Goal: Information Seeking & Learning: Learn about a topic

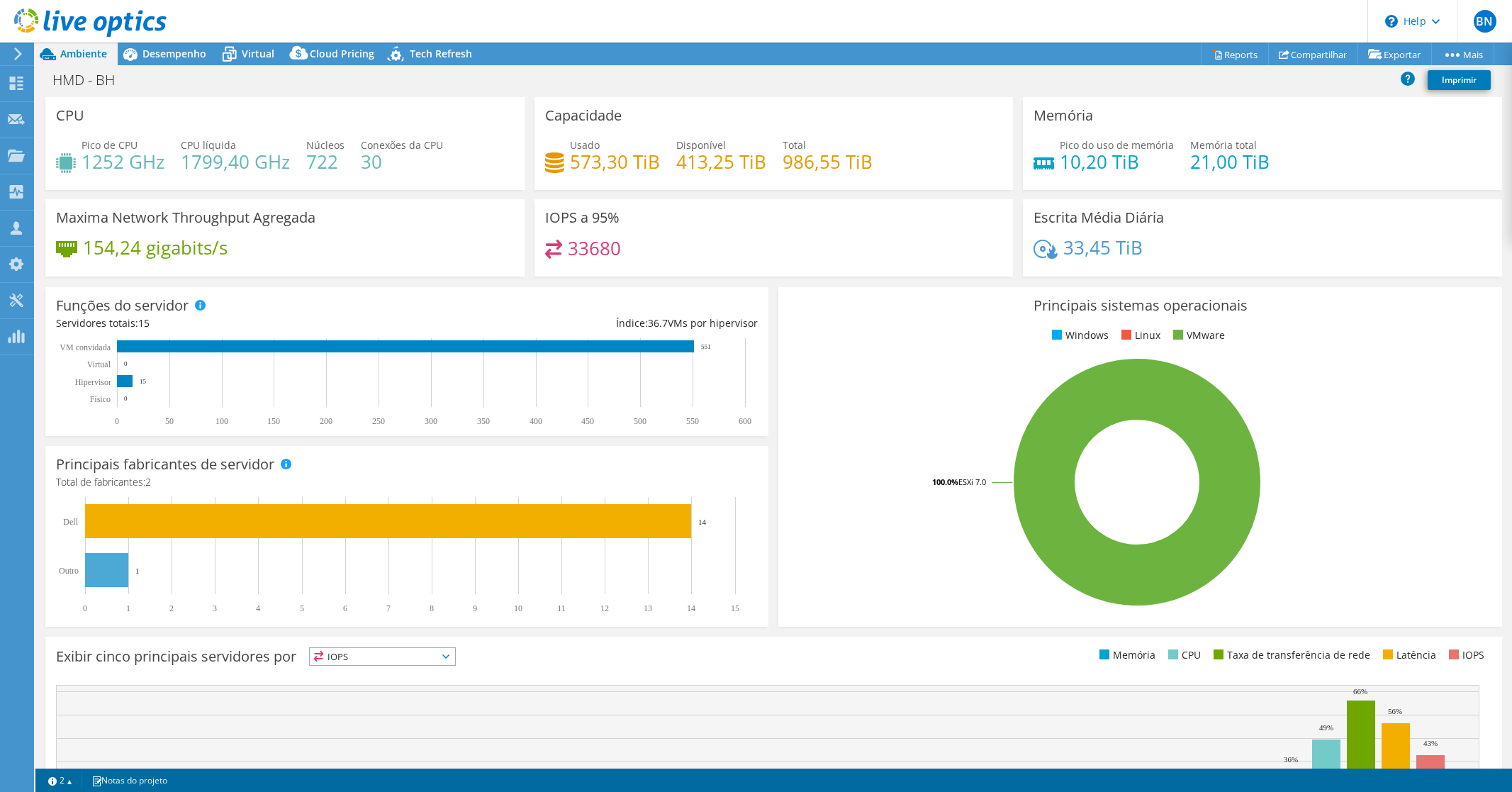
select select "USD"
click at [154, 60] on div "Desempenho" at bounding box center [167, 54] width 100 height 22
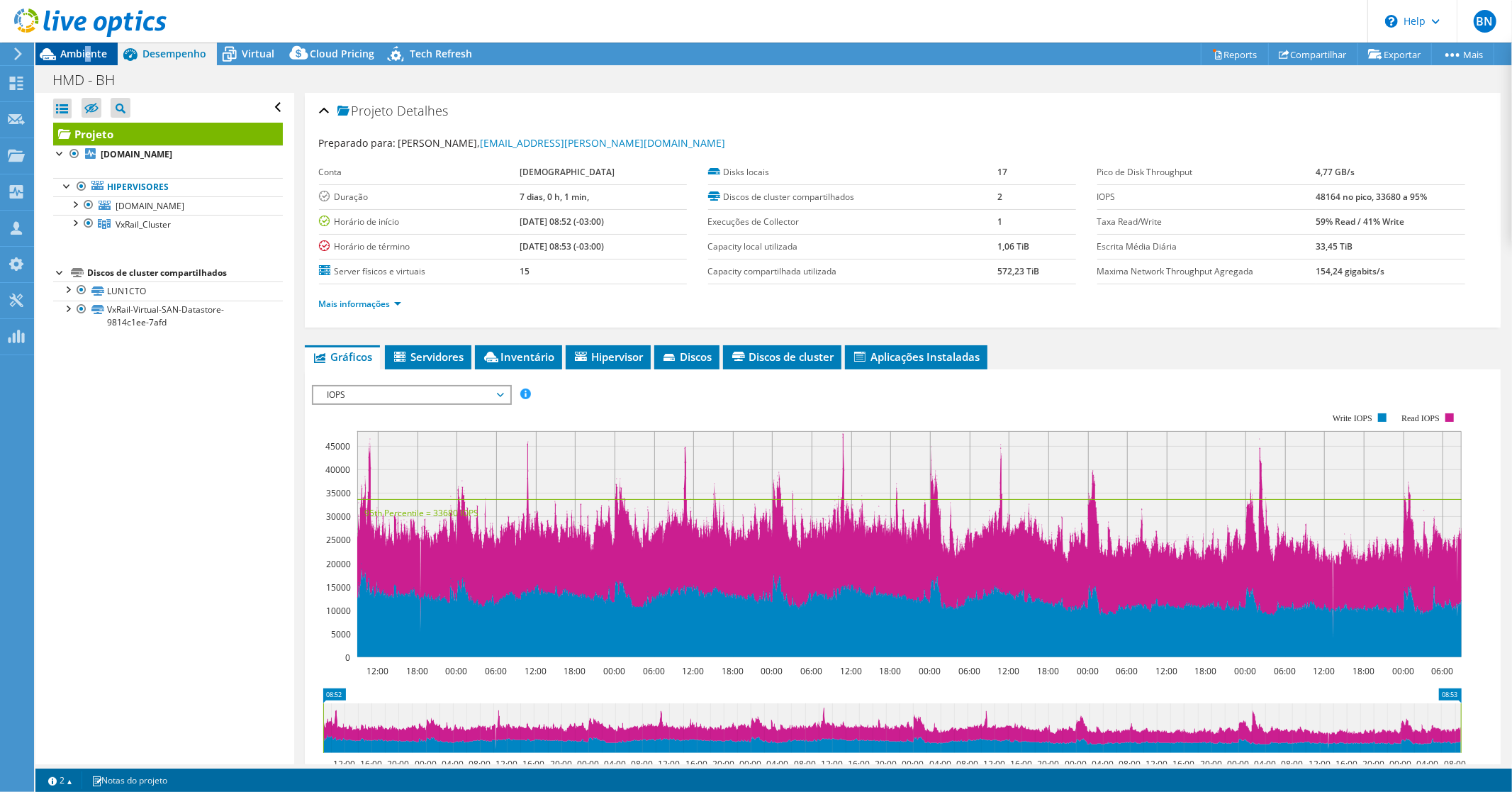
drag, startPoint x: 88, startPoint y: 59, endPoint x: 73, endPoint y: 59, distance: 15.0
click at [86, 59] on span "Ambiente" at bounding box center [83, 53] width 46 height 14
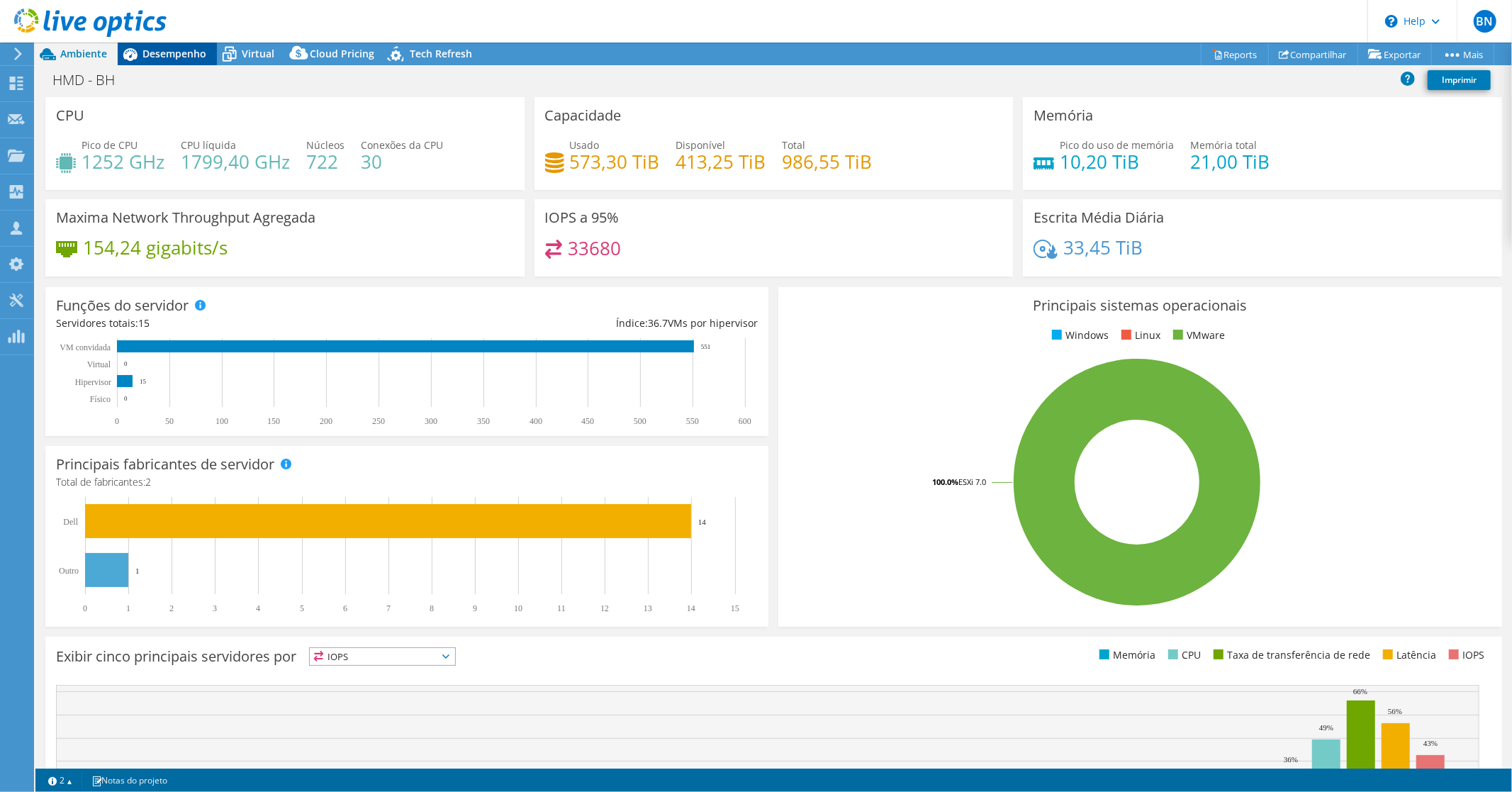
click at [170, 55] on span "Desempenho" at bounding box center [174, 53] width 64 height 14
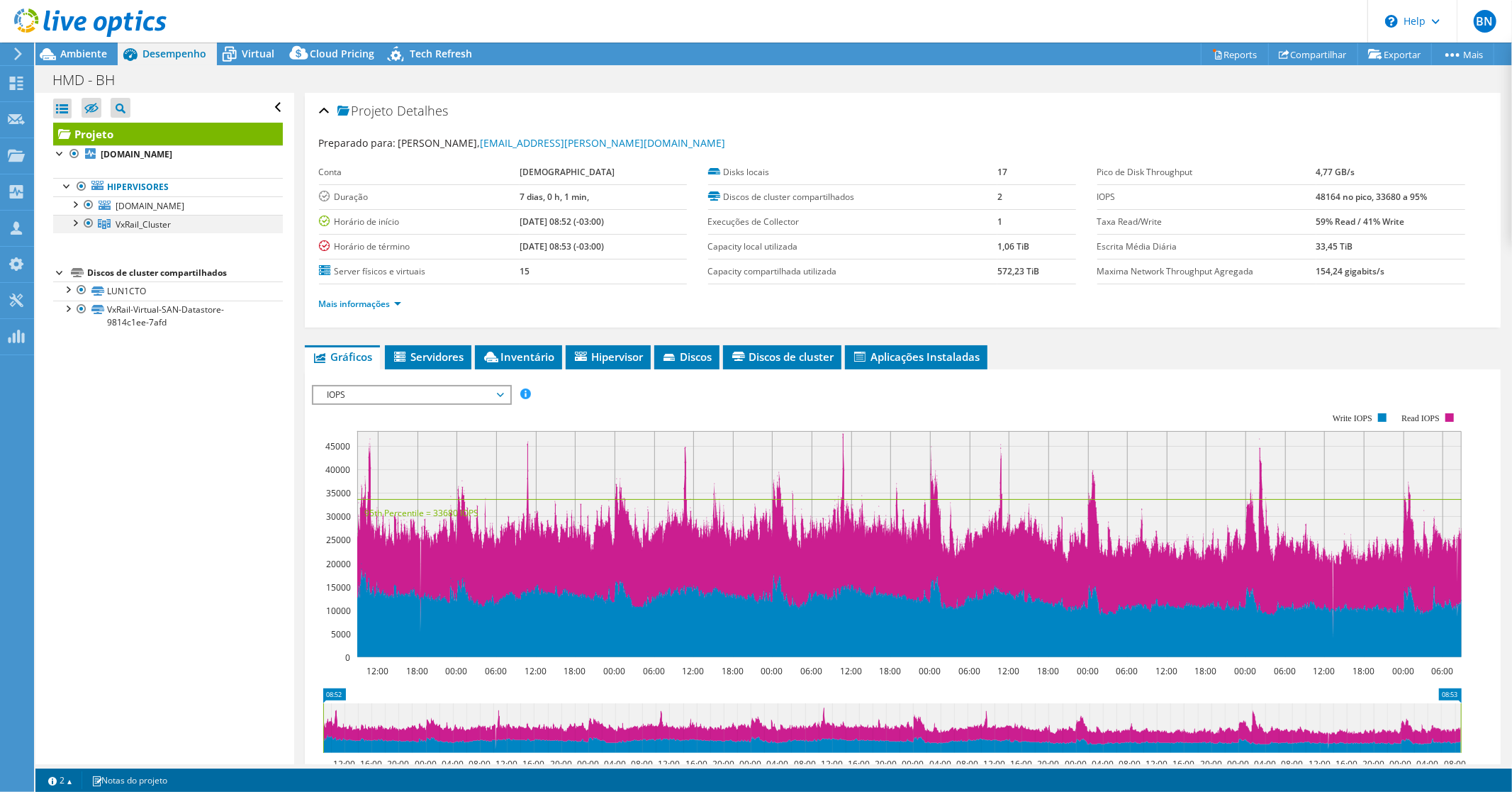
click at [76, 227] on div at bounding box center [74, 222] width 15 height 15
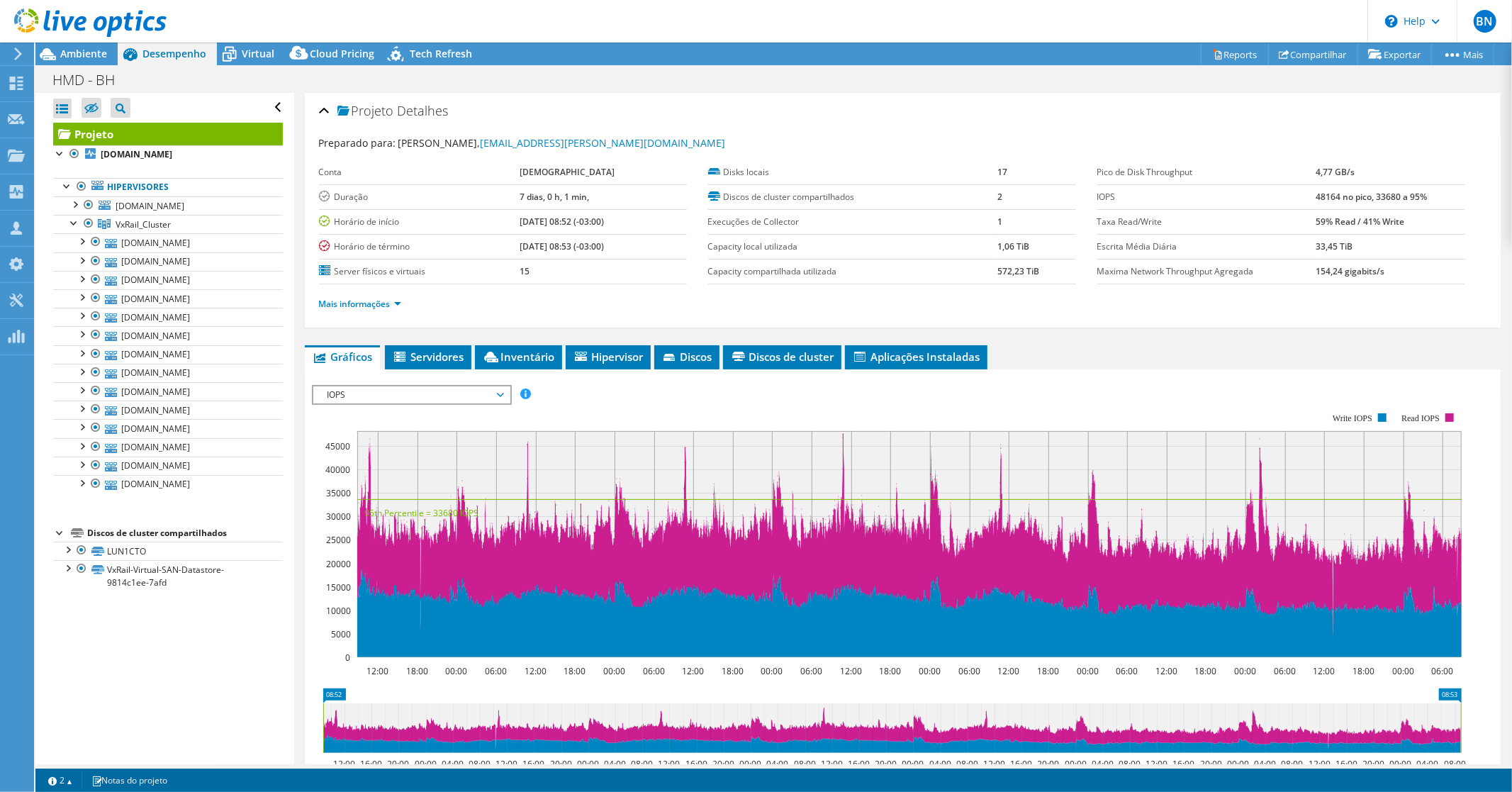
click at [401, 392] on span "IOPS" at bounding box center [411, 395] width 182 height 17
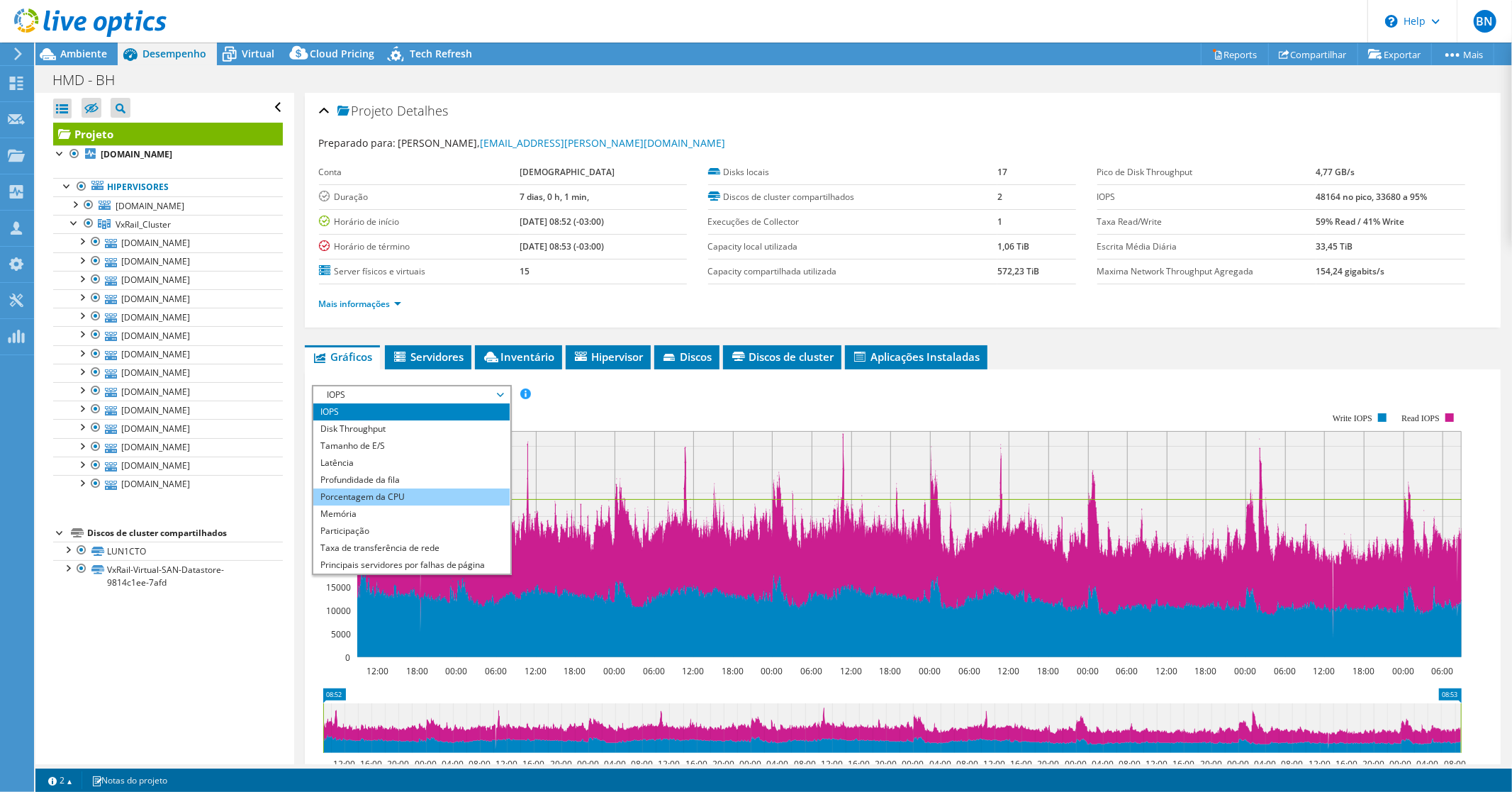
click at [390, 490] on li "Porcentagem da CPU" at bounding box center [411, 497] width 197 height 17
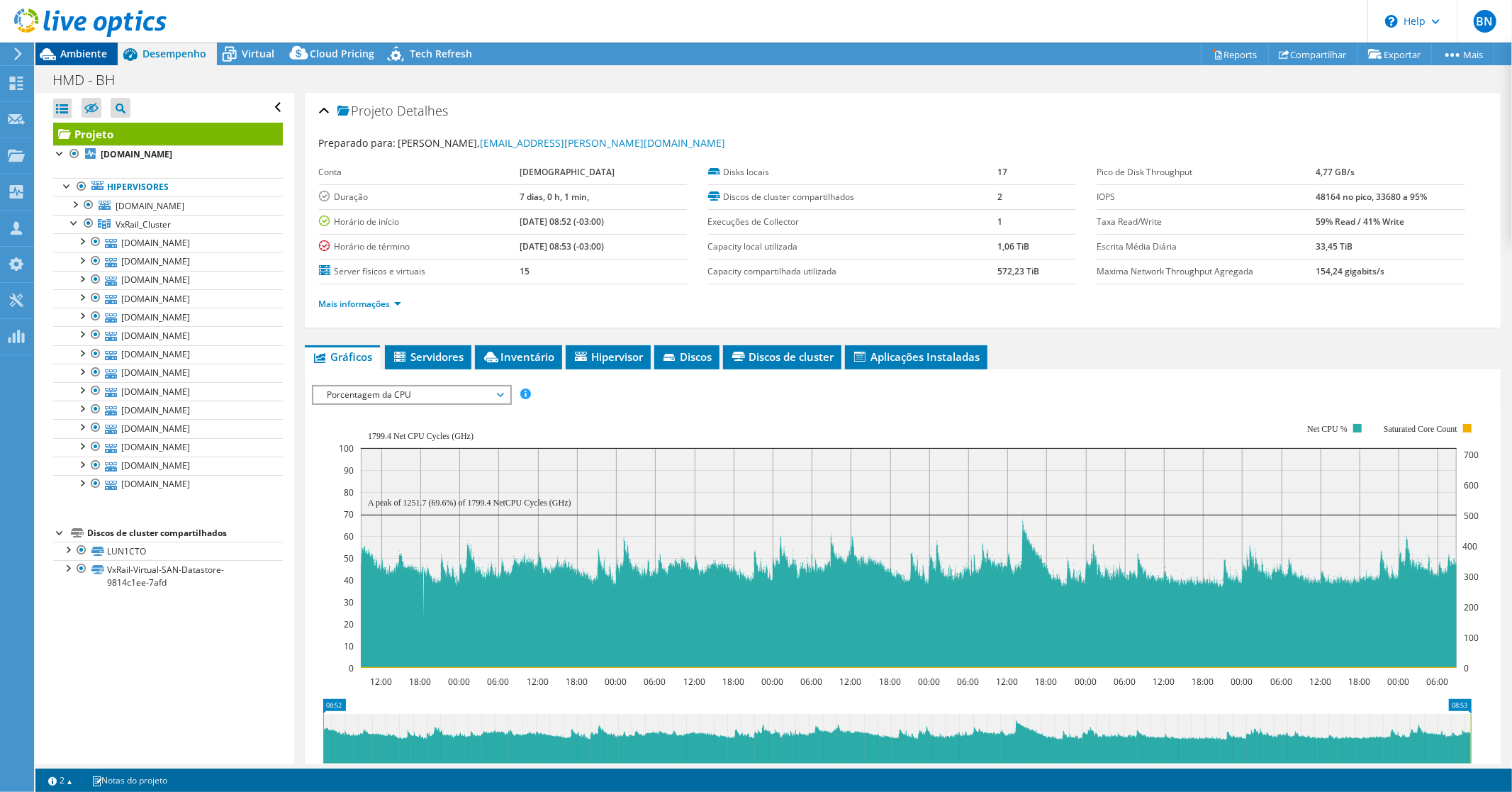
click at [72, 59] on span "Ambiente" at bounding box center [83, 53] width 46 height 14
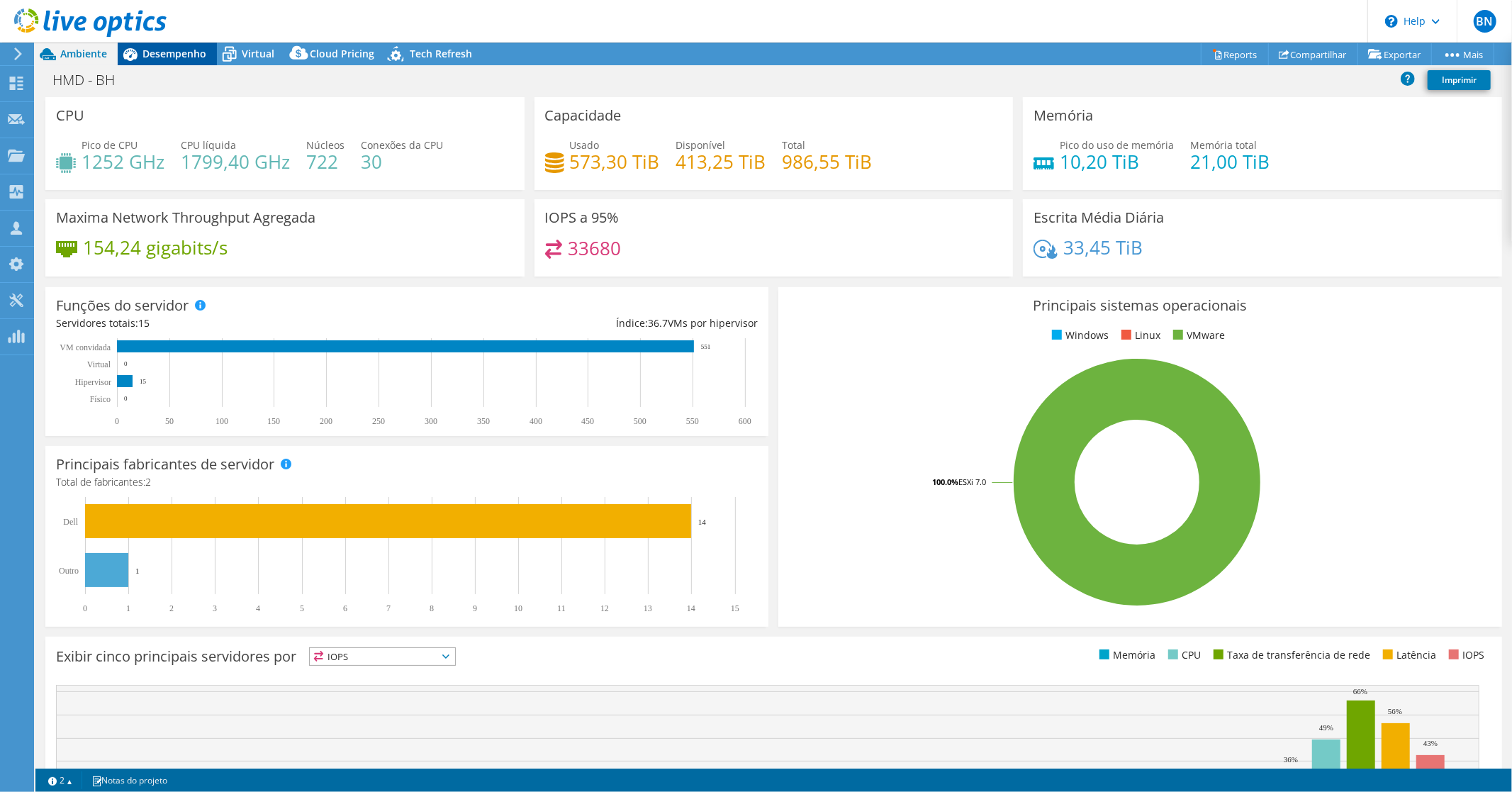
click at [185, 57] on span "Desempenho" at bounding box center [174, 53] width 64 height 14
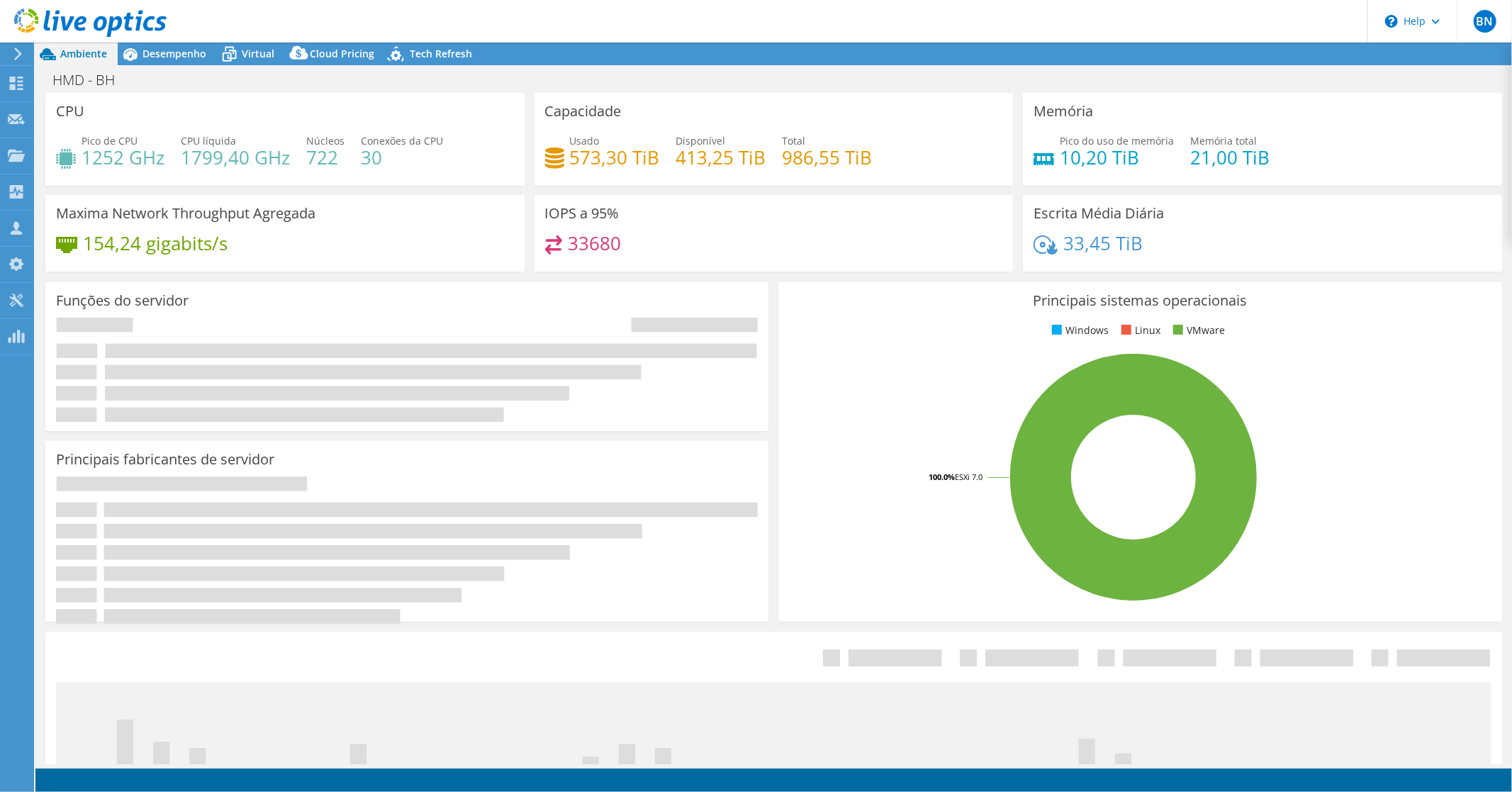
select select "USD"
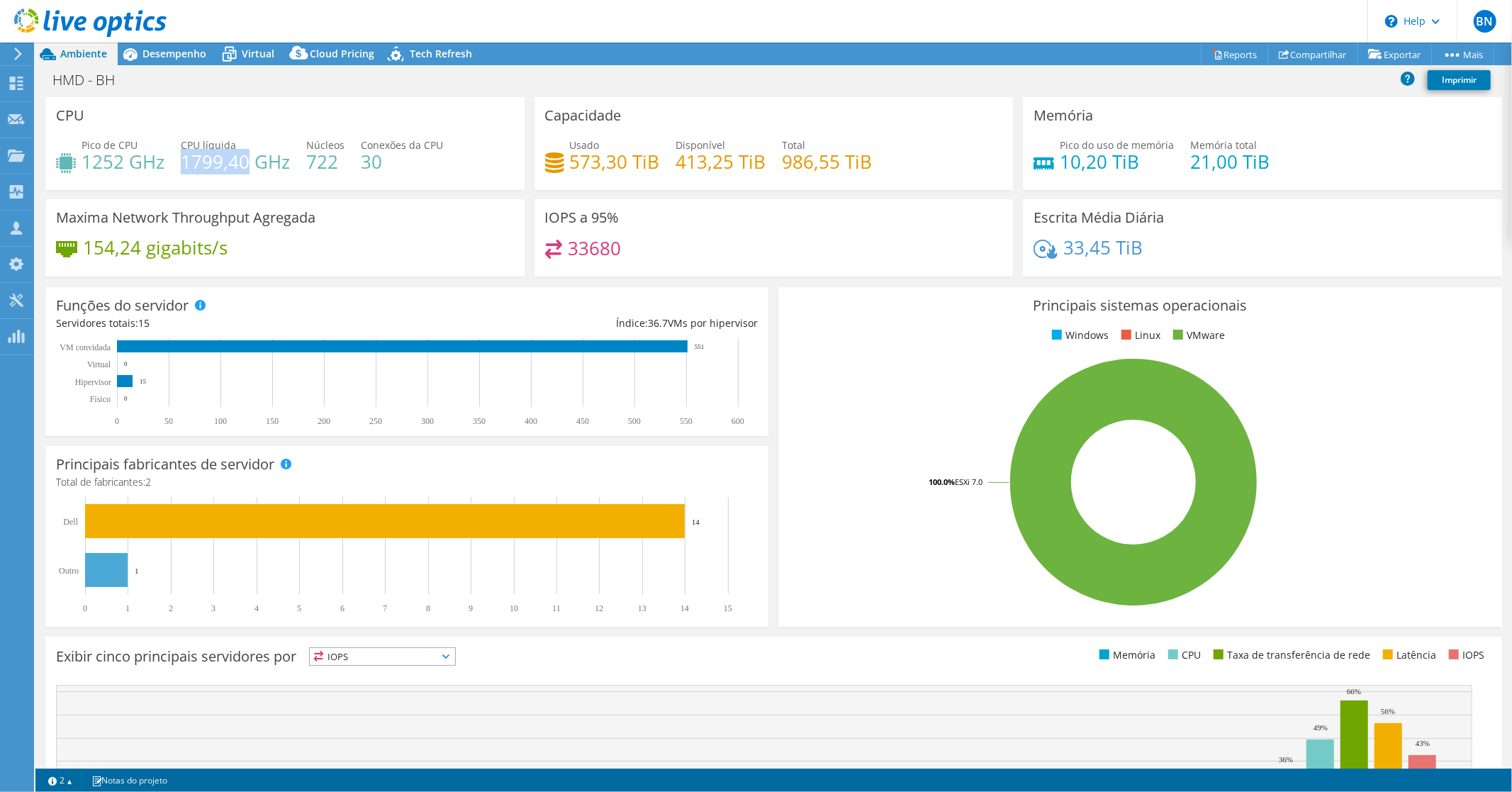
drag, startPoint x: 181, startPoint y: 160, endPoint x: 246, endPoint y: 163, distance: 65.1
click at [246, 163] on h4 "1799,40 GHz" at bounding box center [235, 161] width 109 height 15
copy h4 "1799,40"
drag, startPoint x: 82, startPoint y: 161, endPoint x: 120, endPoint y: 170, distance: 39.1
click at [120, 169] on h4 "1252 GHz" at bounding box center [123, 161] width 83 height 15
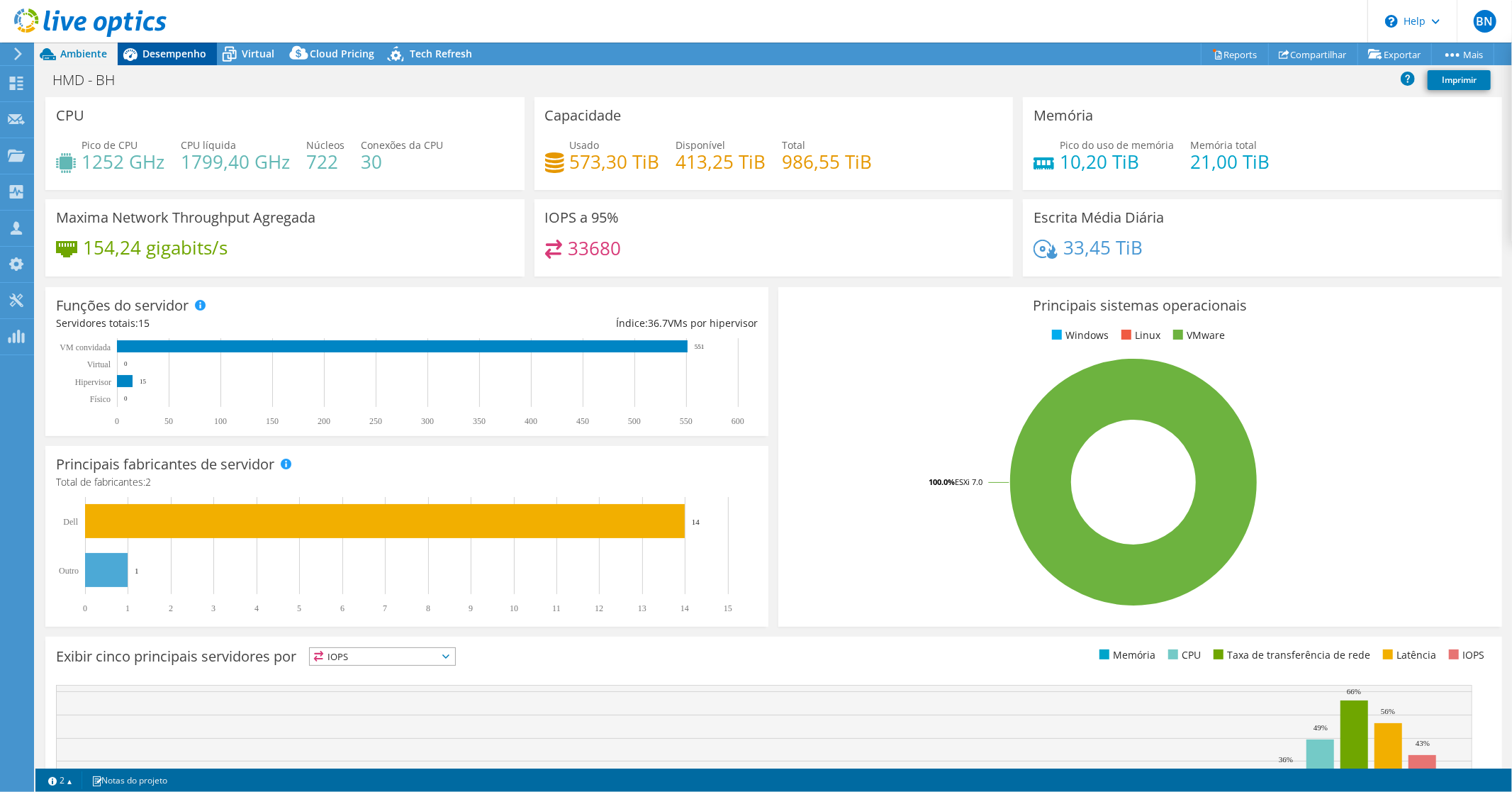
click at [158, 51] on span "Desempenho" at bounding box center [174, 53] width 64 height 14
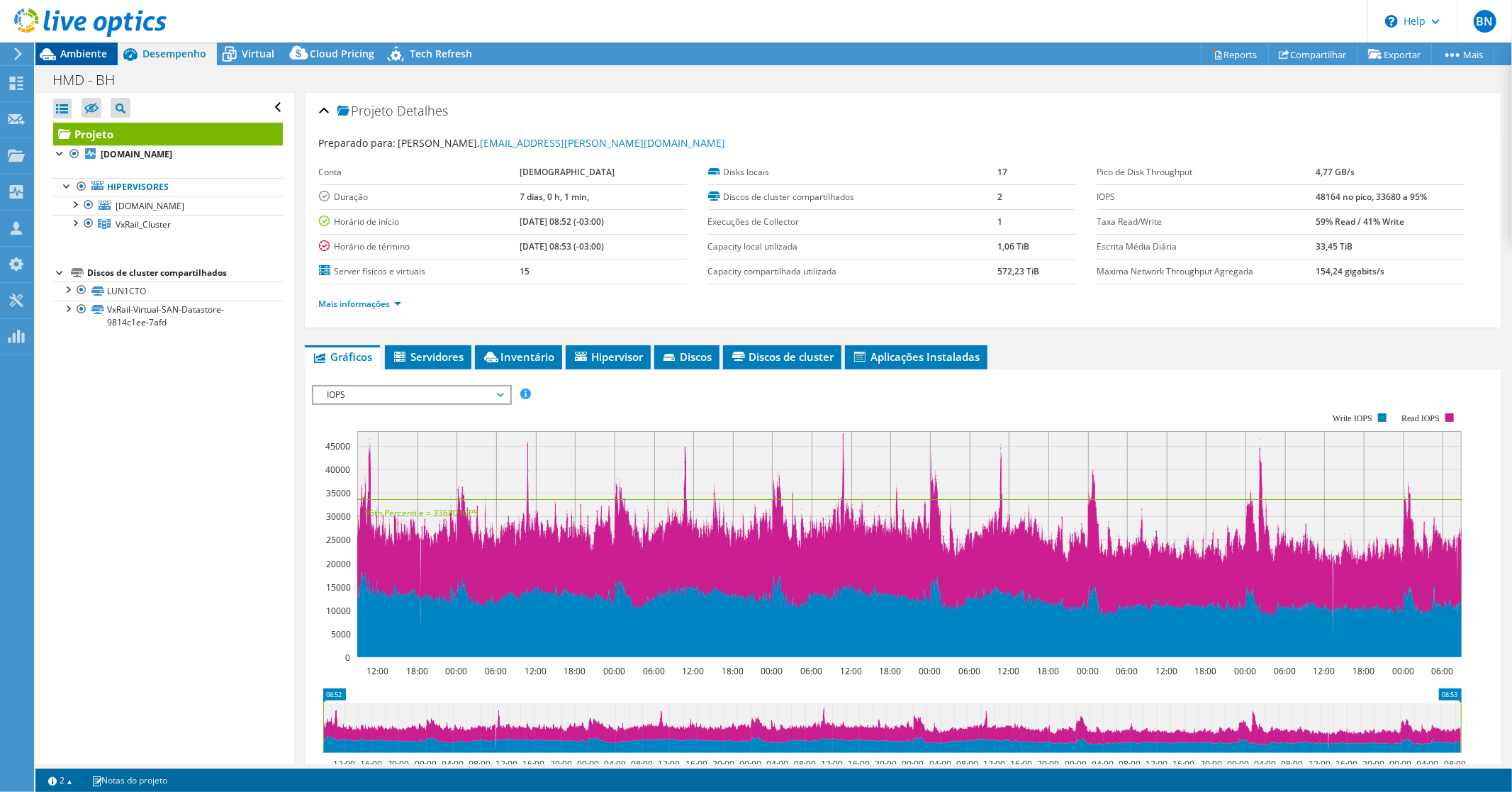
click at [71, 58] on span "Ambiente" at bounding box center [83, 53] width 46 height 14
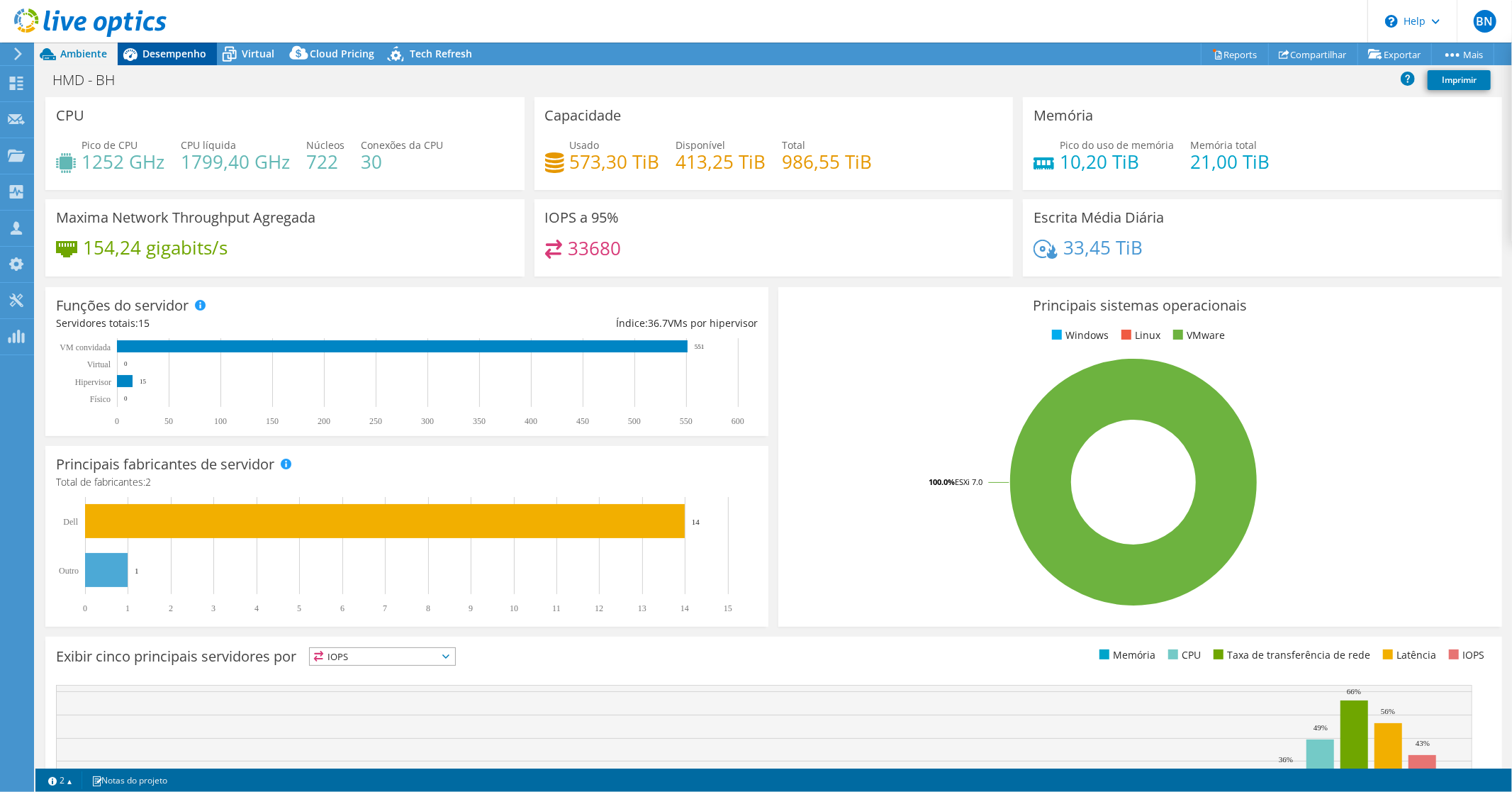
click at [165, 55] on span "Desempenho" at bounding box center [174, 53] width 64 height 14
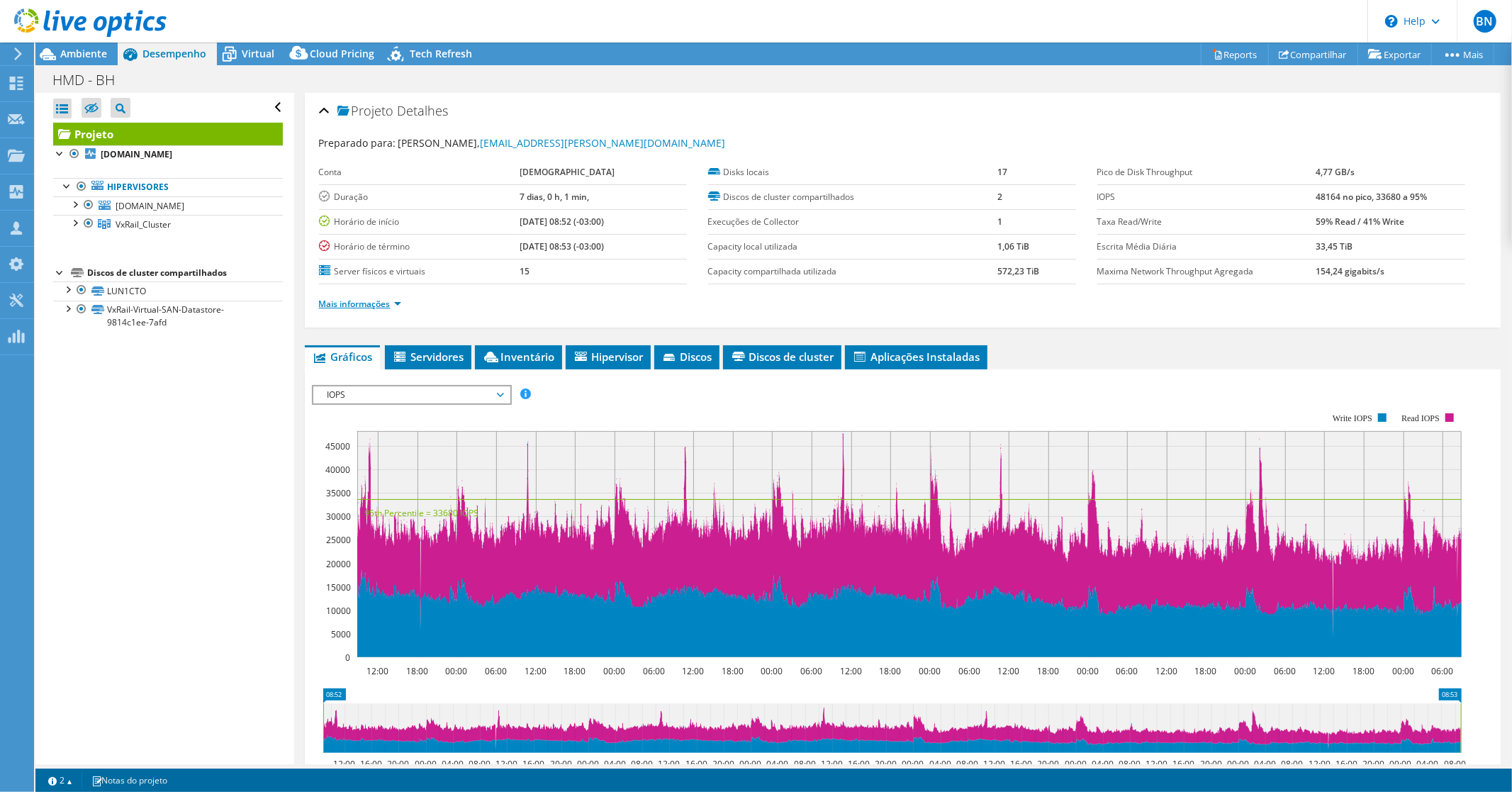
click at [397, 307] on link "Mais informações" at bounding box center [361, 304] width 82 height 12
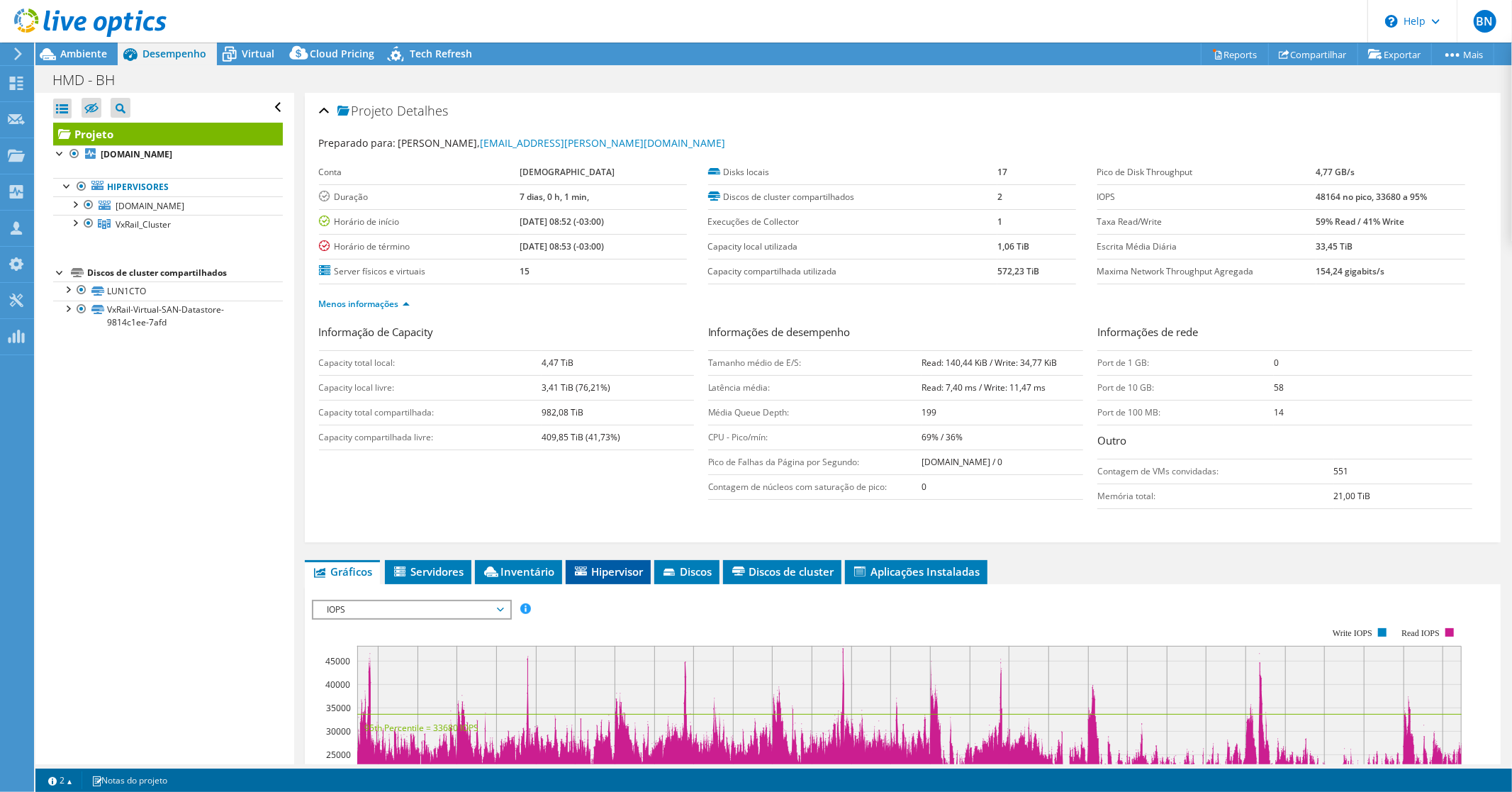
click at [608, 564] on span "Hipervisor" at bounding box center [608, 571] width 71 height 15
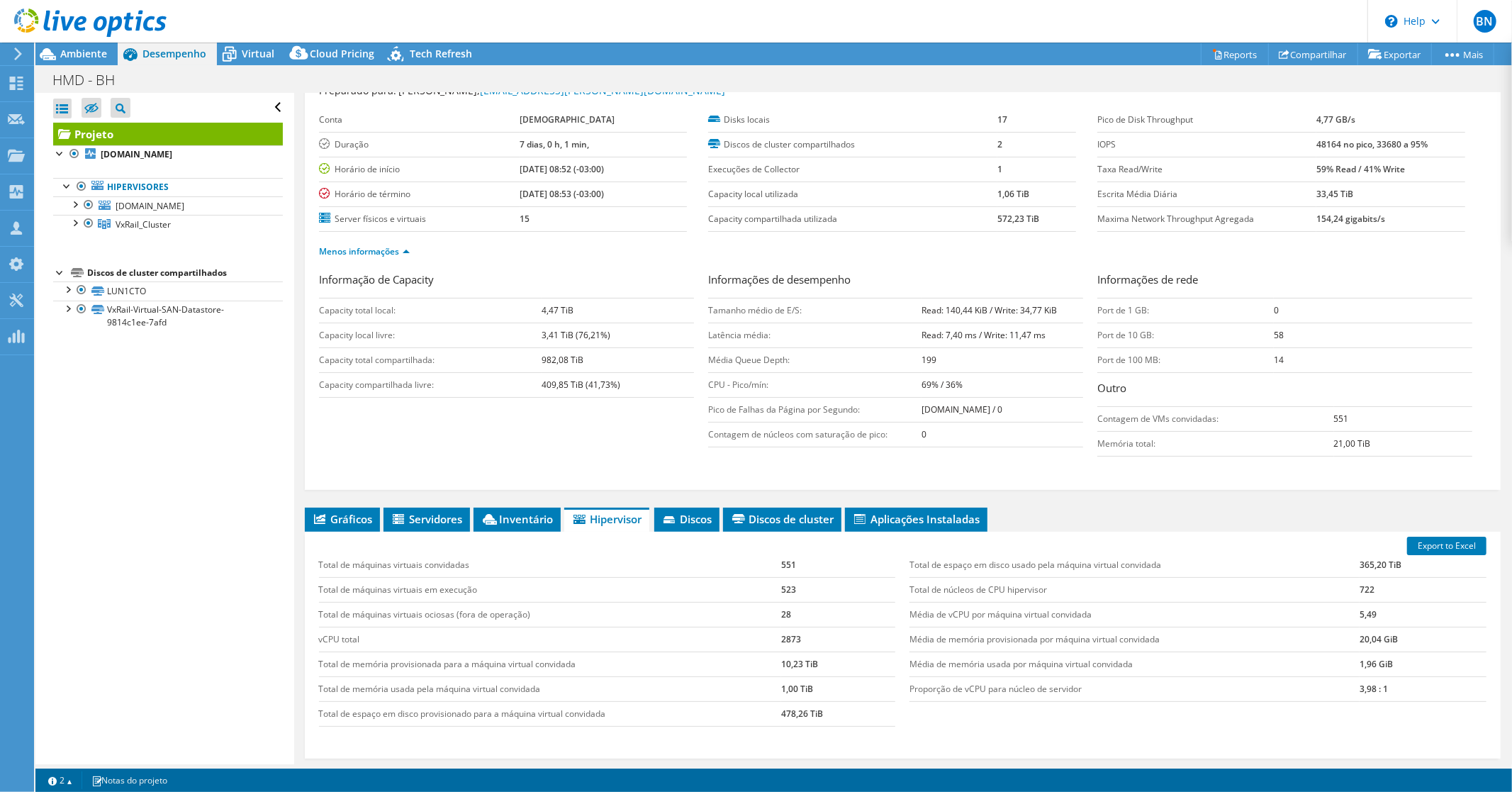
scroll to position [50, 0]
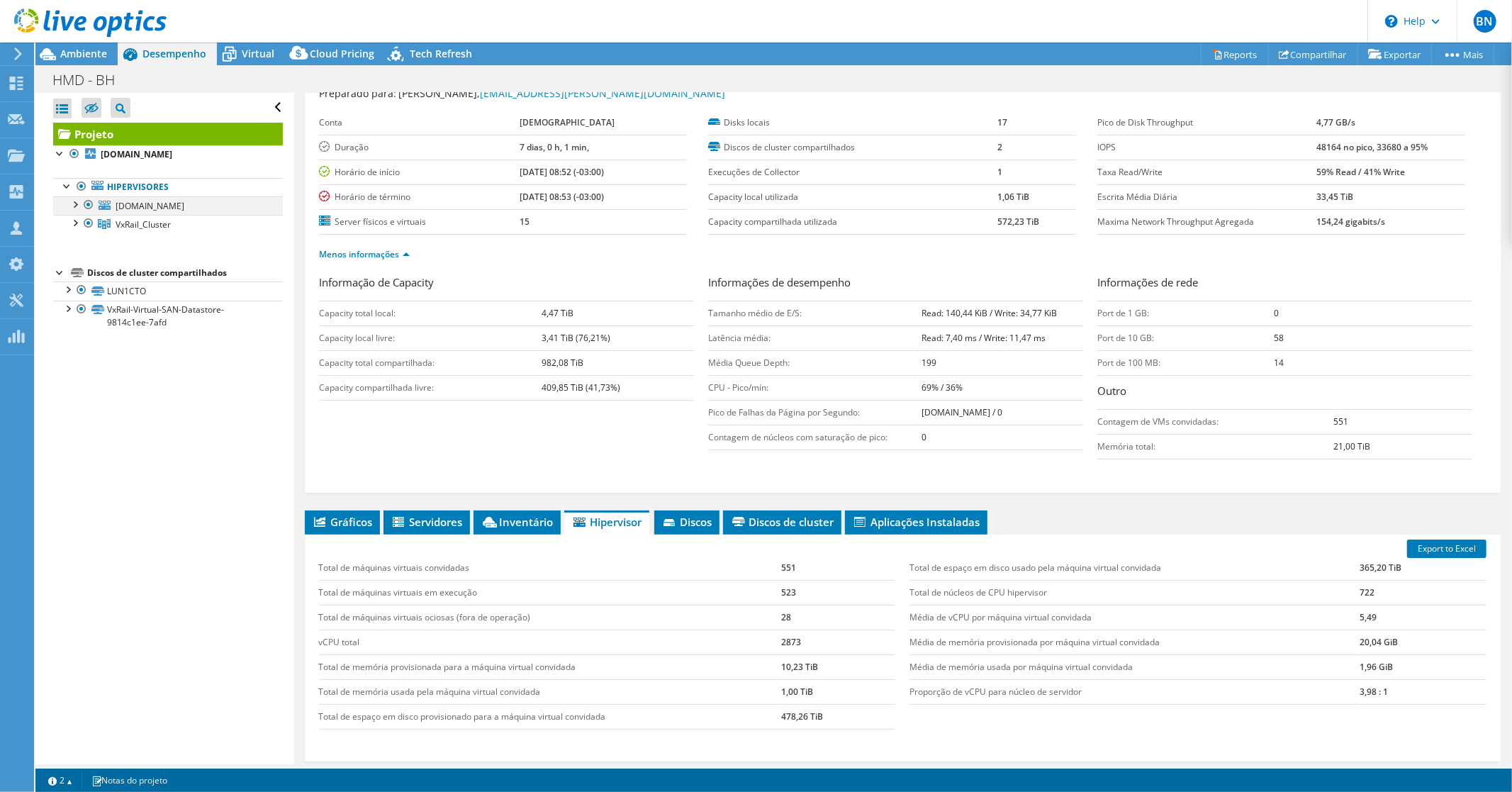
click at [73, 205] on div at bounding box center [74, 204] width 15 height 15
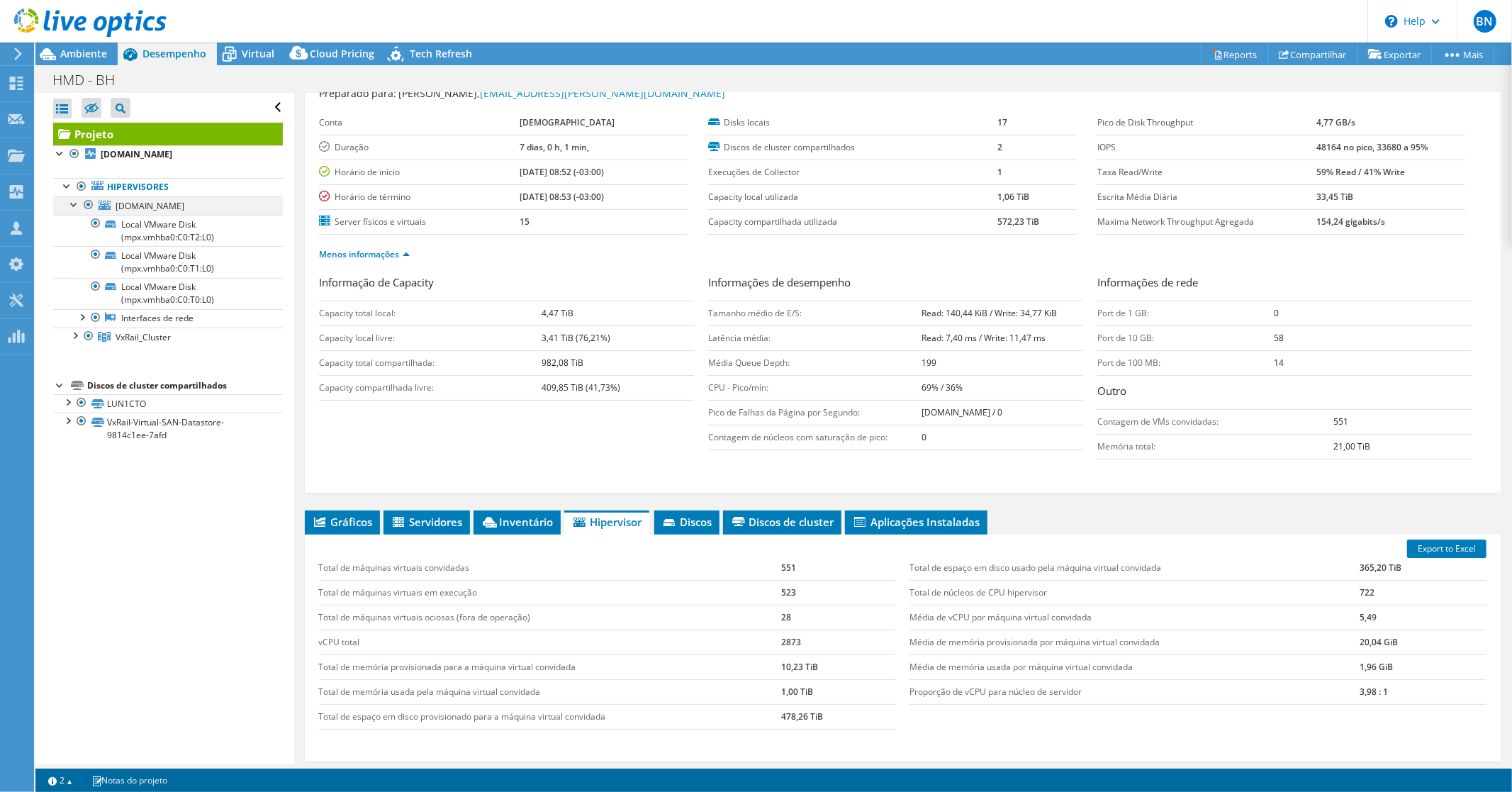
click at [73, 205] on div at bounding box center [74, 204] width 15 height 15
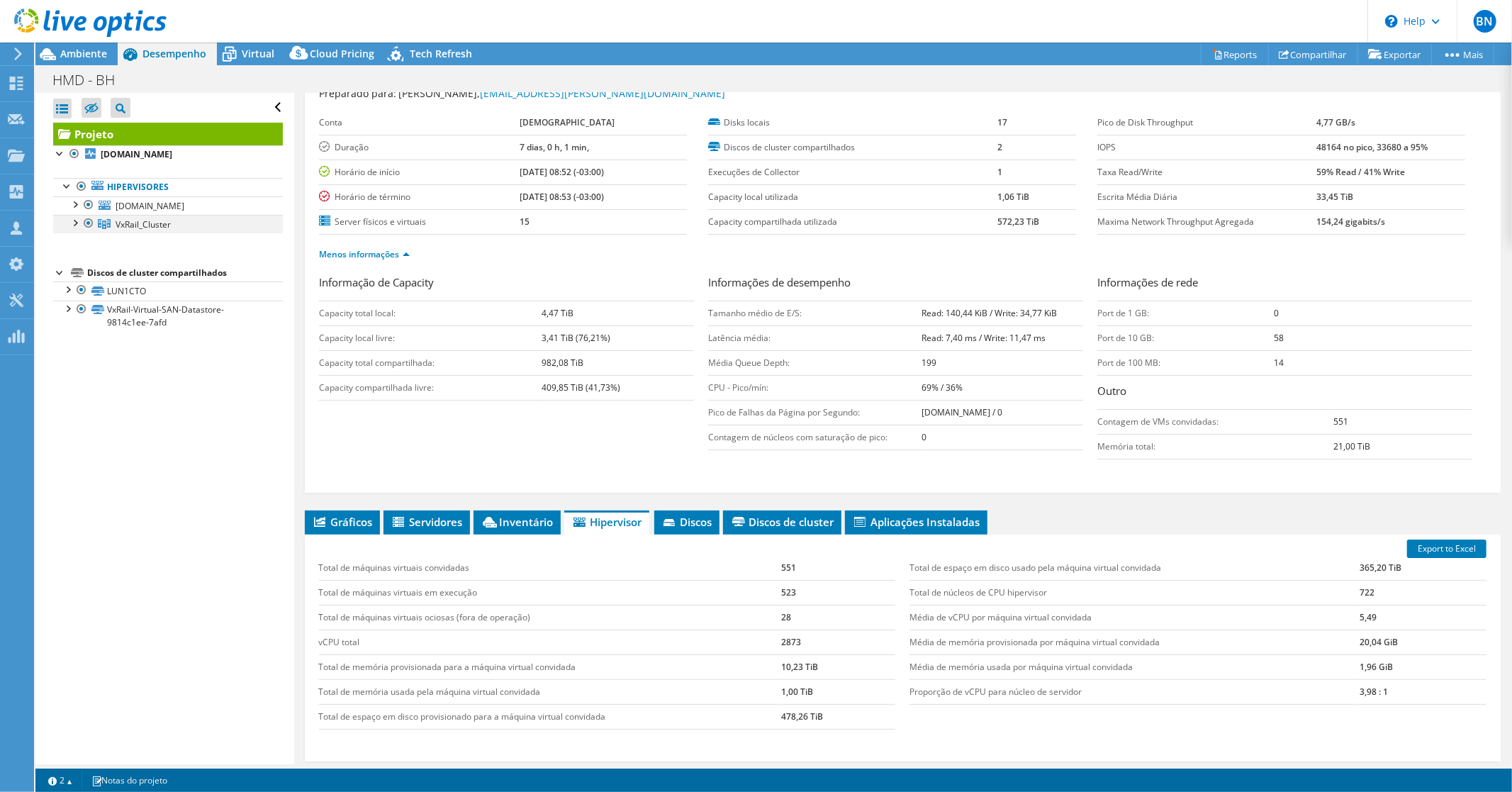
click at [73, 224] on div at bounding box center [74, 222] width 15 height 15
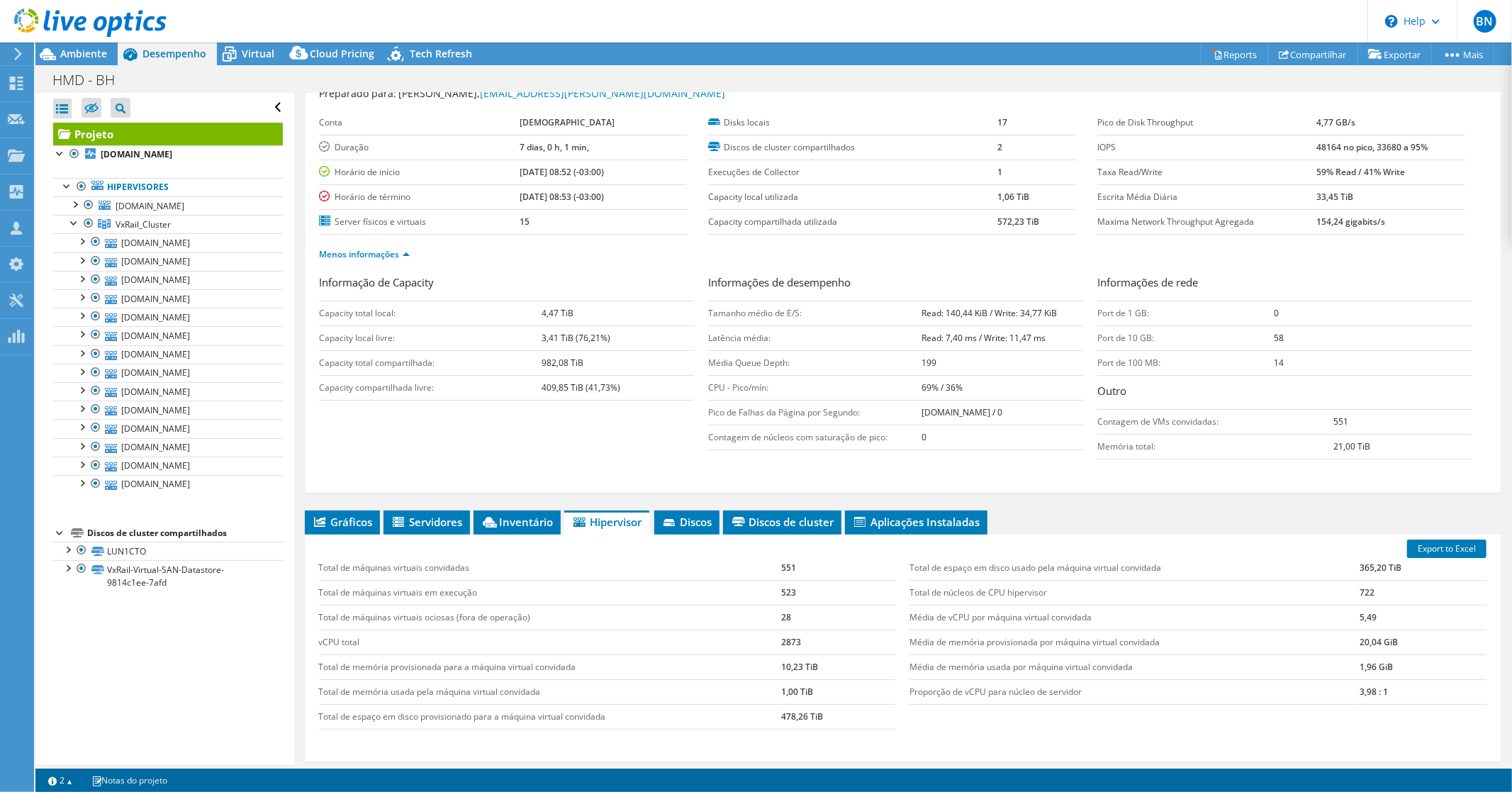
scroll to position [18, 0]
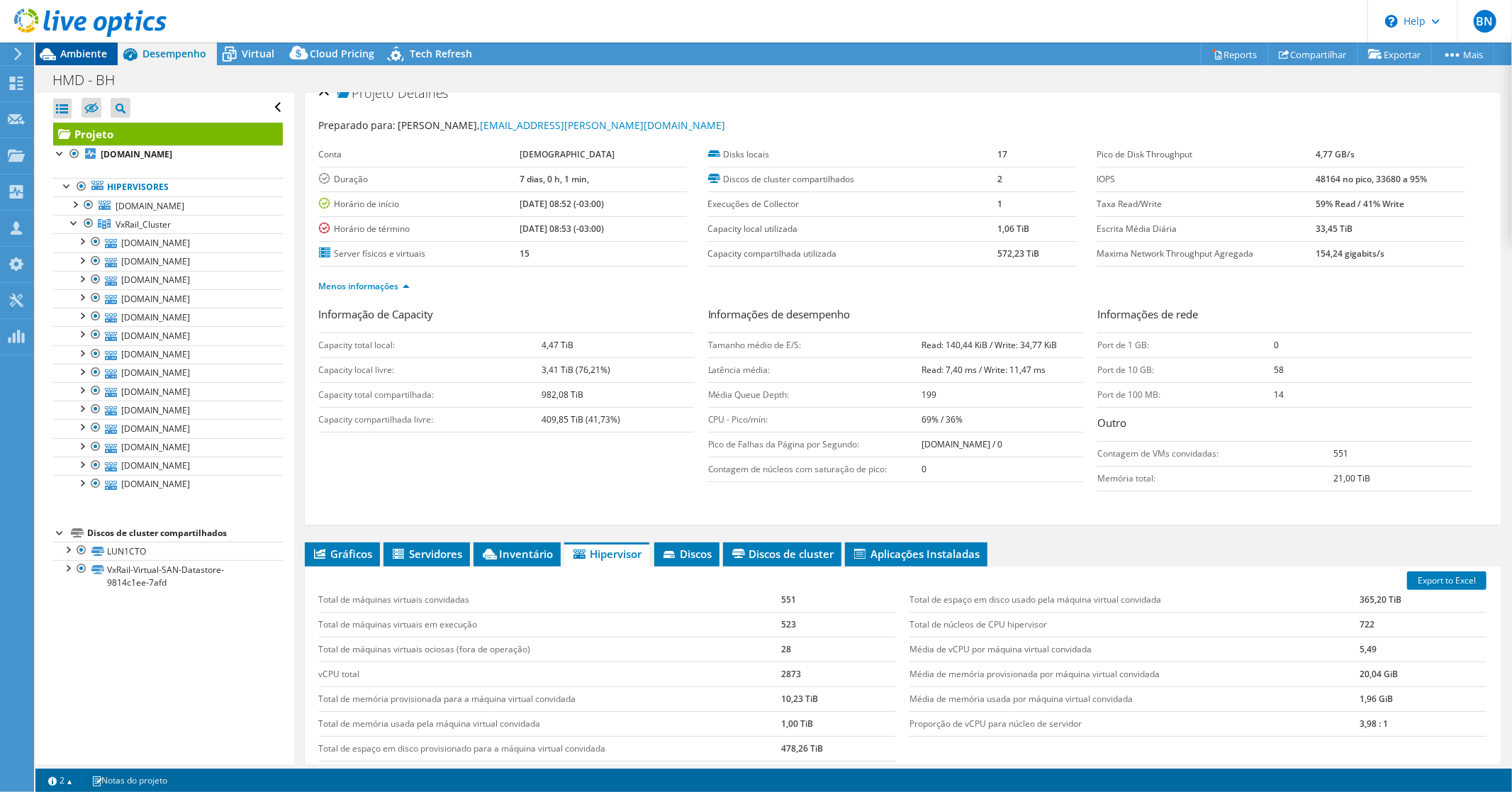
click at [76, 59] on span "Ambiente" at bounding box center [83, 53] width 46 height 14
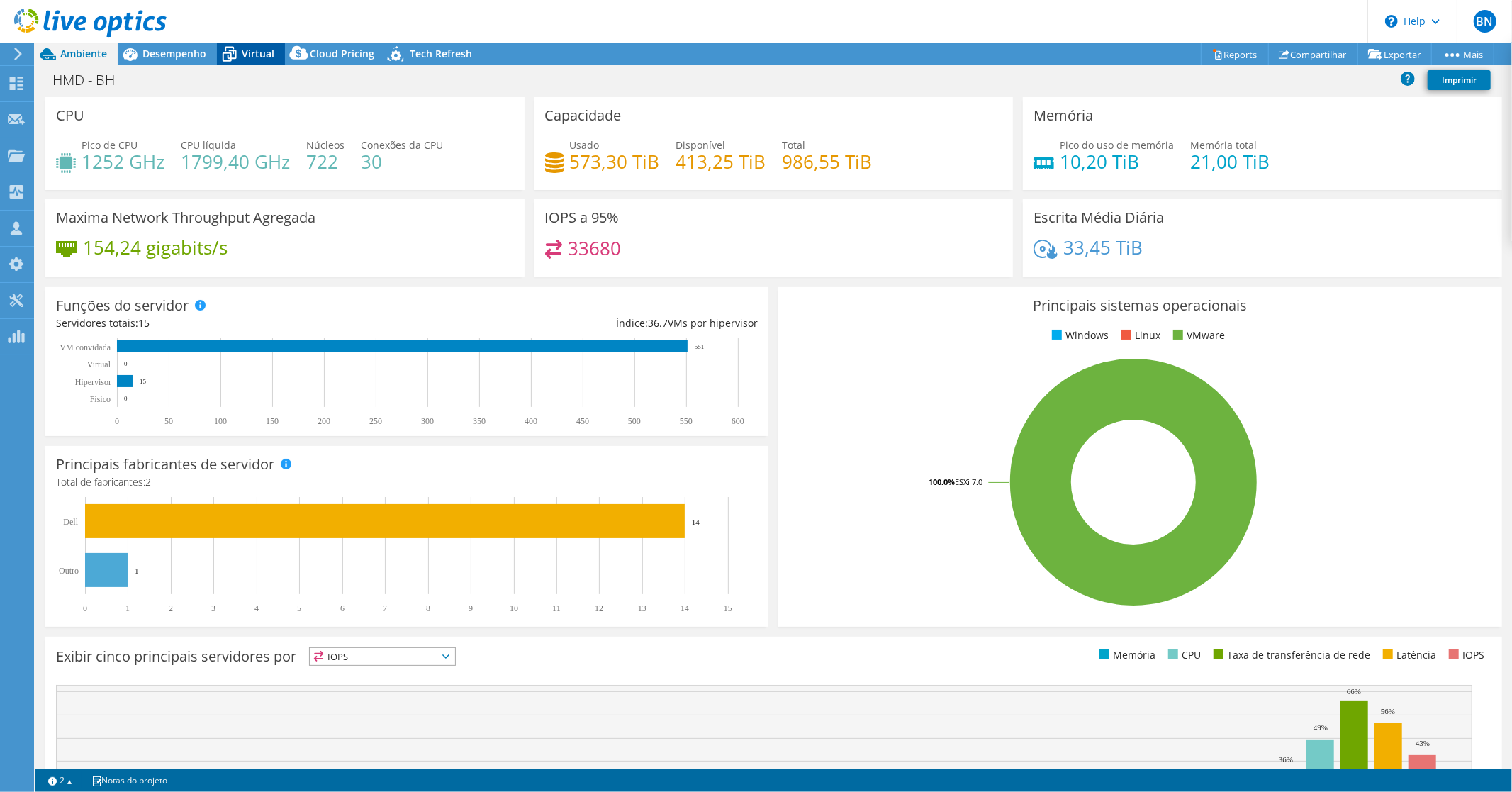
click at [255, 55] on span "Virtual" at bounding box center [258, 53] width 33 height 14
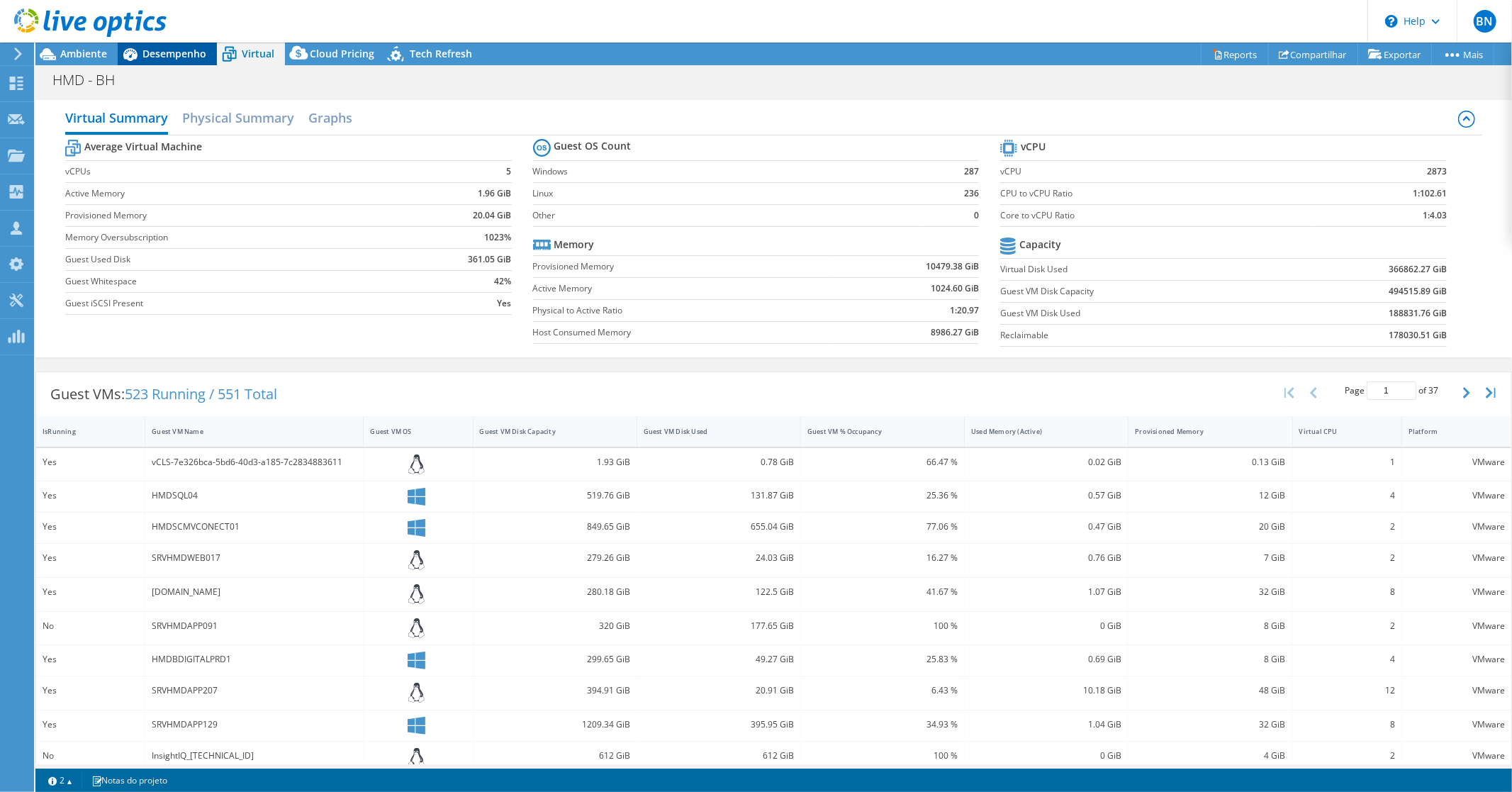
click at [153, 55] on span "Desempenho" at bounding box center [174, 53] width 64 height 14
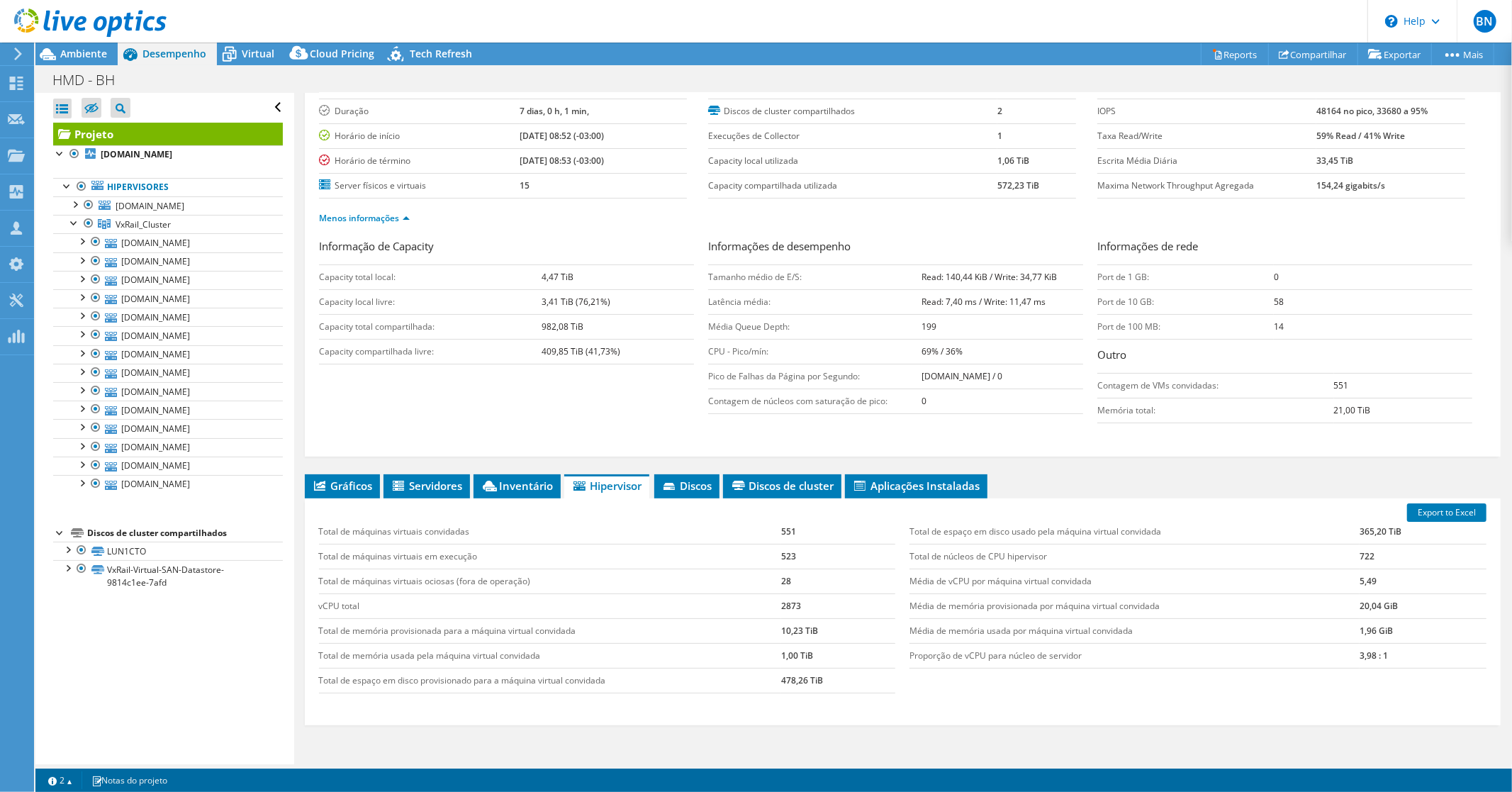
scroll to position [173, 0]
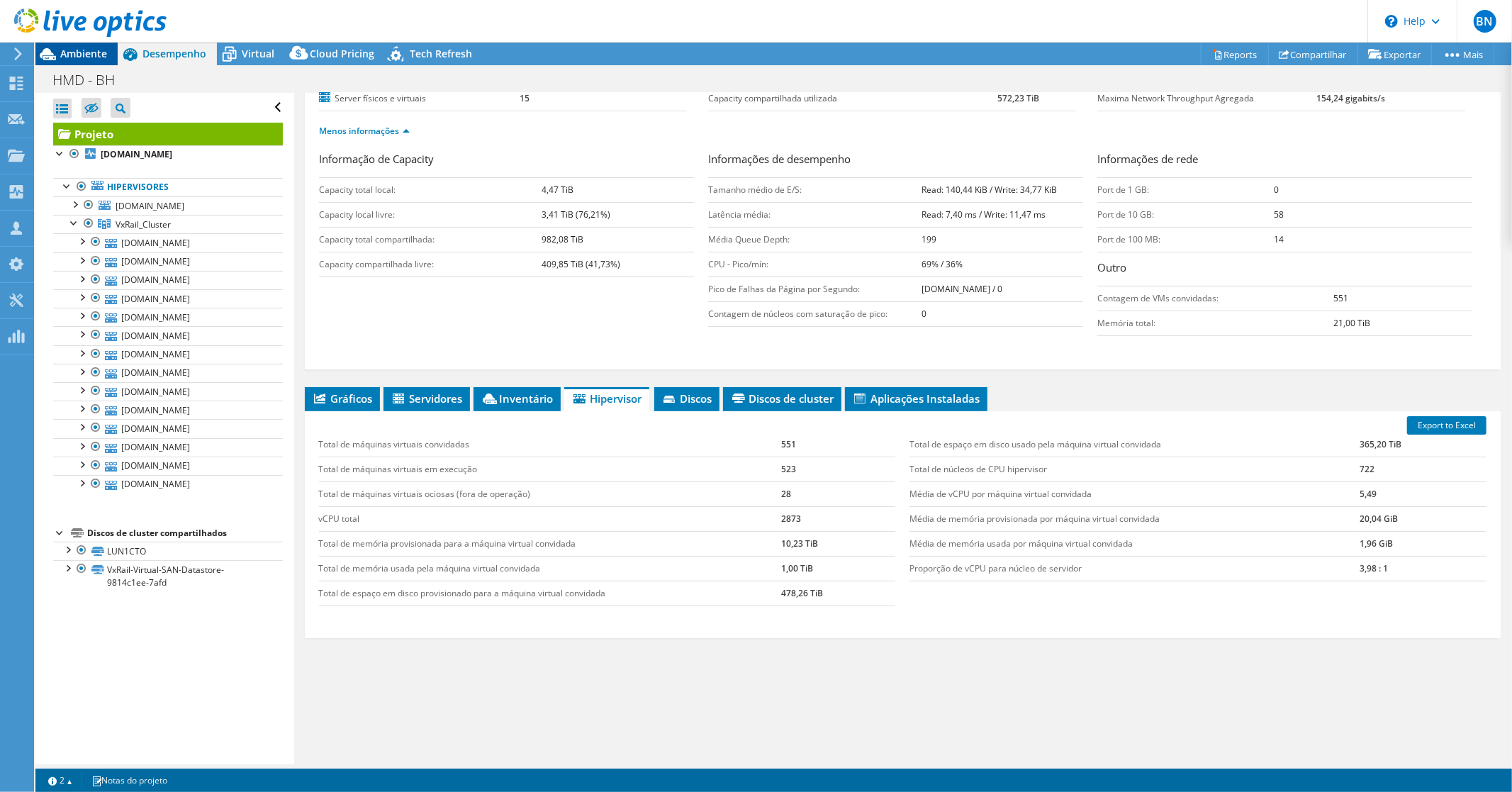
click at [71, 58] on span "Ambiente" at bounding box center [83, 53] width 46 height 14
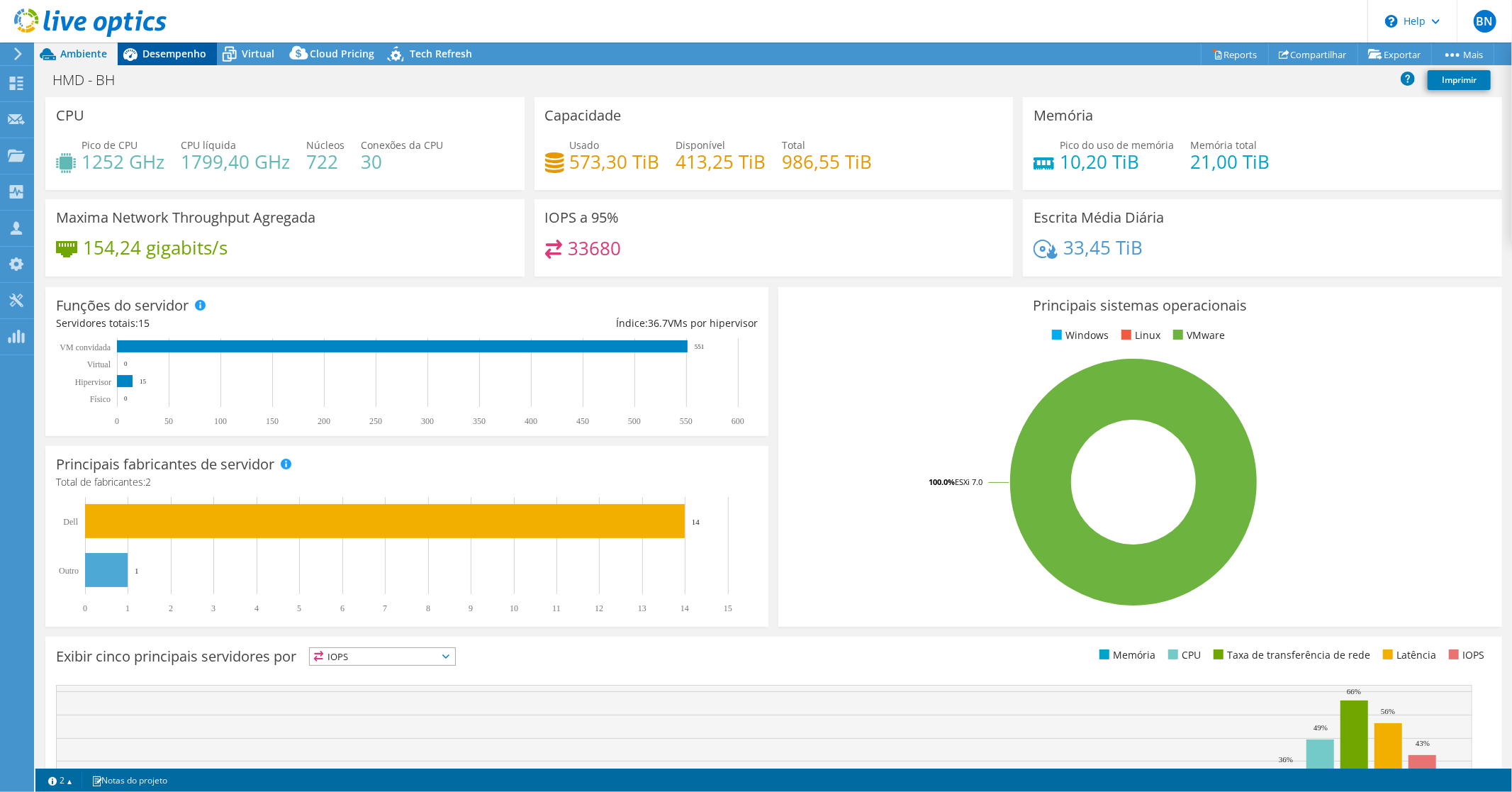
click at [180, 53] on span "Desempenho" at bounding box center [174, 53] width 64 height 14
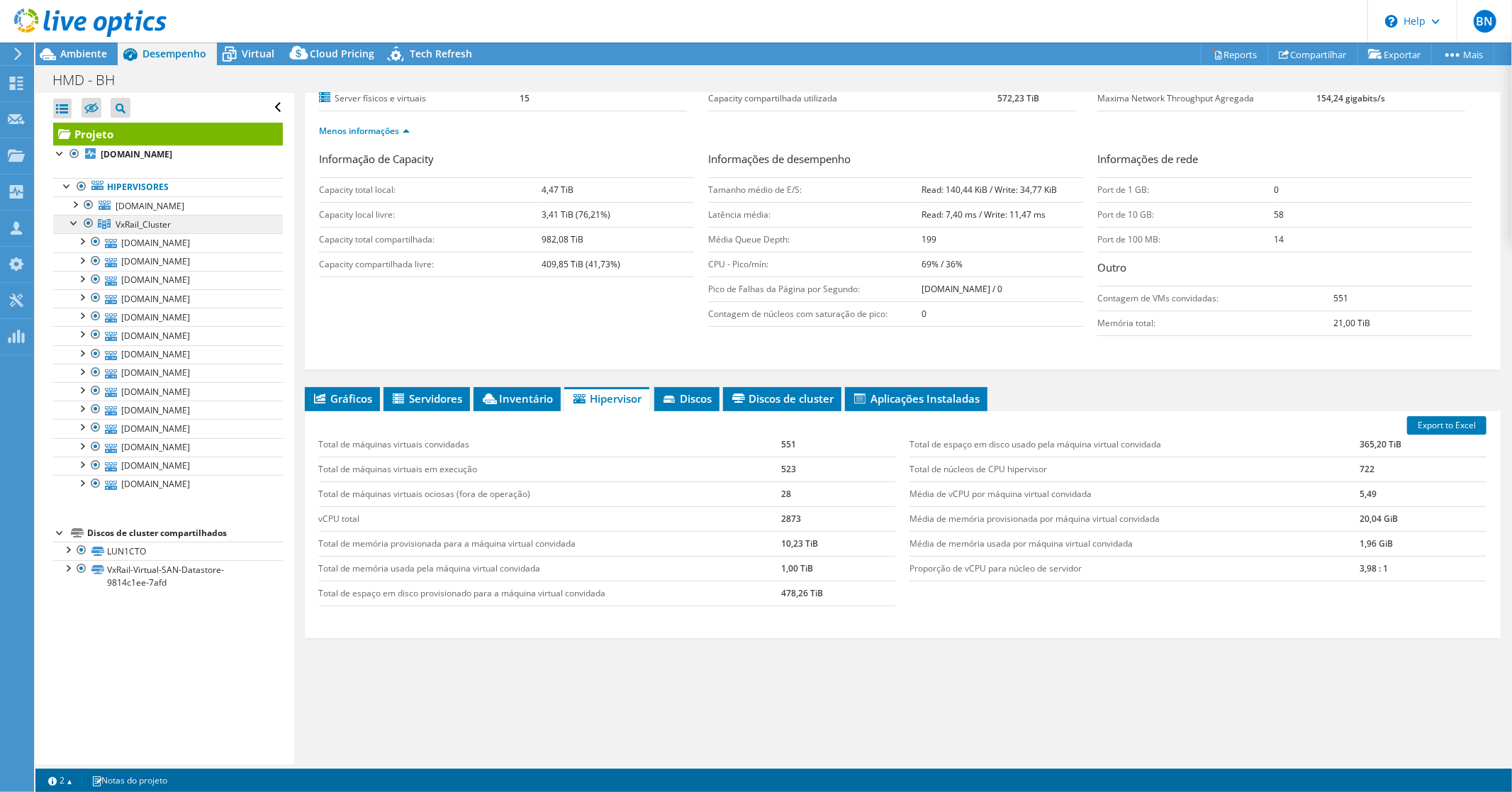
click at [174, 224] on link "VxRail_Cluster" at bounding box center [168, 223] width 230 height 18
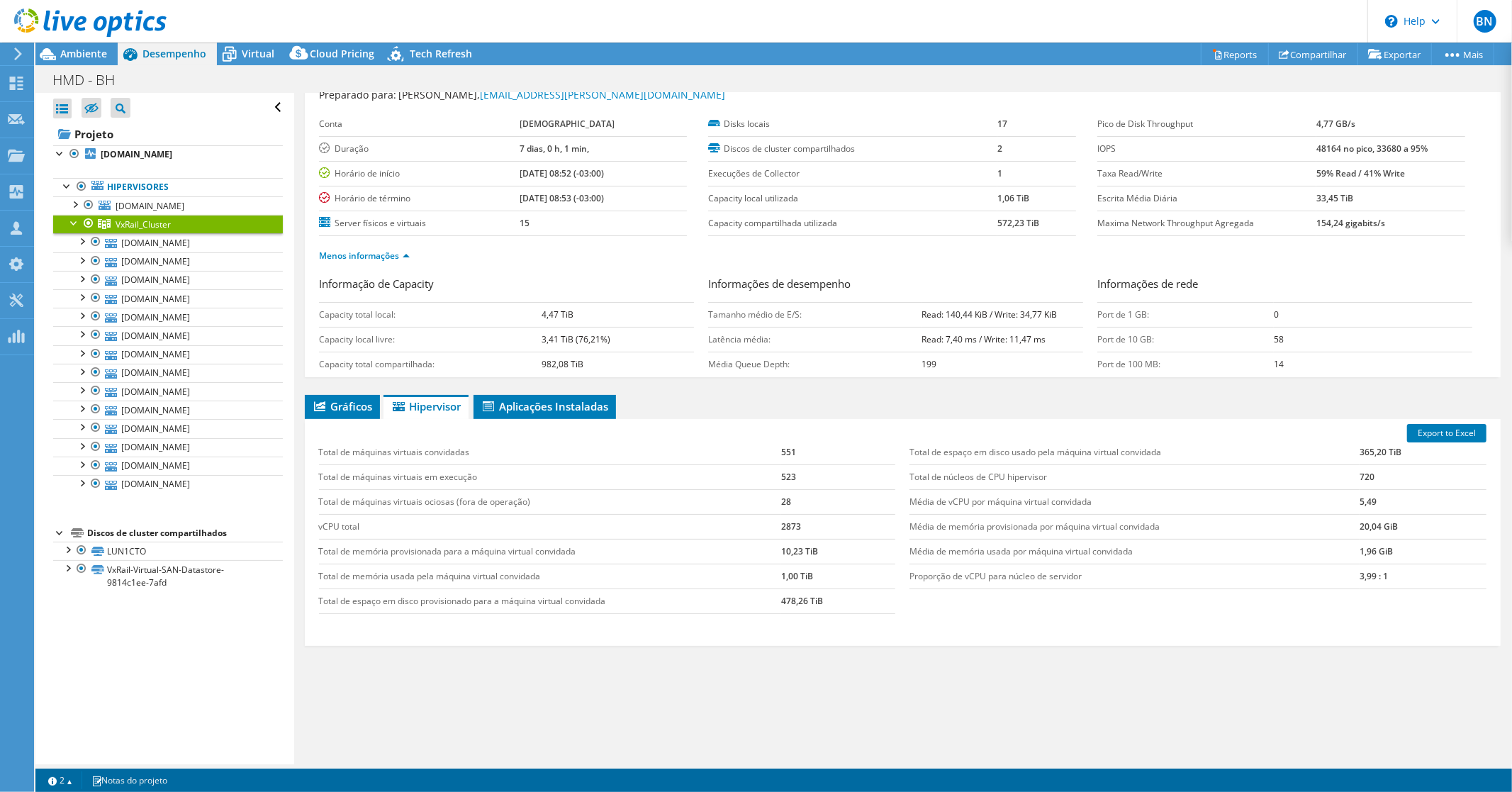
scroll to position [0, 0]
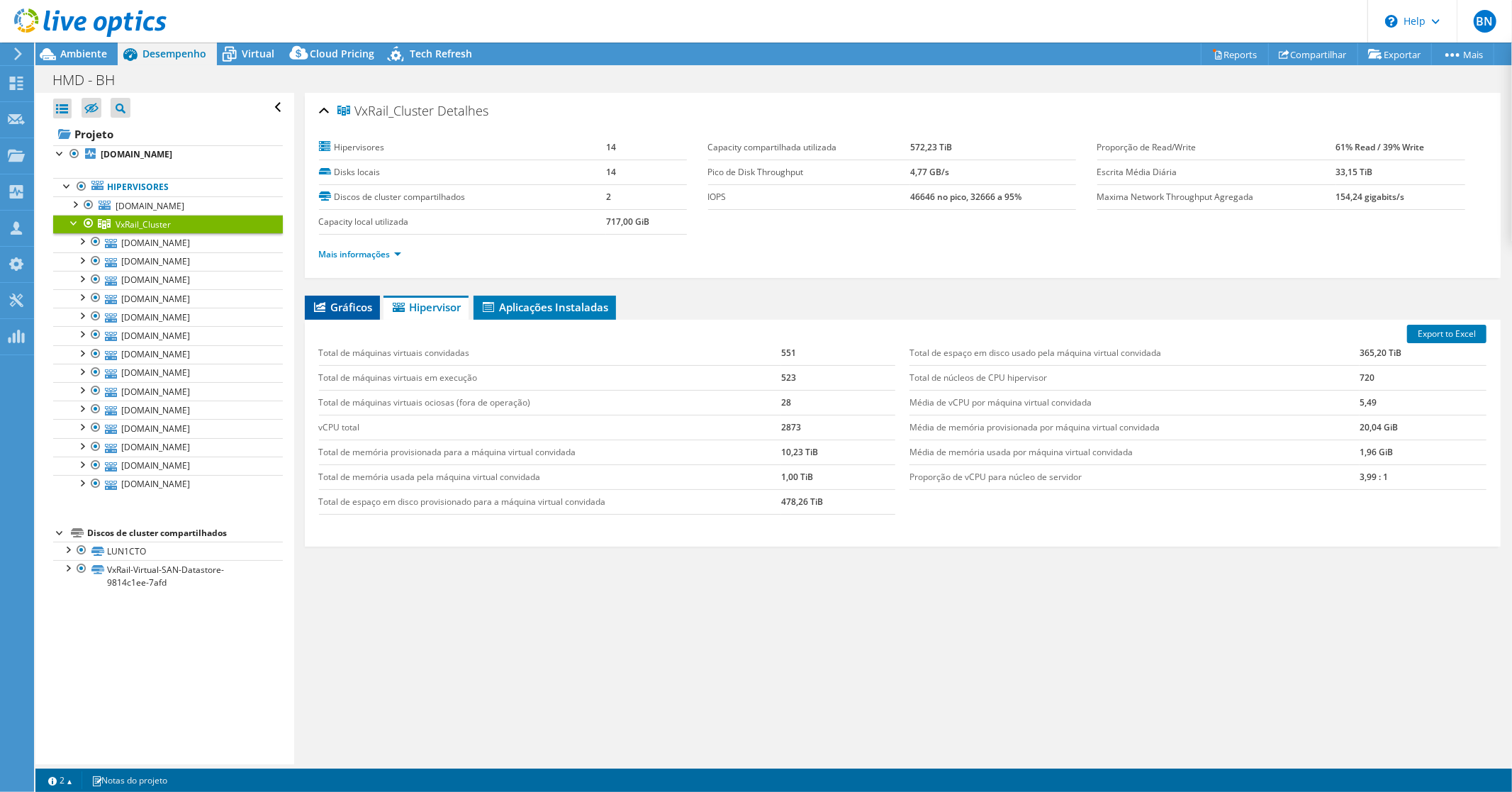
click at [359, 305] on span "Gráficos" at bounding box center [342, 307] width 61 height 15
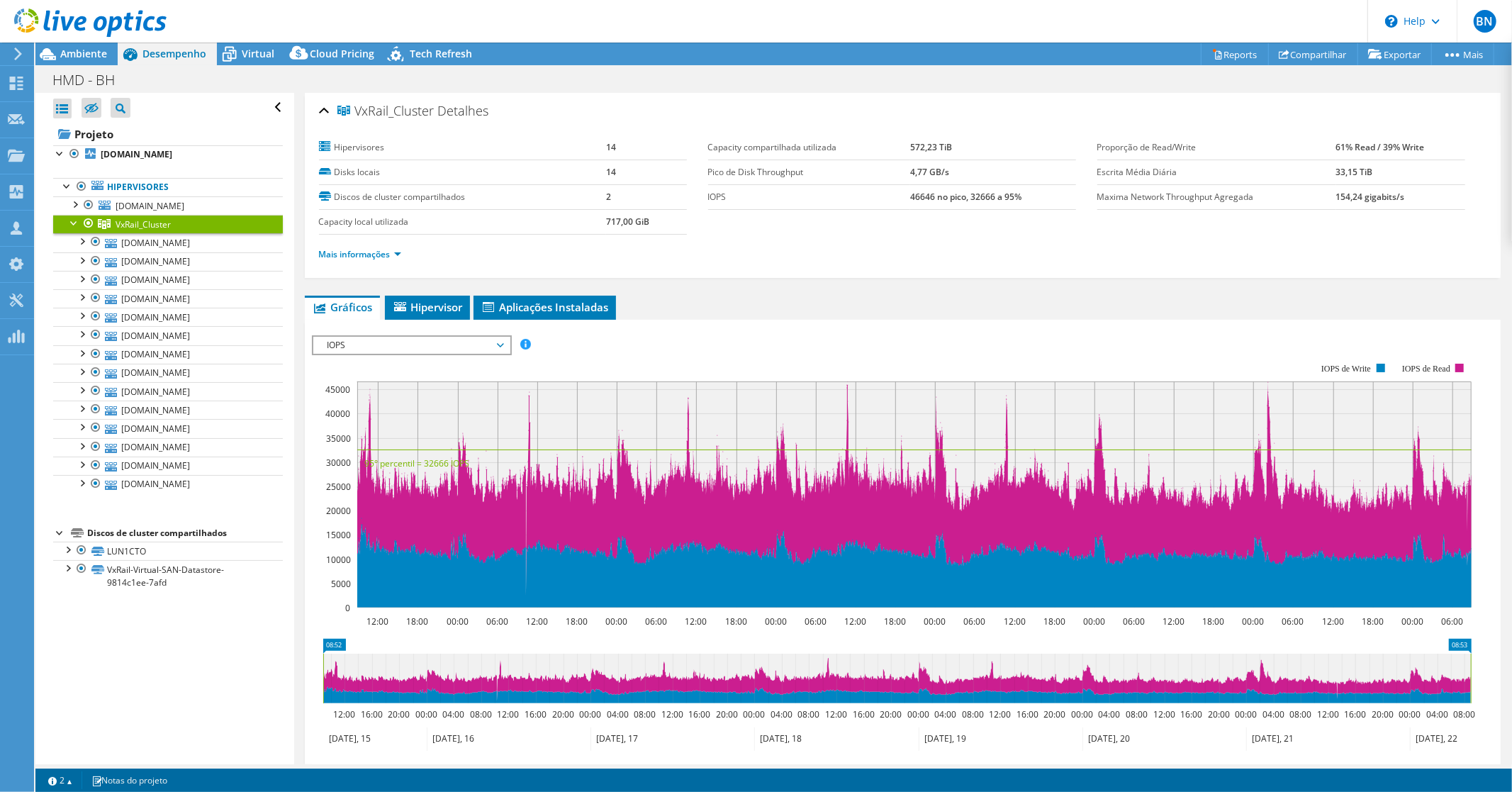
click at [495, 343] on span "IOPS" at bounding box center [411, 345] width 182 height 17
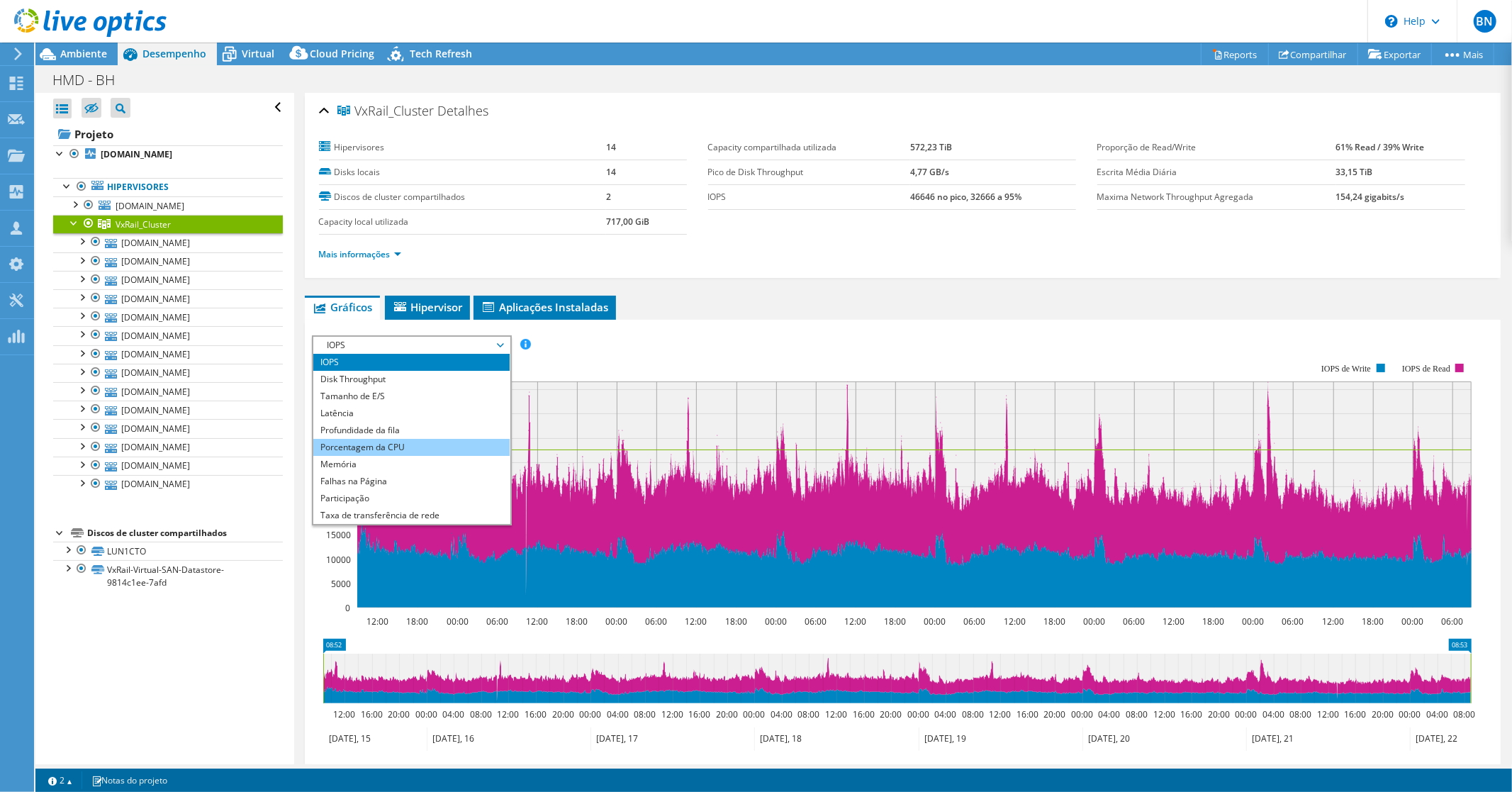
click at [392, 446] on li "Porcentagem da CPU" at bounding box center [411, 448] width 197 height 17
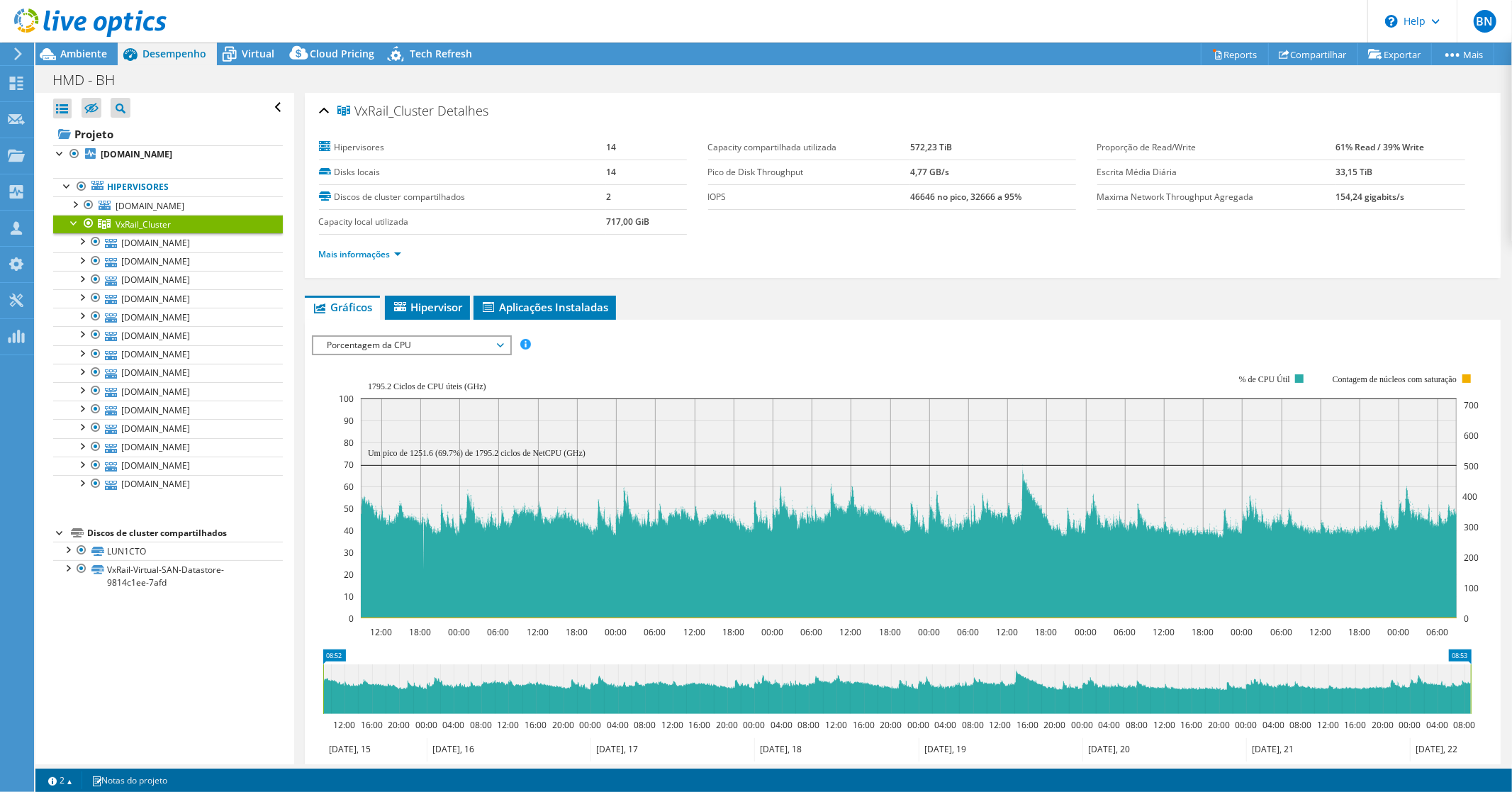
click at [806, 649] on icon "08:52 08:53 12:00 16:00 20:00 00:00 04:00 08:00 12:00 16:00 20:00 00:00 04:00 0…" at bounding box center [896, 706] width 1170 height 113
click at [484, 338] on span "Porcentagem da CPU" at bounding box center [411, 345] width 182 height 17
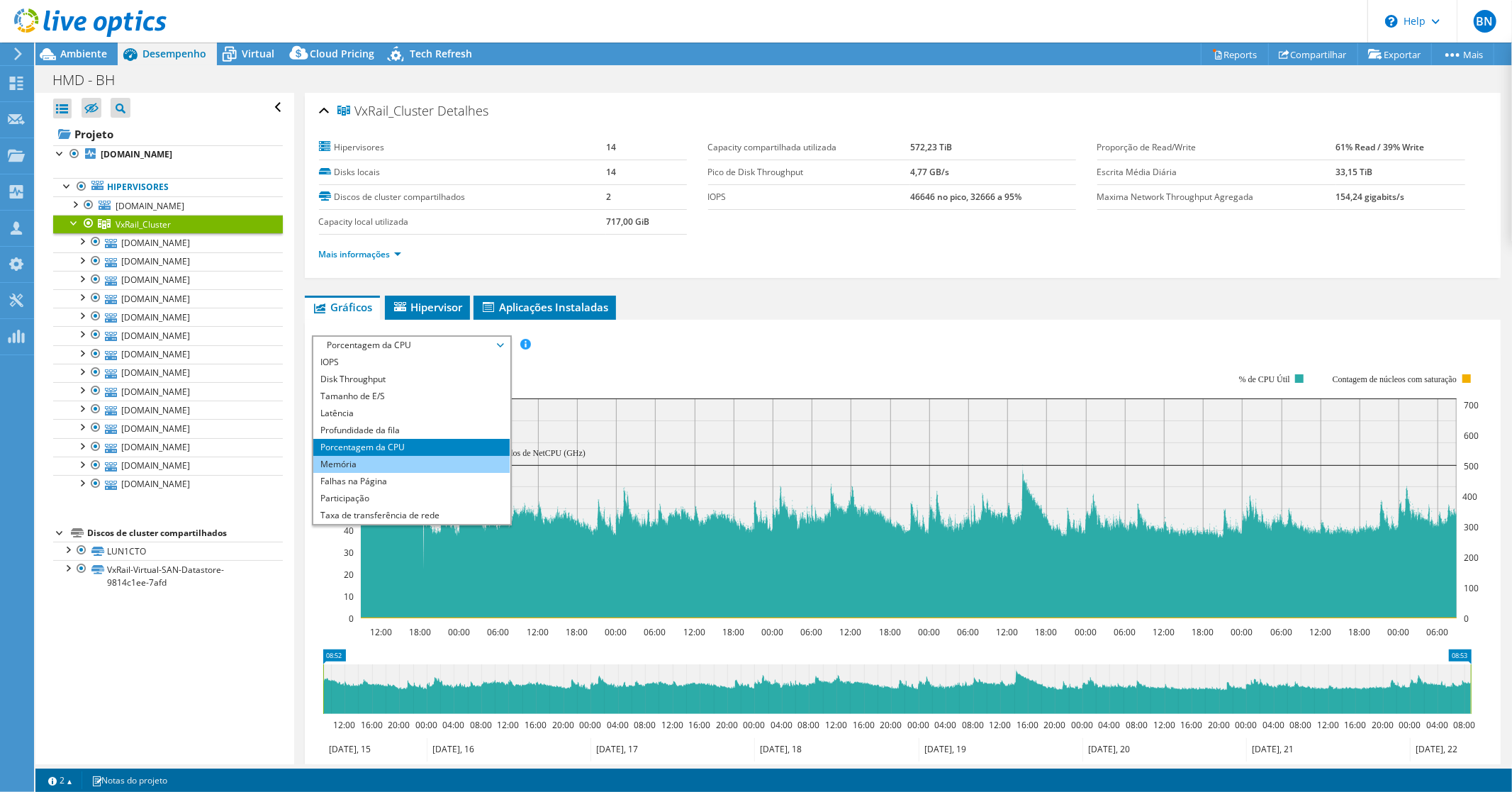
click at [370, 461] on li "Memória" at bounding box center [411, 465] width 197 height 17
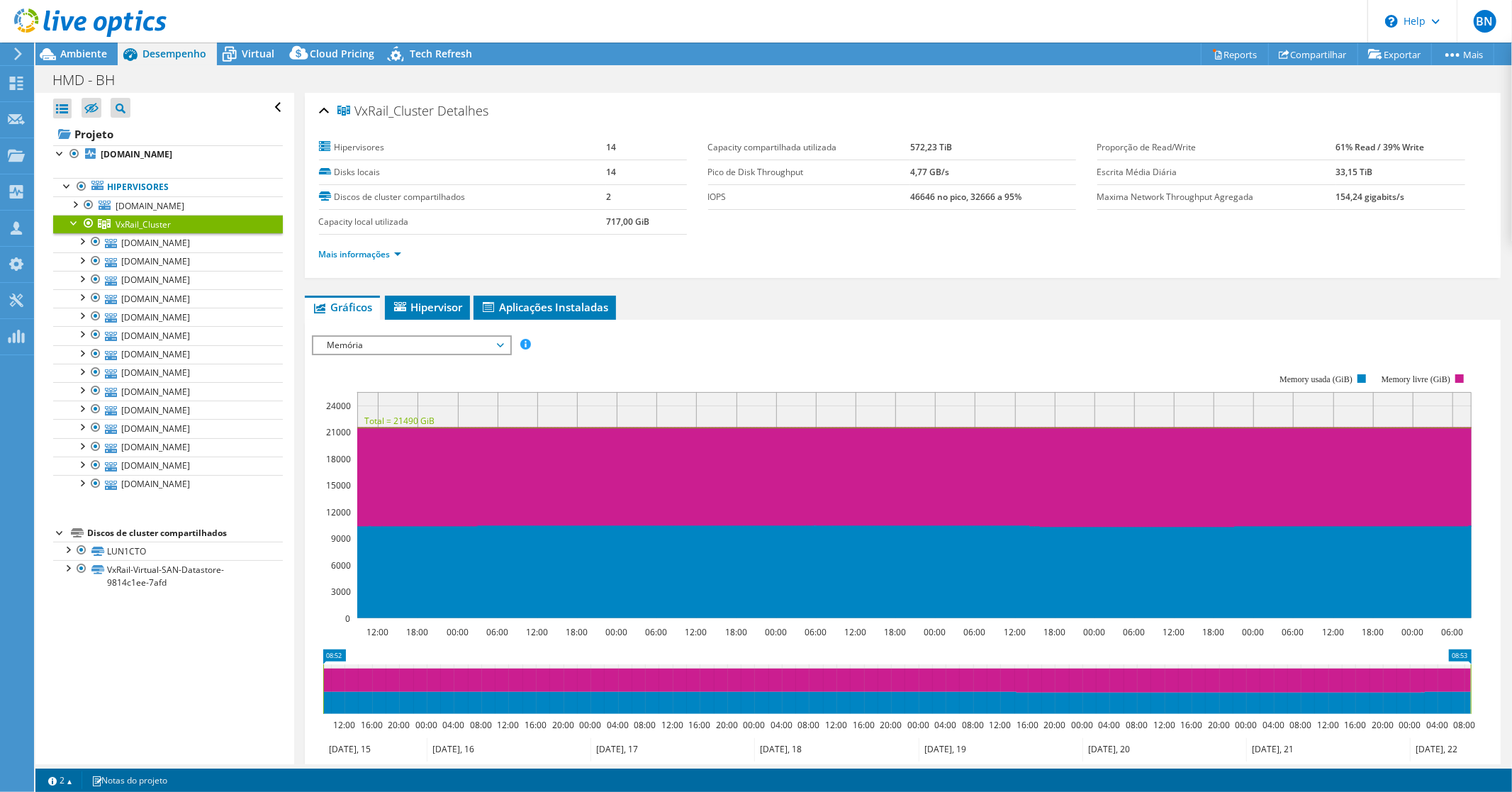
click at [440, 346] on span "Memória" at bounding box center [411, 345] width 182 height 17
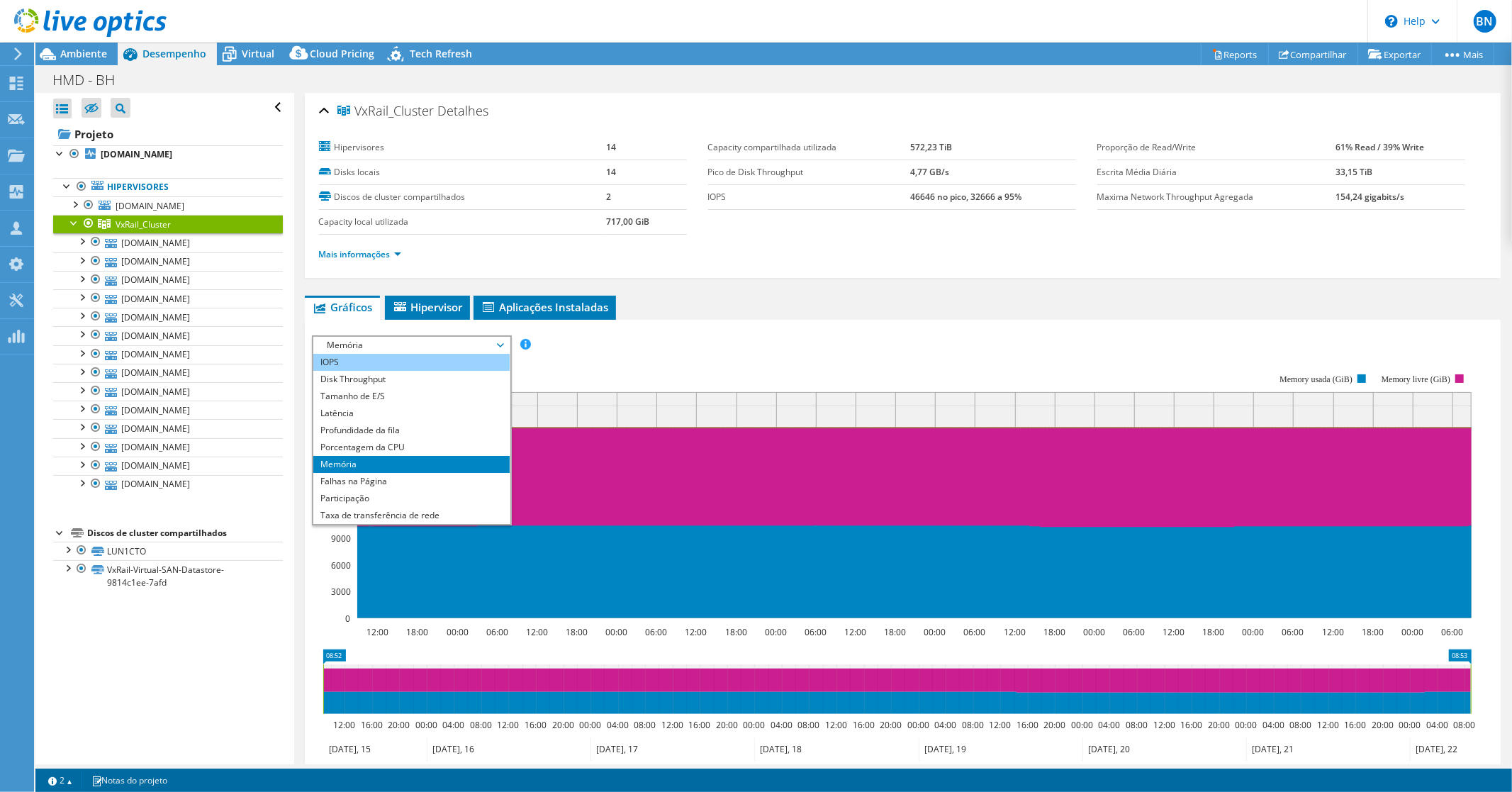
click at [391, 360] on li "IOPS" at bounding box center [411, 362] width 197 height 17
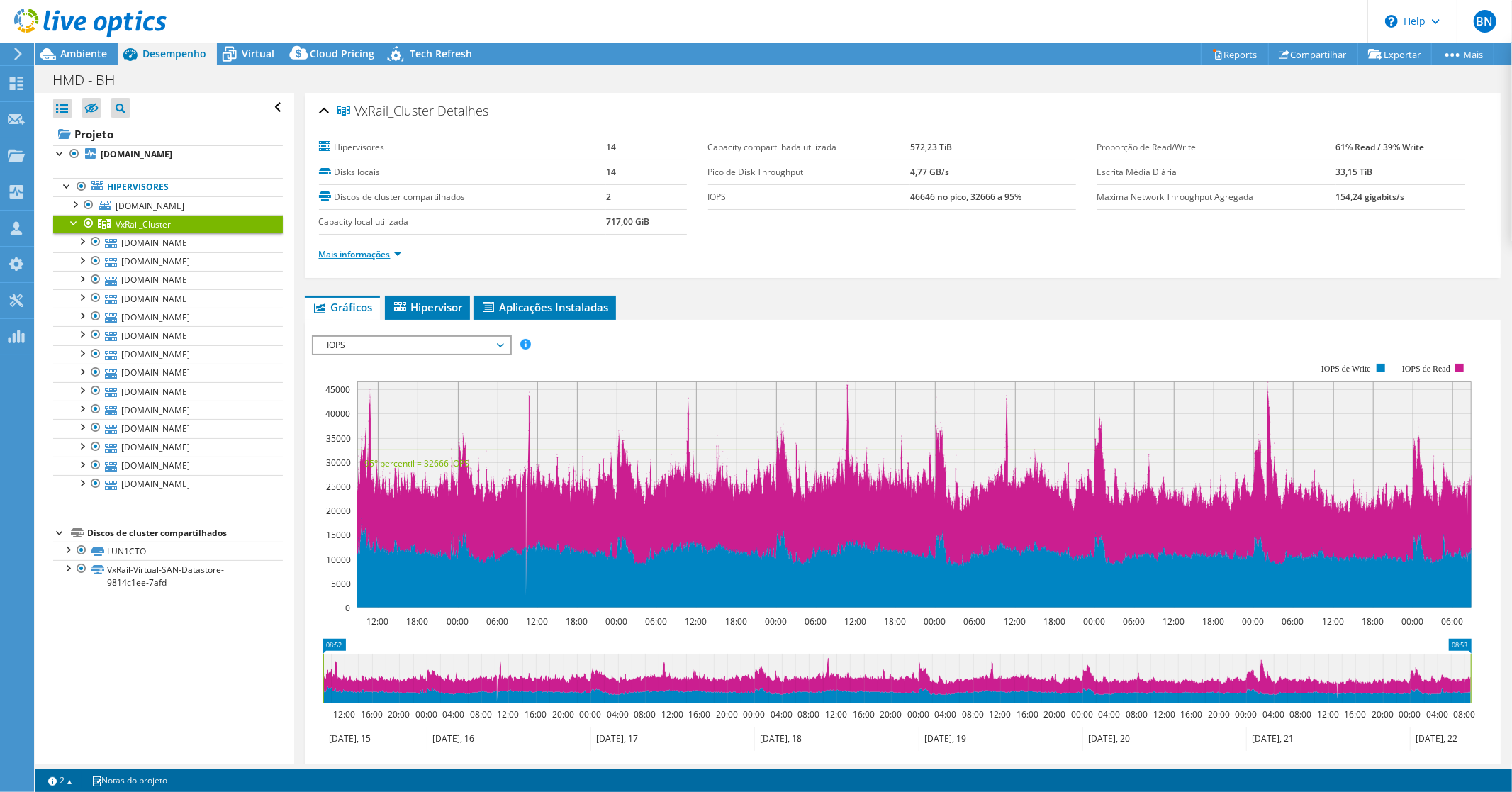
click at [398, 251] on link "Mais informações" at bounding box center [361, 254] width 82 height 12
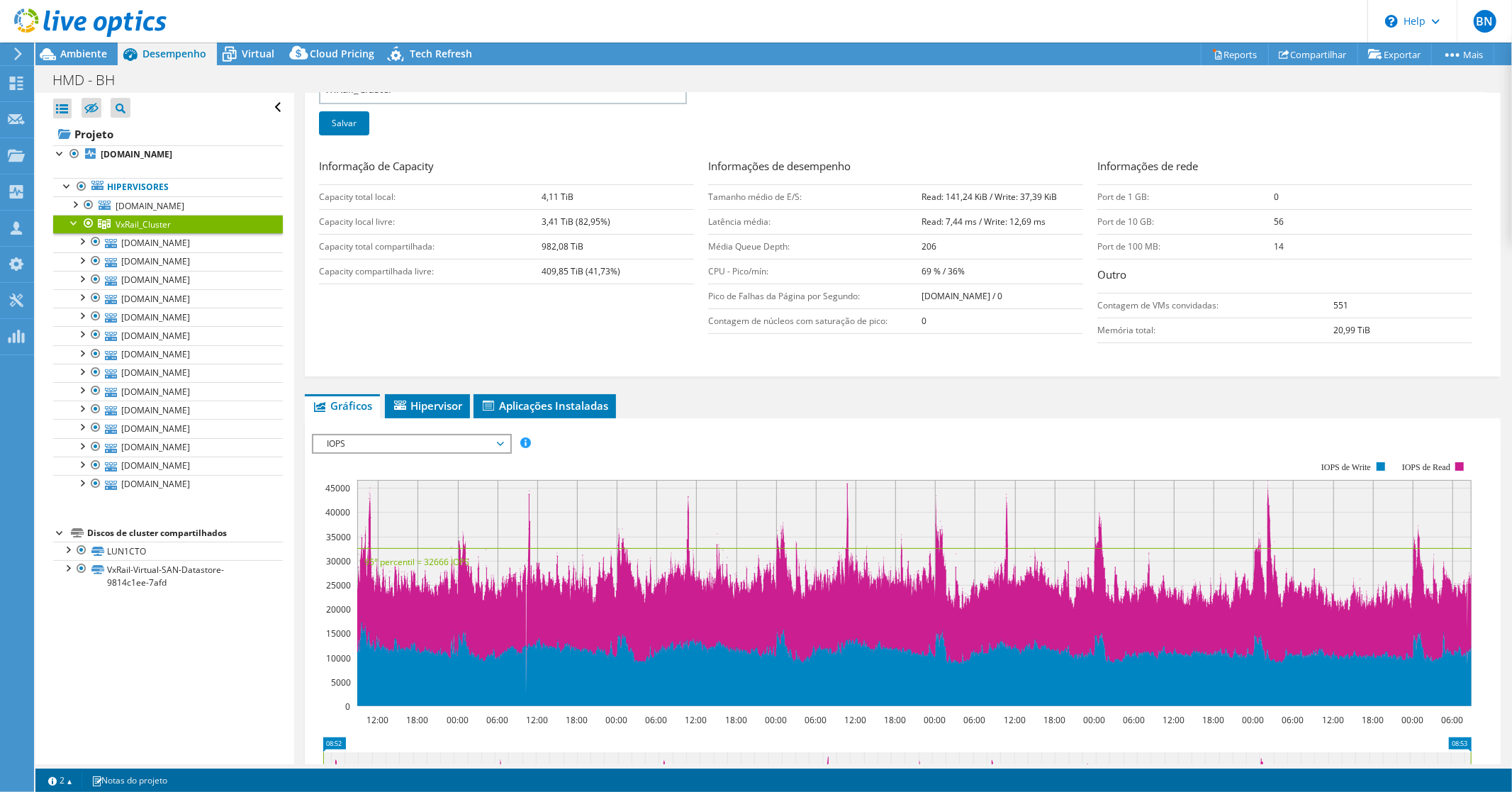
scroll to position [393, 0]
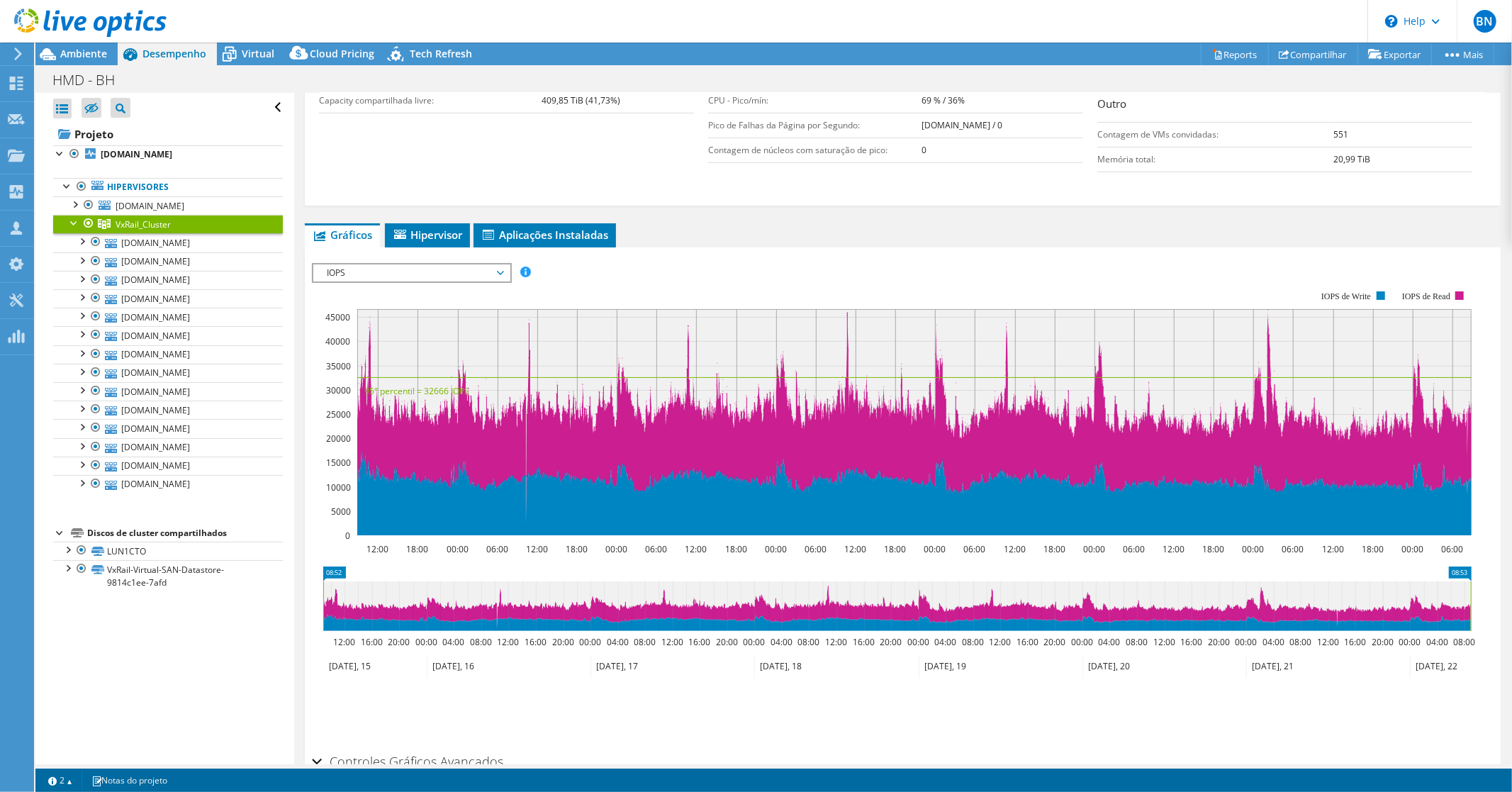
click at [486, 273] on span "IOPS" at bounding box center [411, 273] width 182 height 17
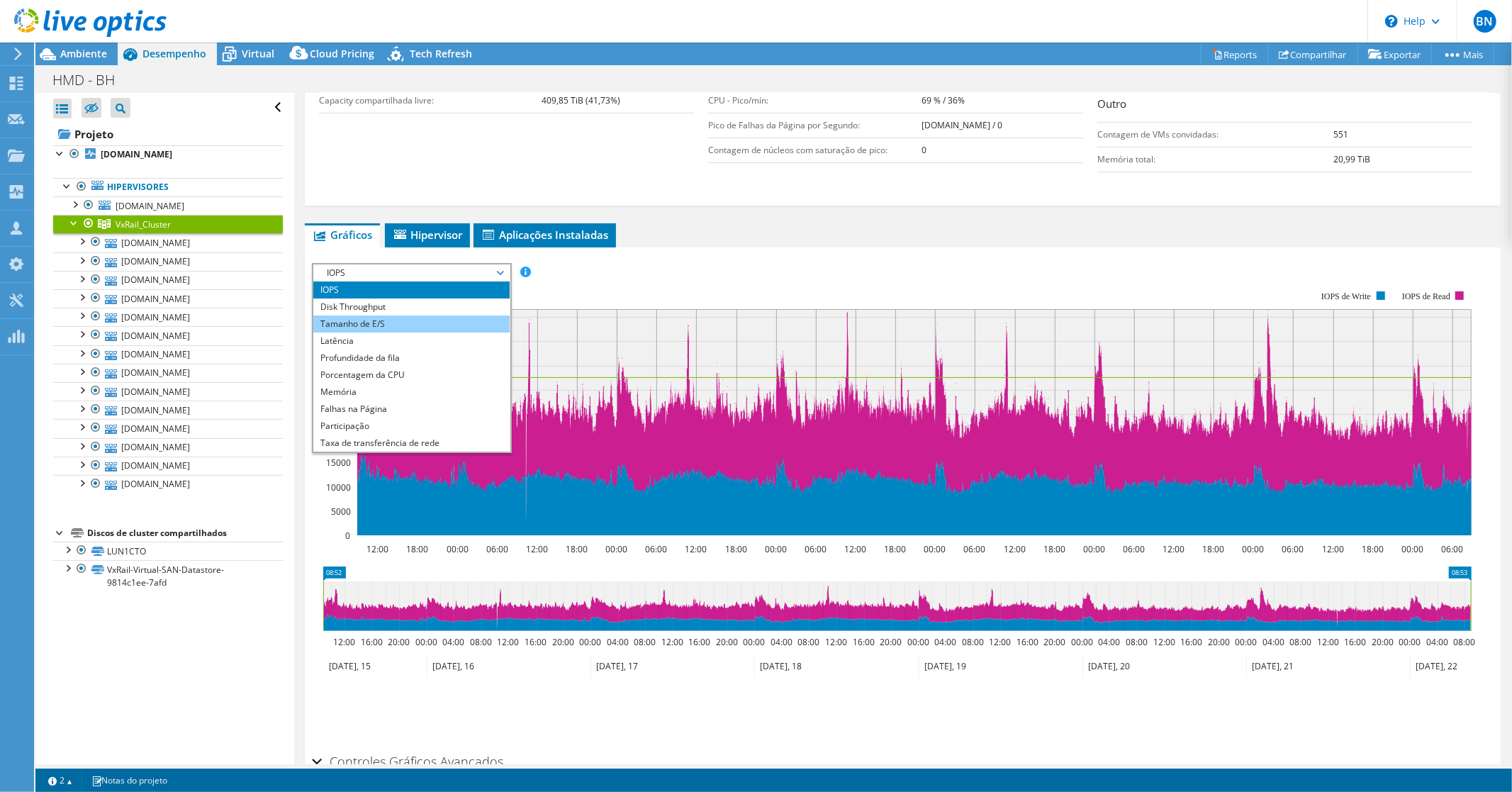
click at [413, 315] on li "Tamanho de E/S" at bounding box center [411, 324] width 197 height 17
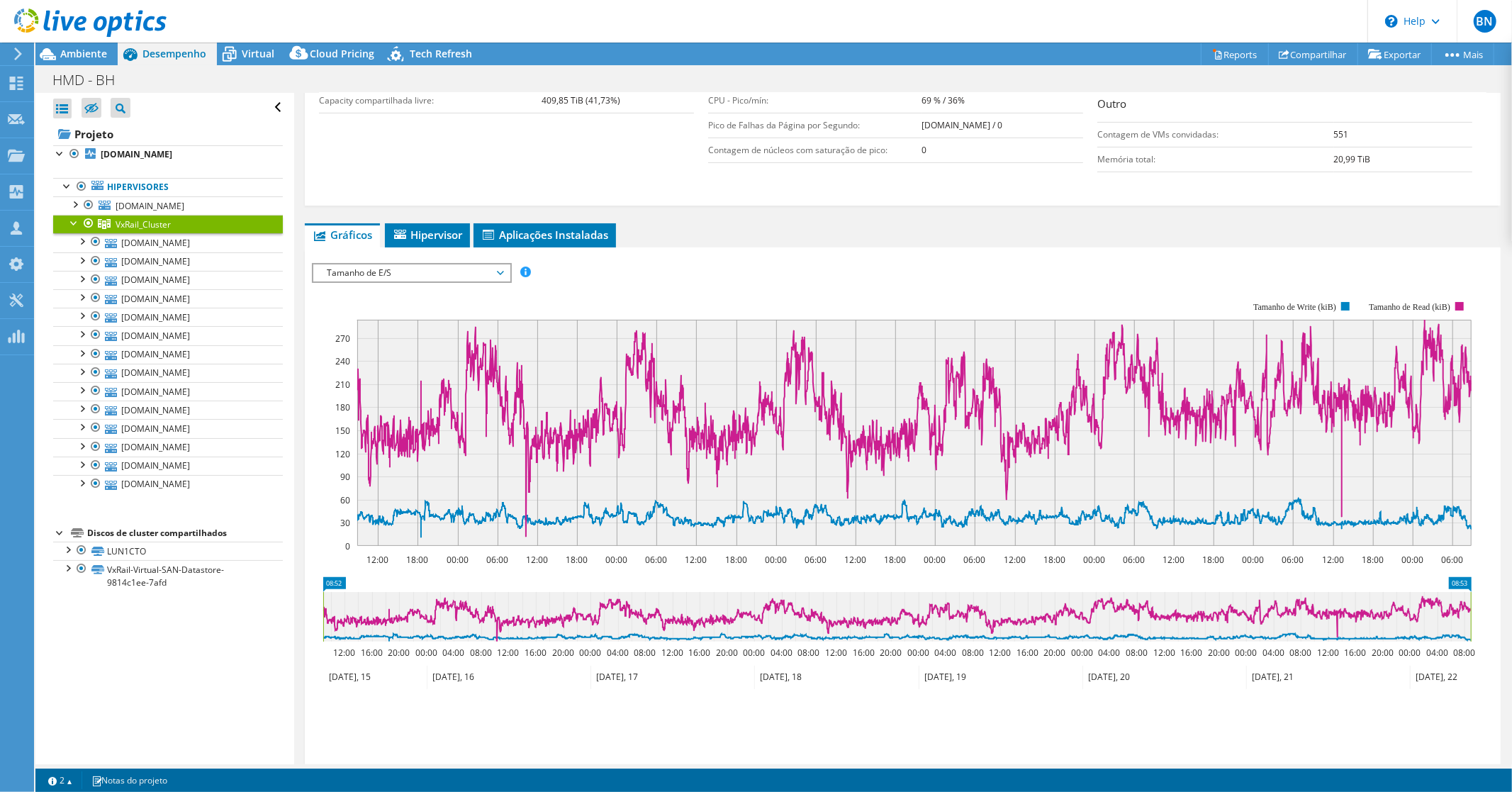
click at [410, 266] on span "Tamanho de E/S" at bounding box center [411, 273] width 182 height 17
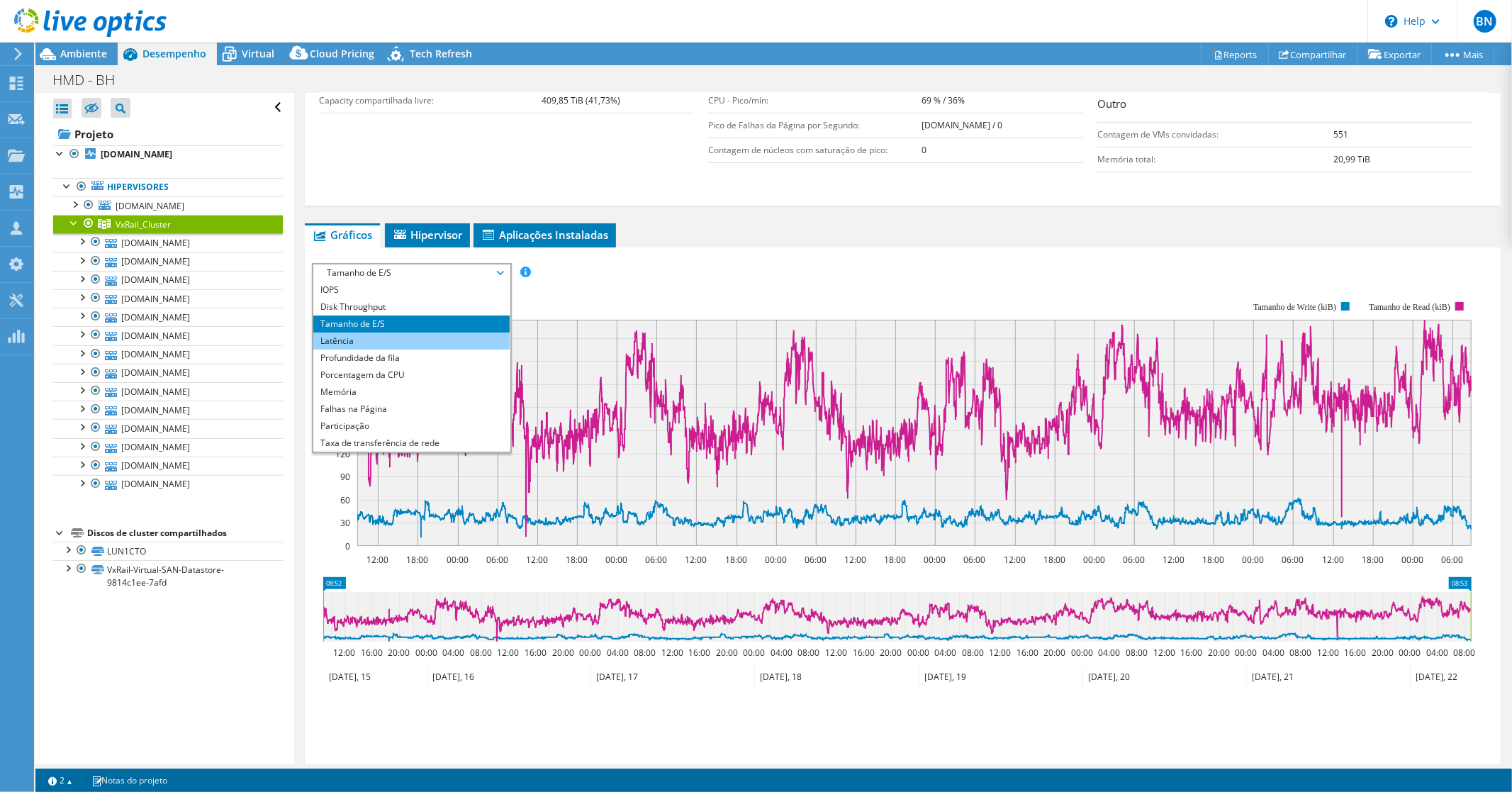
click at [379, 337] on li "Latência" at bounding box center [411, 341] width 197 height 17
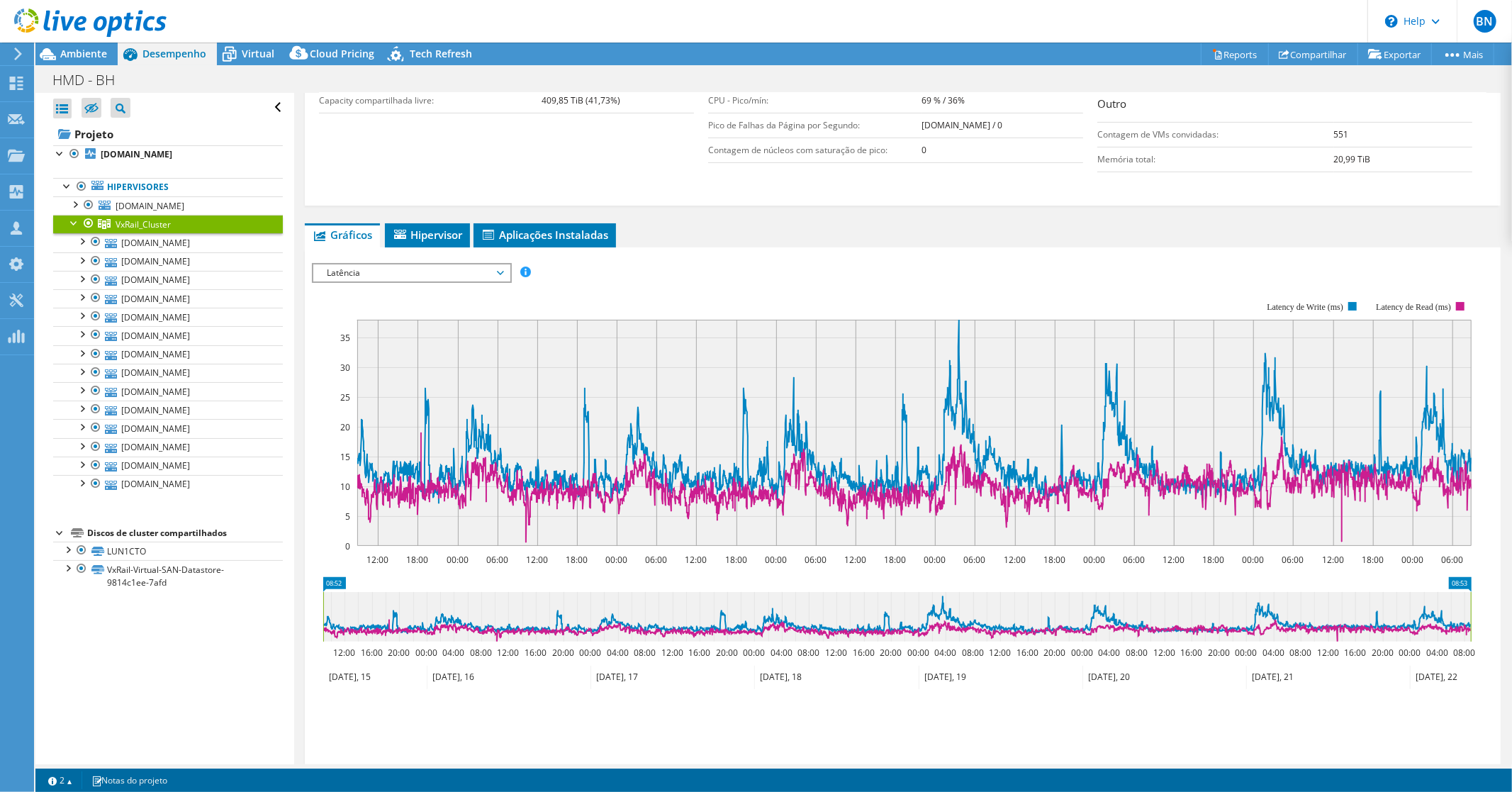
scroll to position [481, 0]
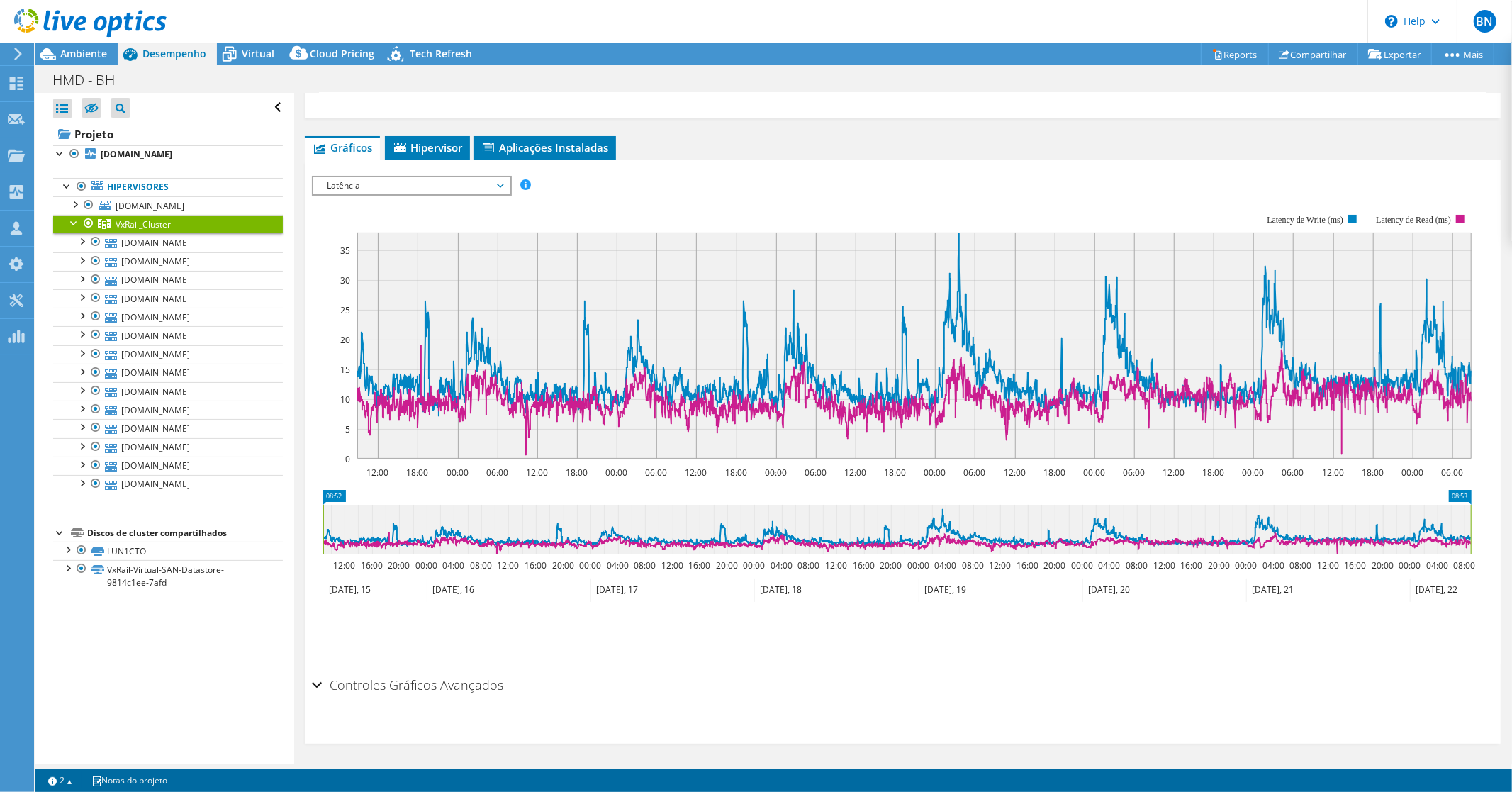
click at [317, 682] on div "Controles Gráficos Avançados" at bounding box center [902, 686] width 1181 height 31
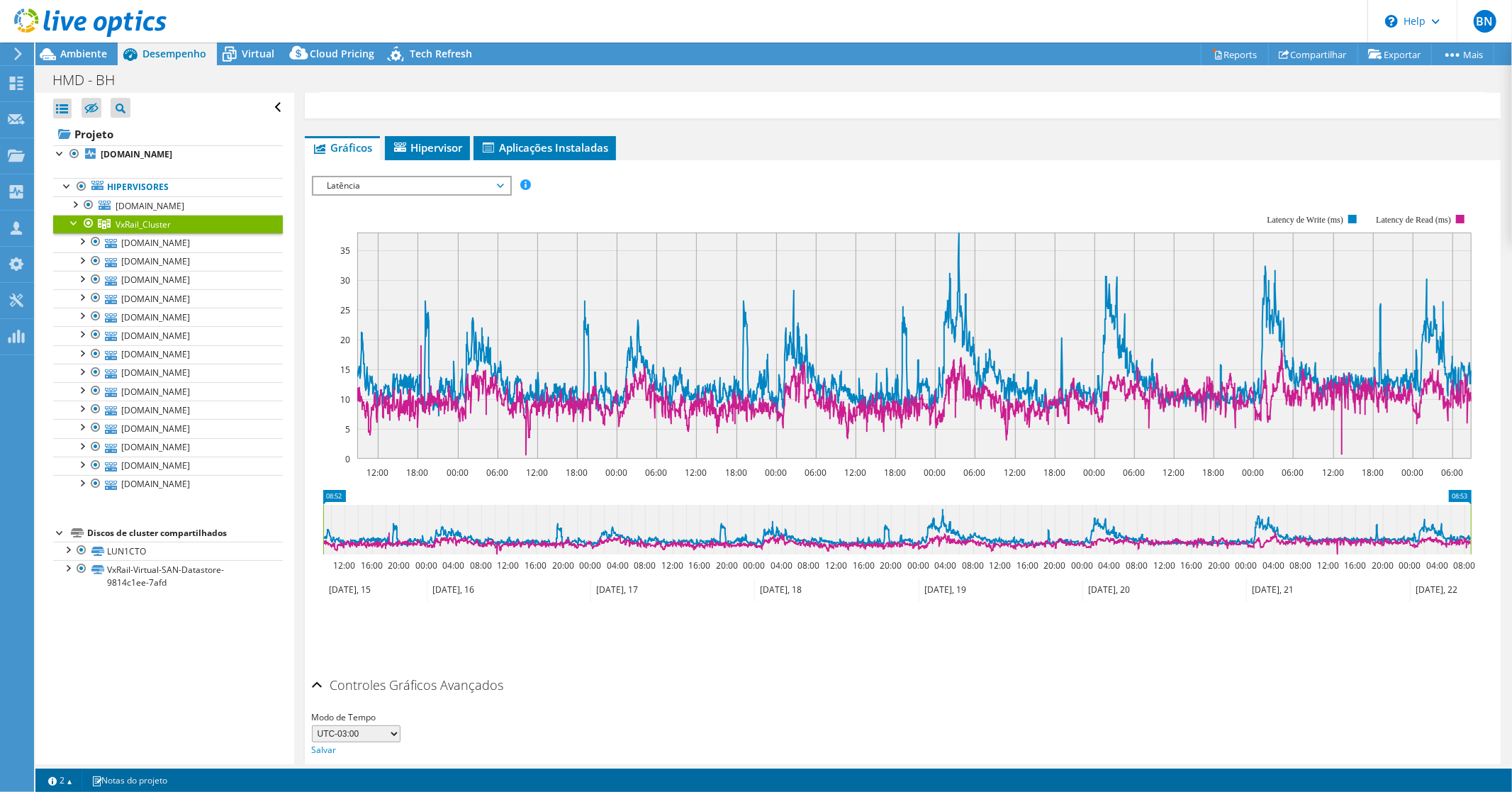
scroll to position [536, 0]
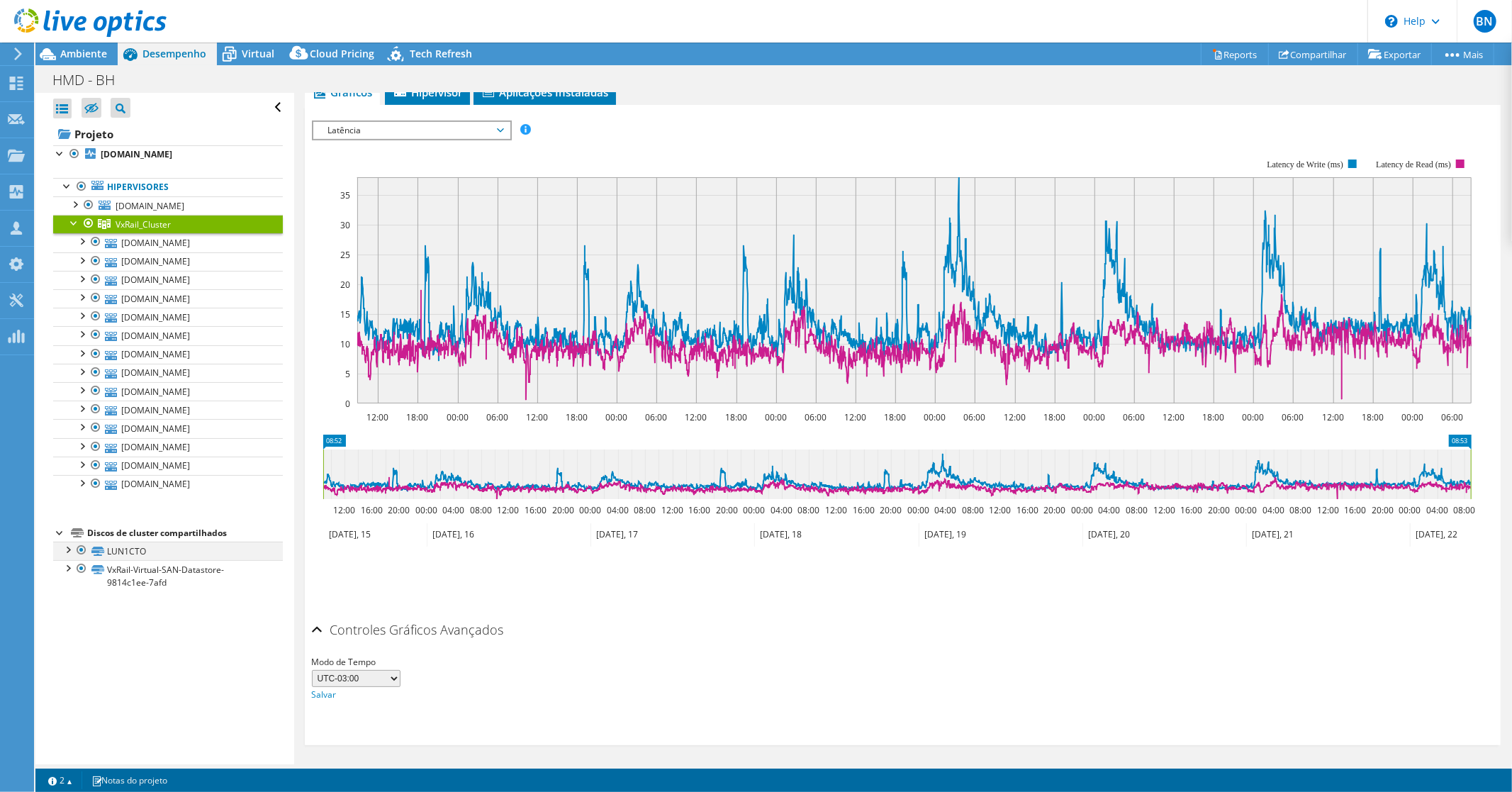
click at [68, 556] on div at bounding box center [67, 549] width 15 height 15
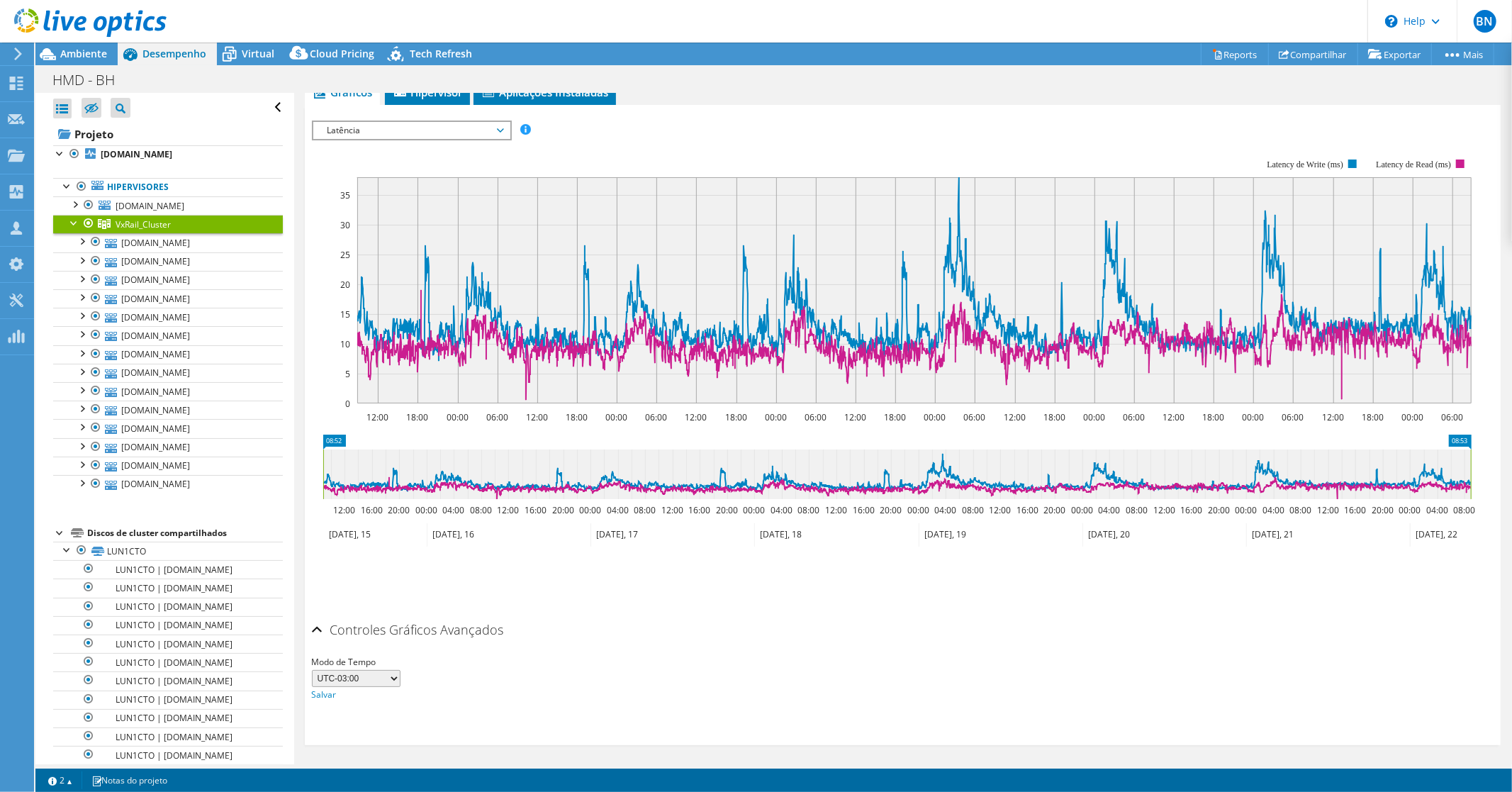
scroll to position [379, 0]
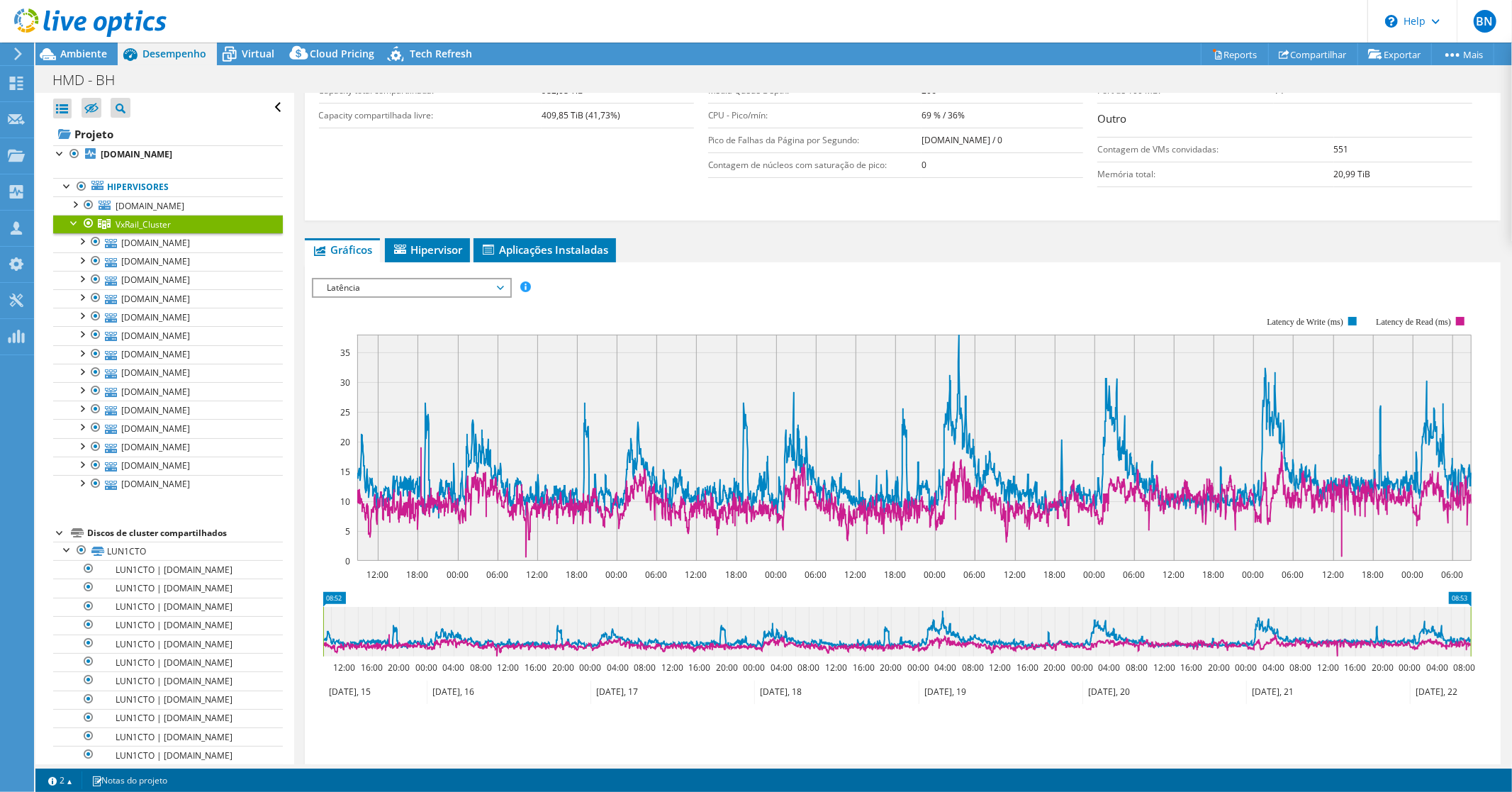
click at [507, 280] on span "Latência" at bounding box center [411, 288] width 197 height 17
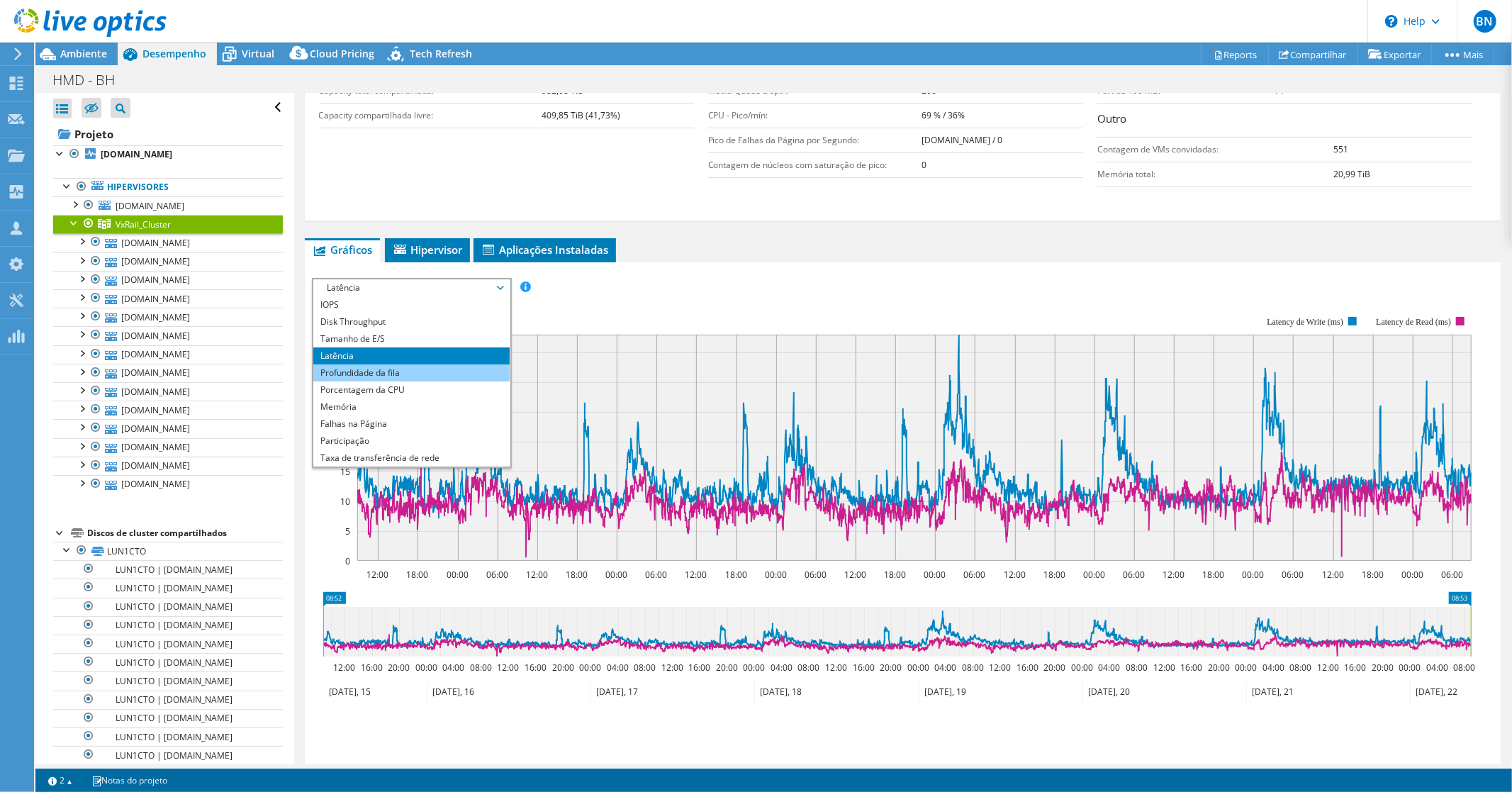
click at [429, 370] on li "Profundidade da fila" at bounding box center [411, 373] width 197 height 17
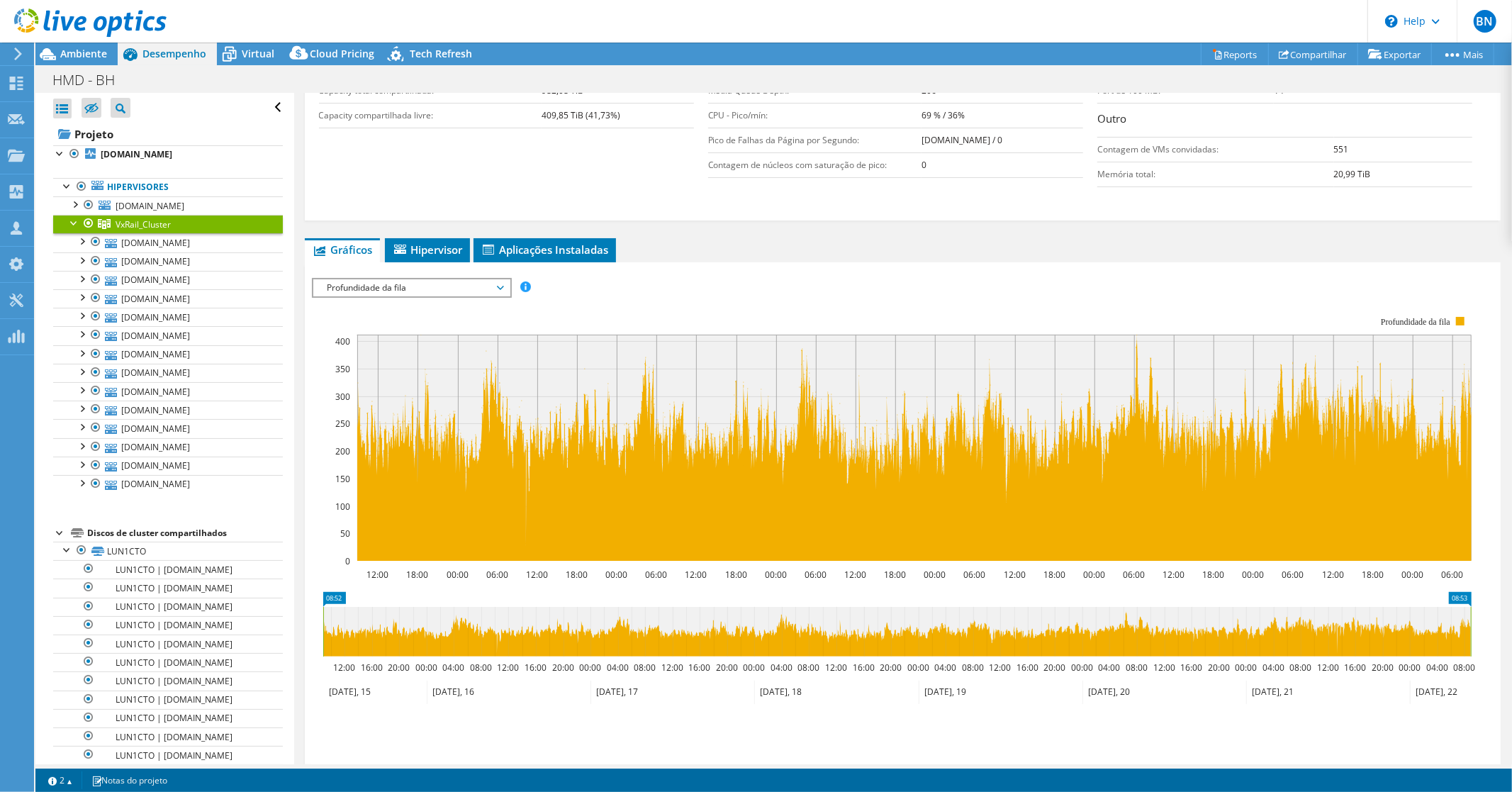
click at [492, 287] on span "Profundidade da fila" at bounding box center [411, 288] width 182 height 17
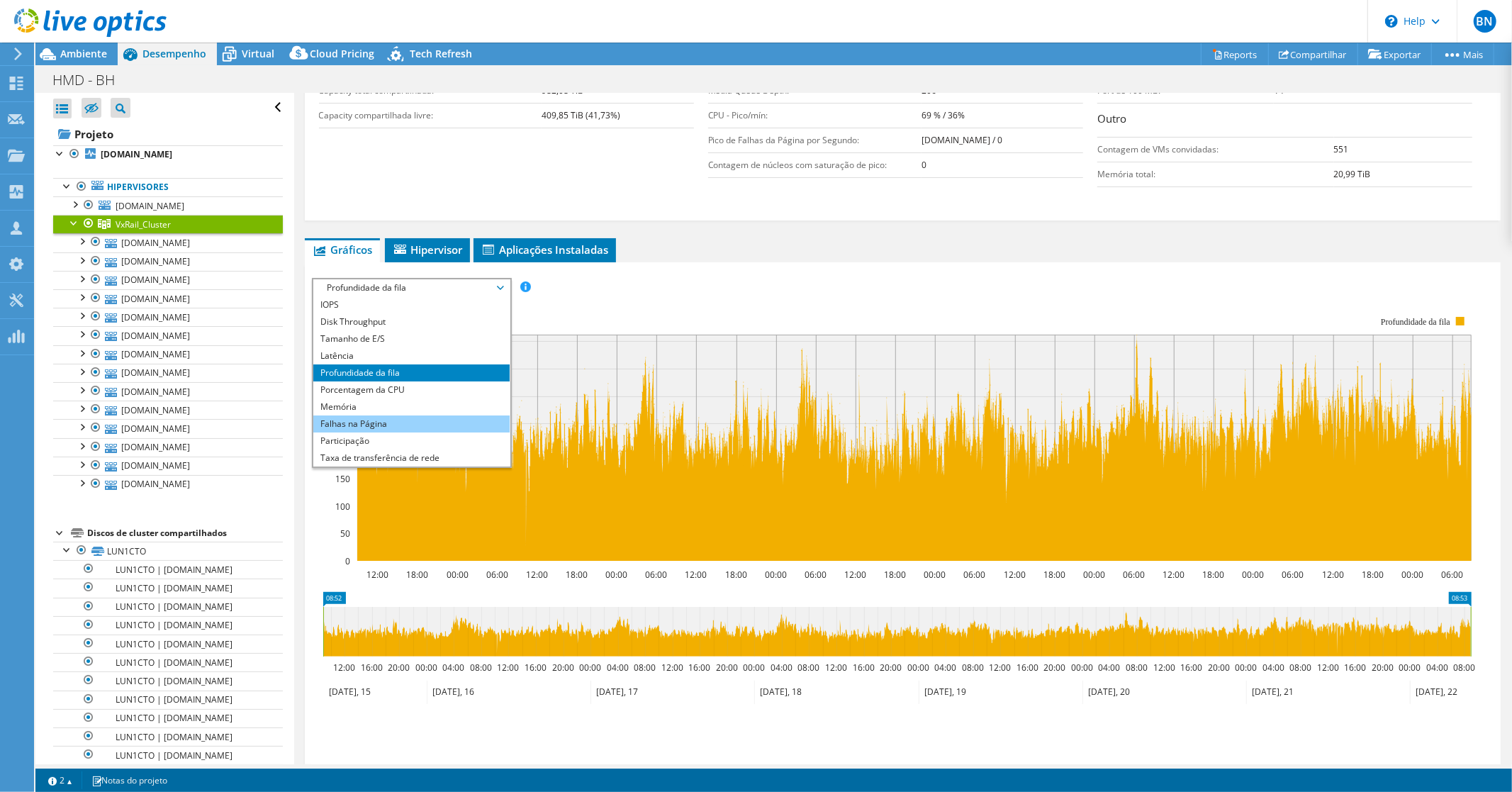
scroll to position [51, 0]
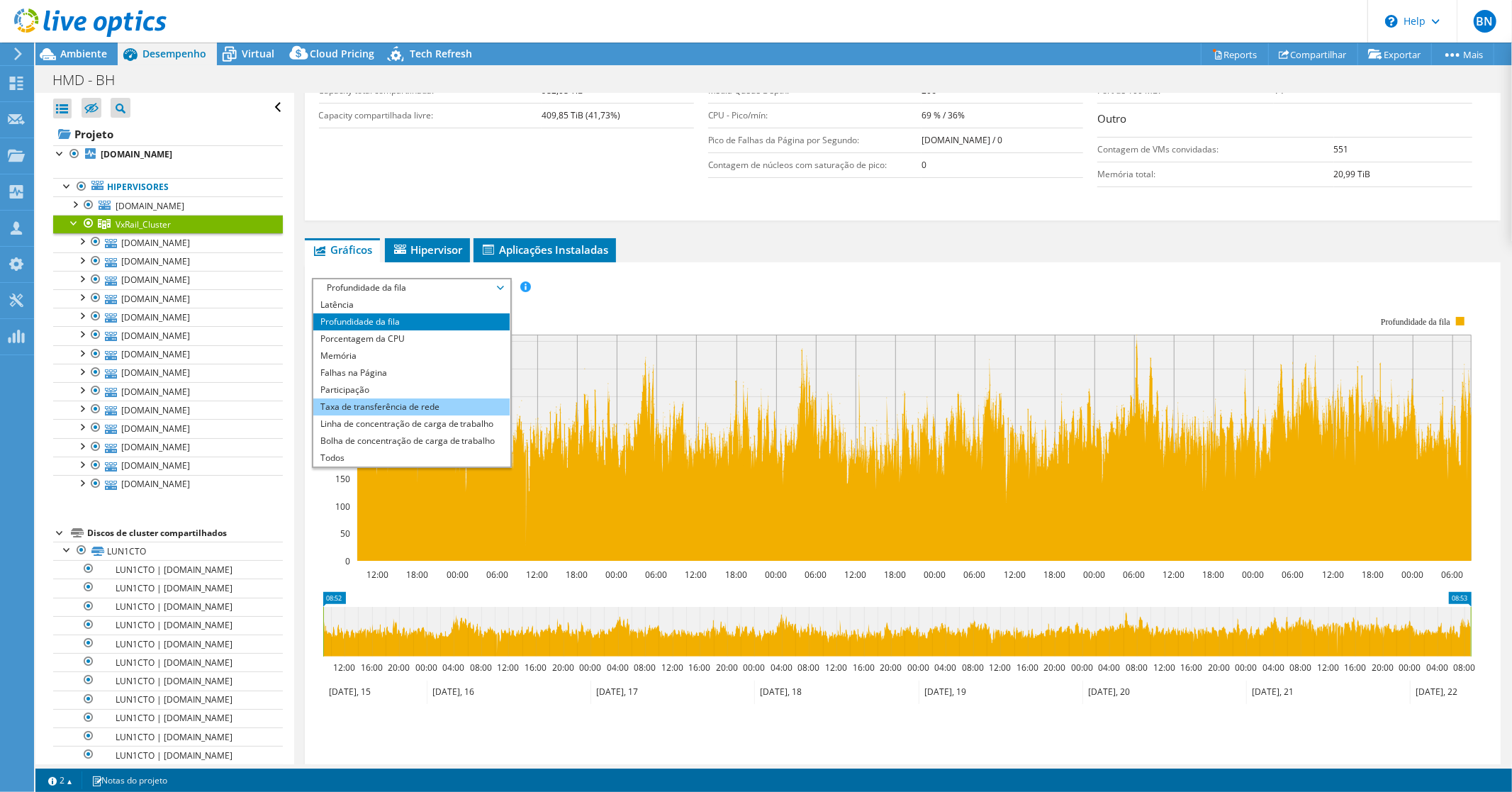
click at [458, 400] on li "Taxa de transferência de rede" at bounding box center [411, 407] width 197 height 17
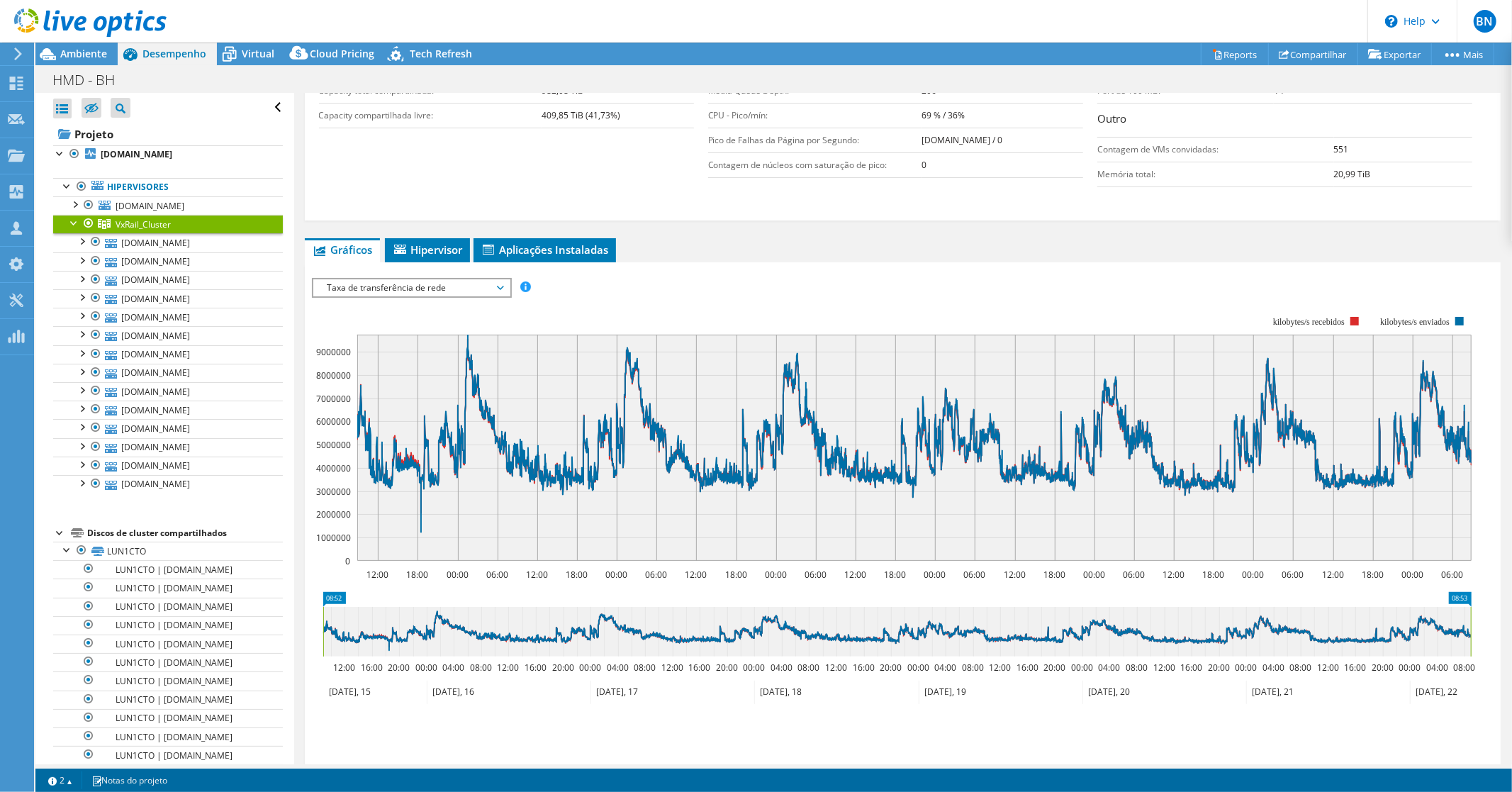
click at [484, 286] on span "Taxa de transferência de rede" at bounding box center [411, 288] width 182 height 17
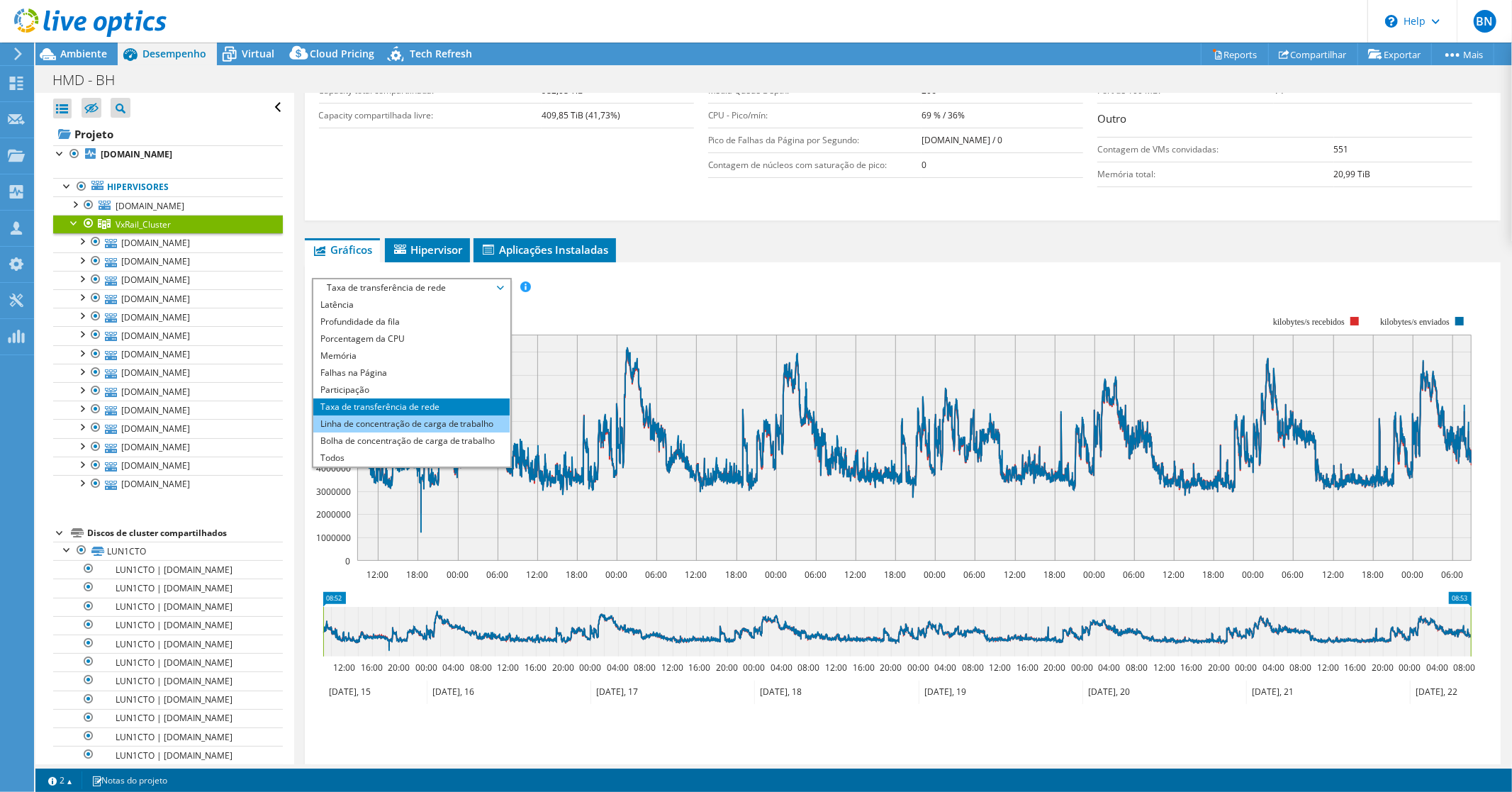
scroll to position [458, 0]
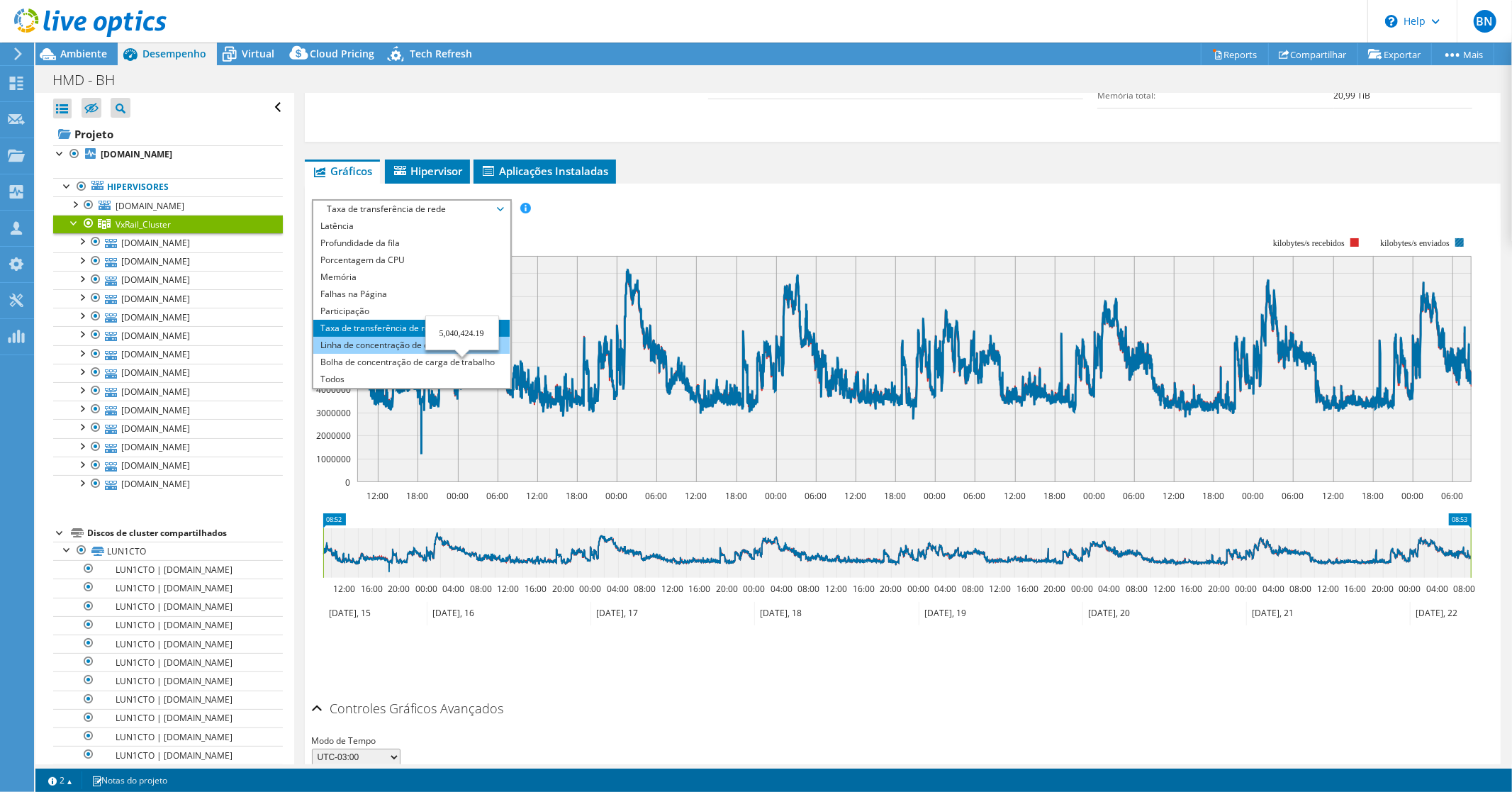
click at [390, 339] on li "Linha de concentração de carga de trabalho" at bounding box center [411, 345] width 197 height 17
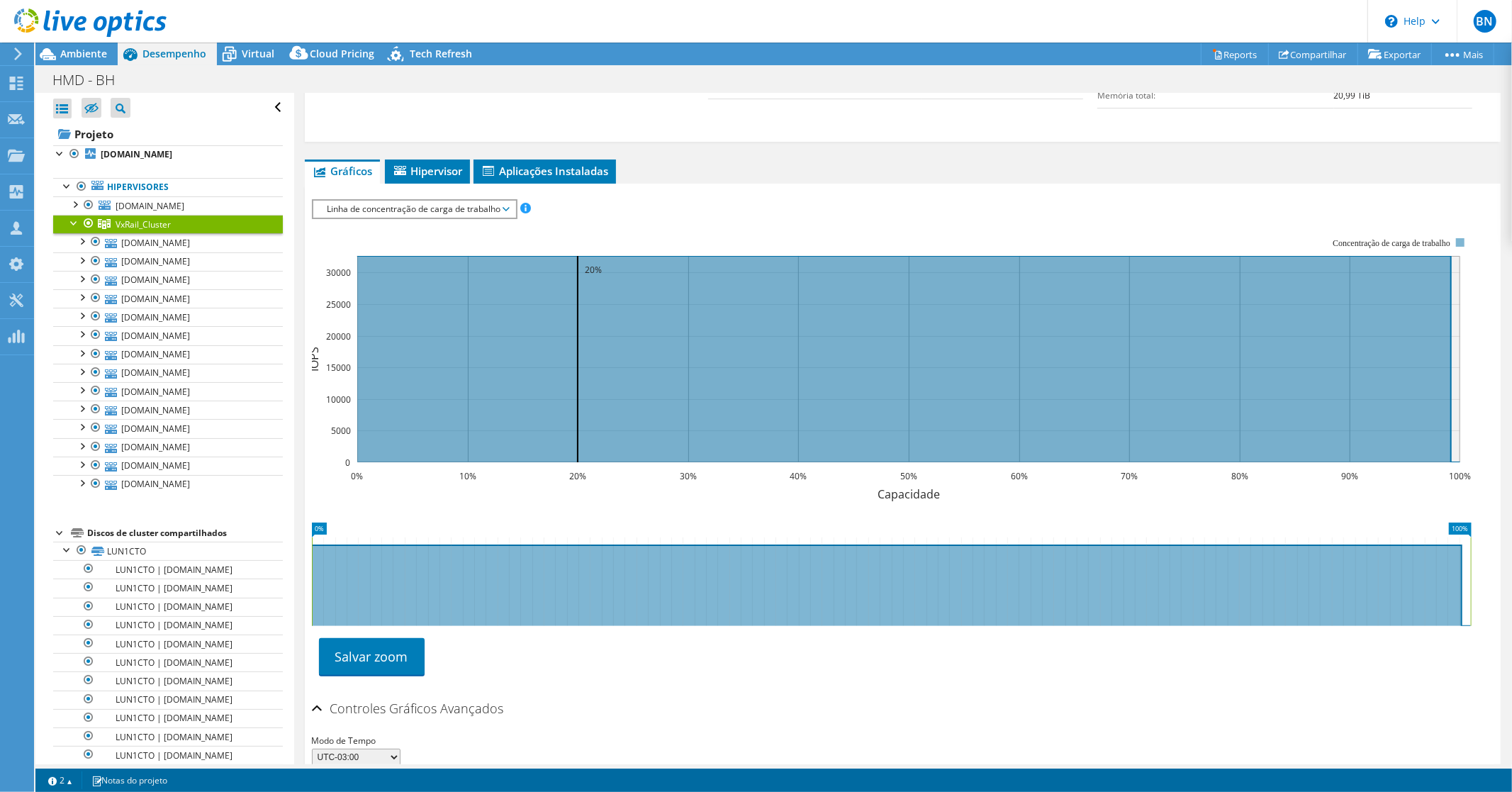
click at [422, 203] on span "Linha de concentração de carga de trabalho" at bounding box center [414, 210] width 188 height 17
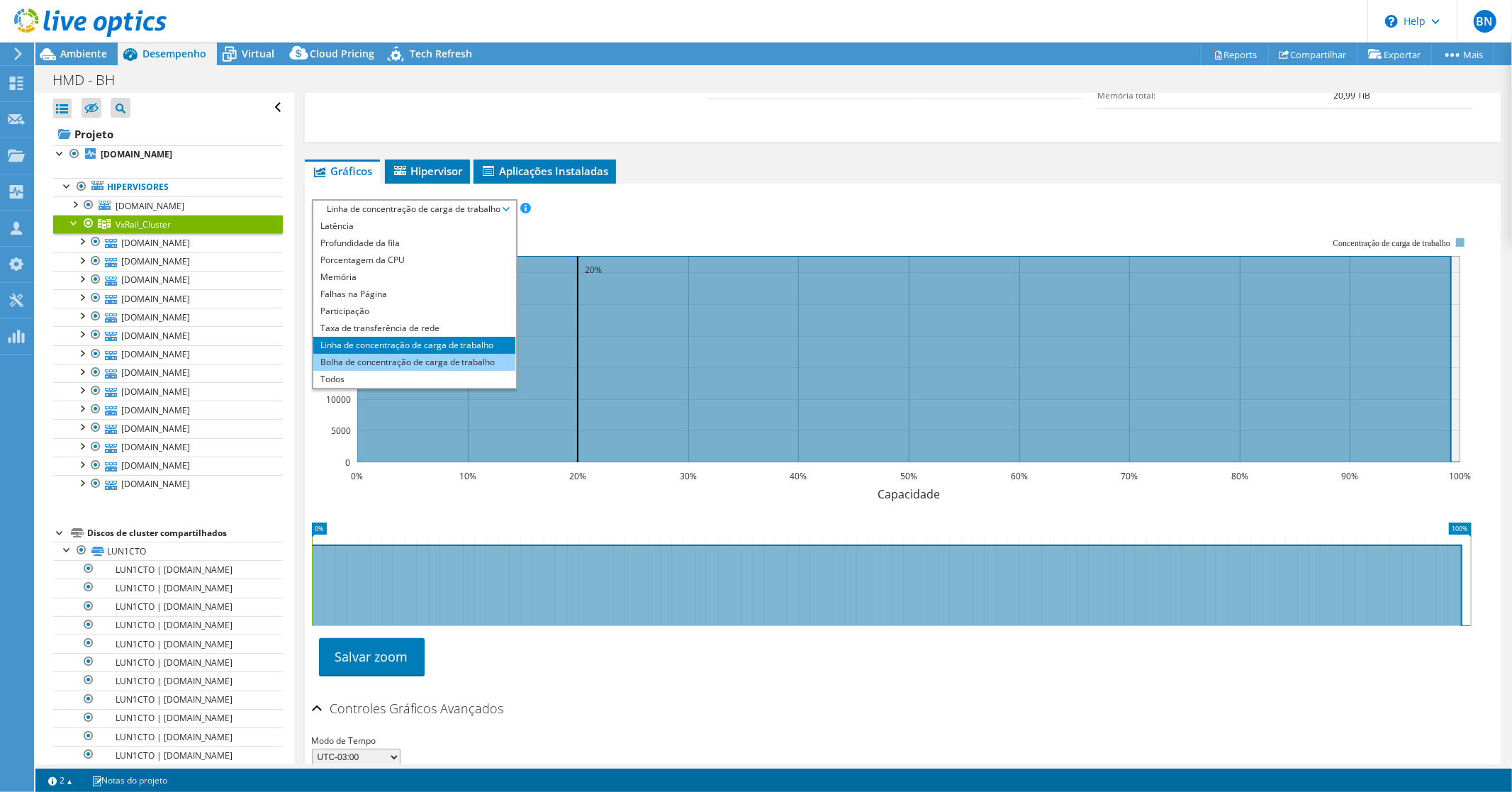
click at [410, 358] on li "Bolha de concentração de carga de trabalho" at bounding box center [414, 362] width 202 height 17
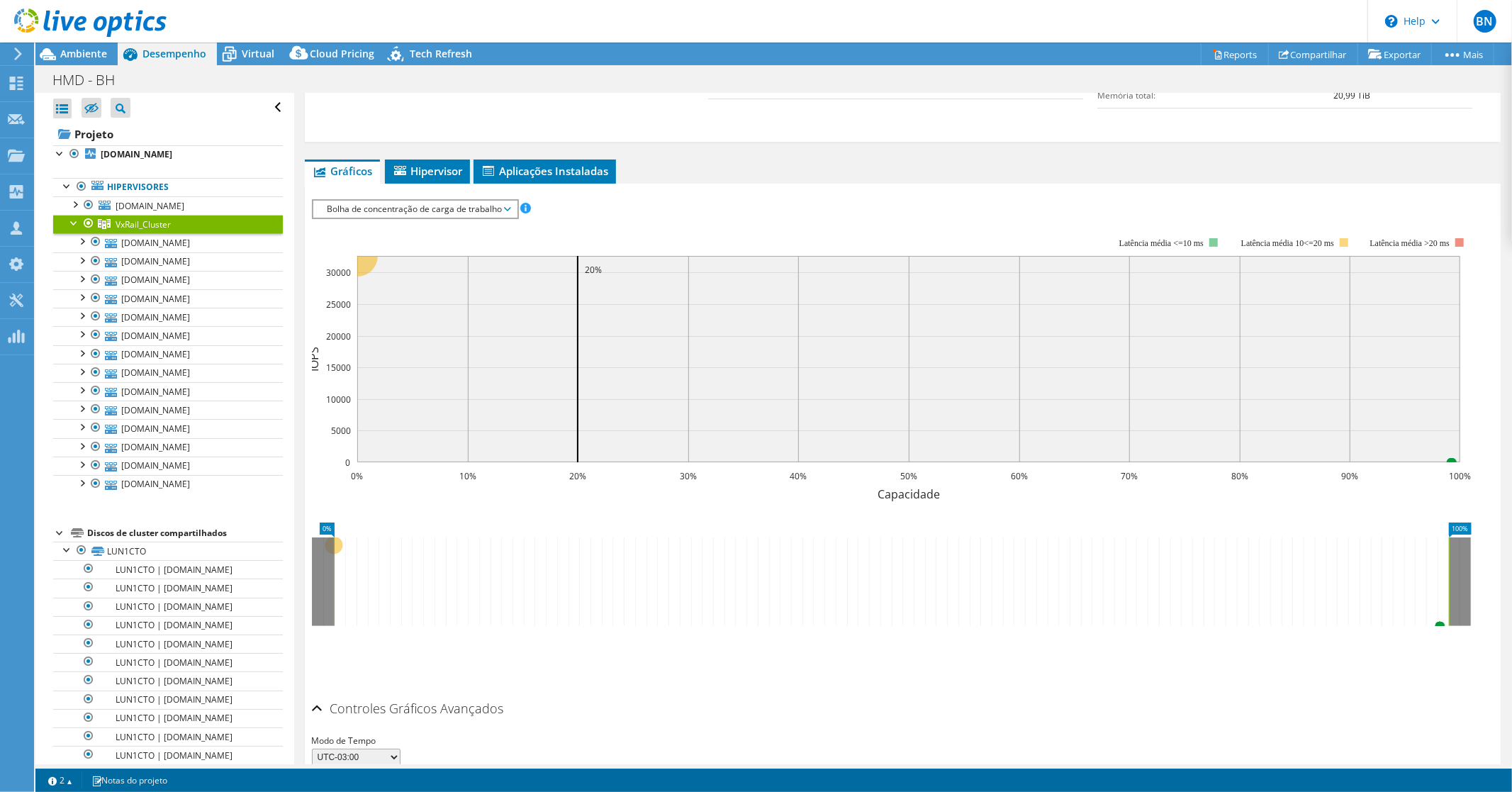
click at [507, 204] on span "Bolha de concentração de carga de trabalho" at bounding box center [415, 210] width 189 height 17
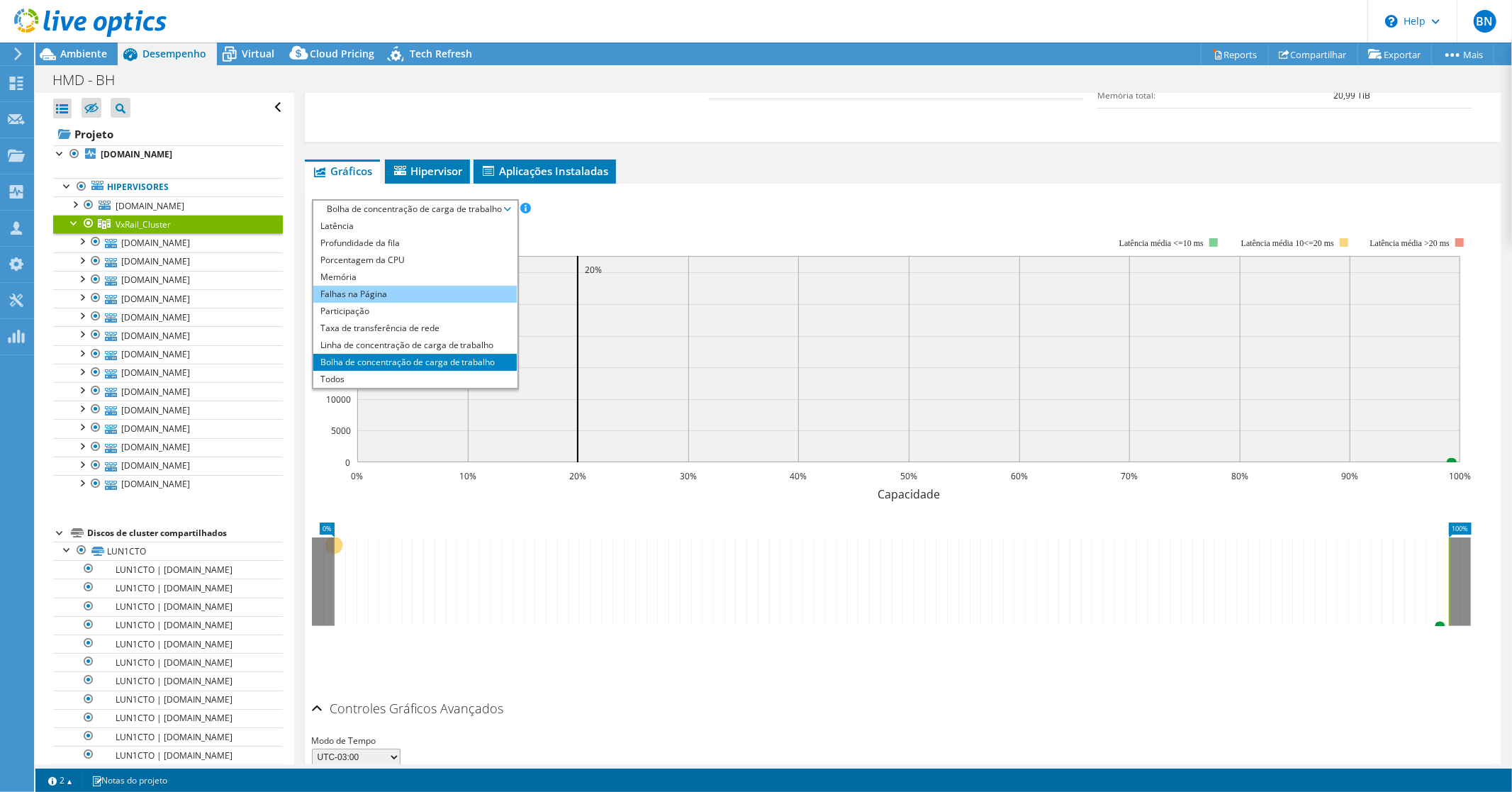
click at [405, 291] on li "Falhas na Página" at bounding box center [415, 295] width 203 height 17
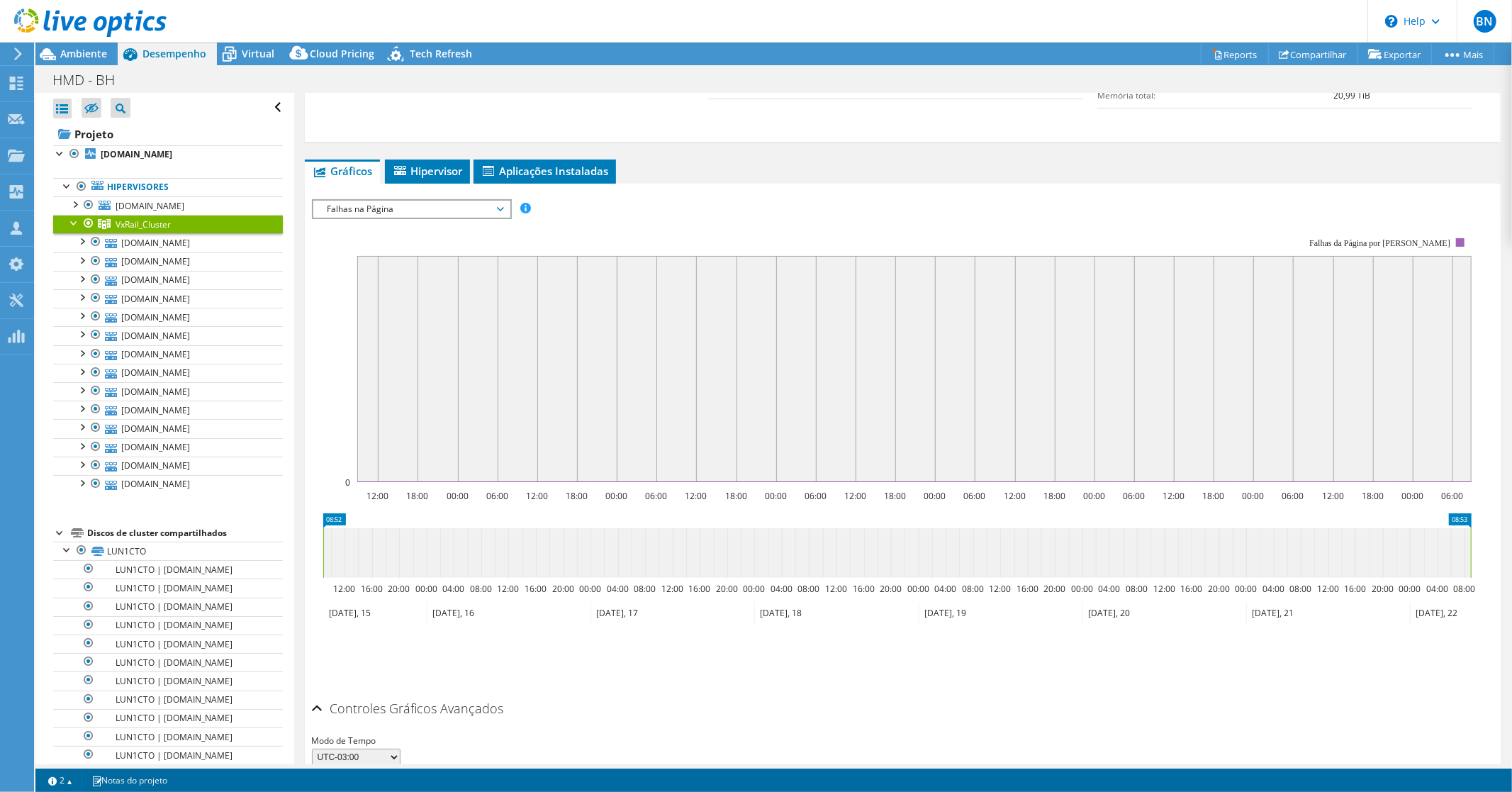
click at [485, 205] on span "Falhas na Página" at bounding box center [411, 210] width 182 height 17
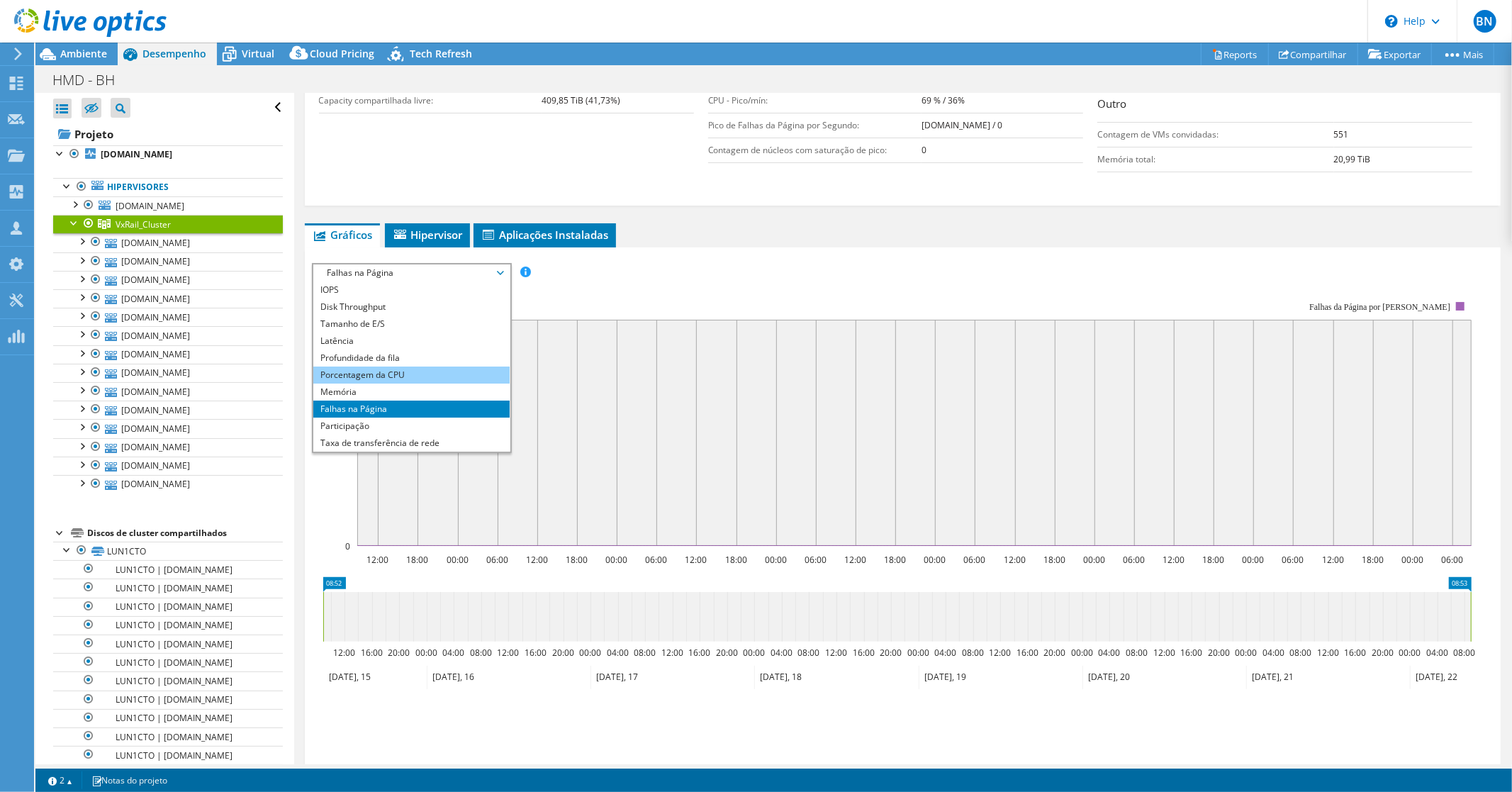
scroll to position [379, 0]
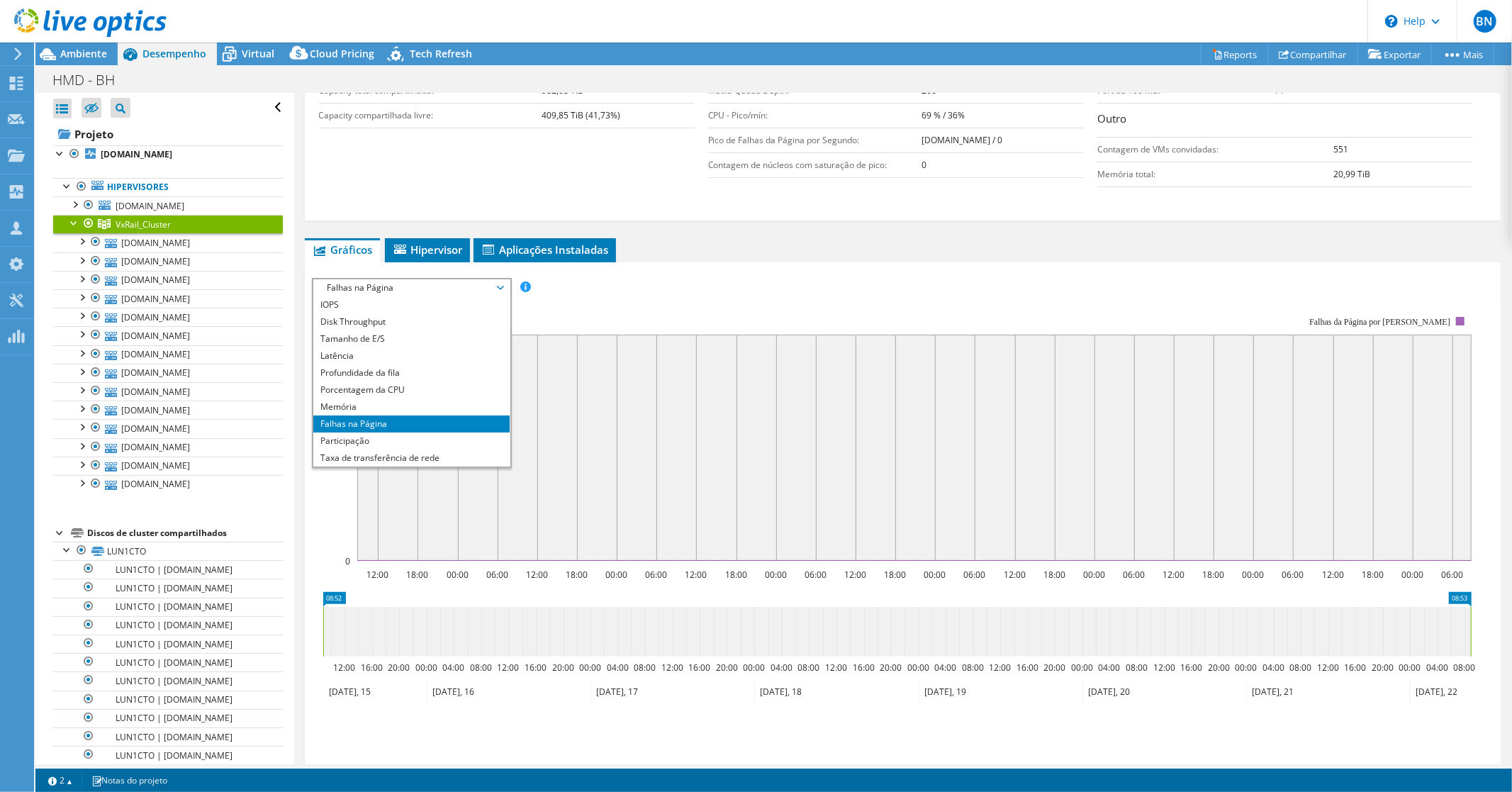
click at [721, 298] on rect at bounding box center [891, 439] width 1160 height 283
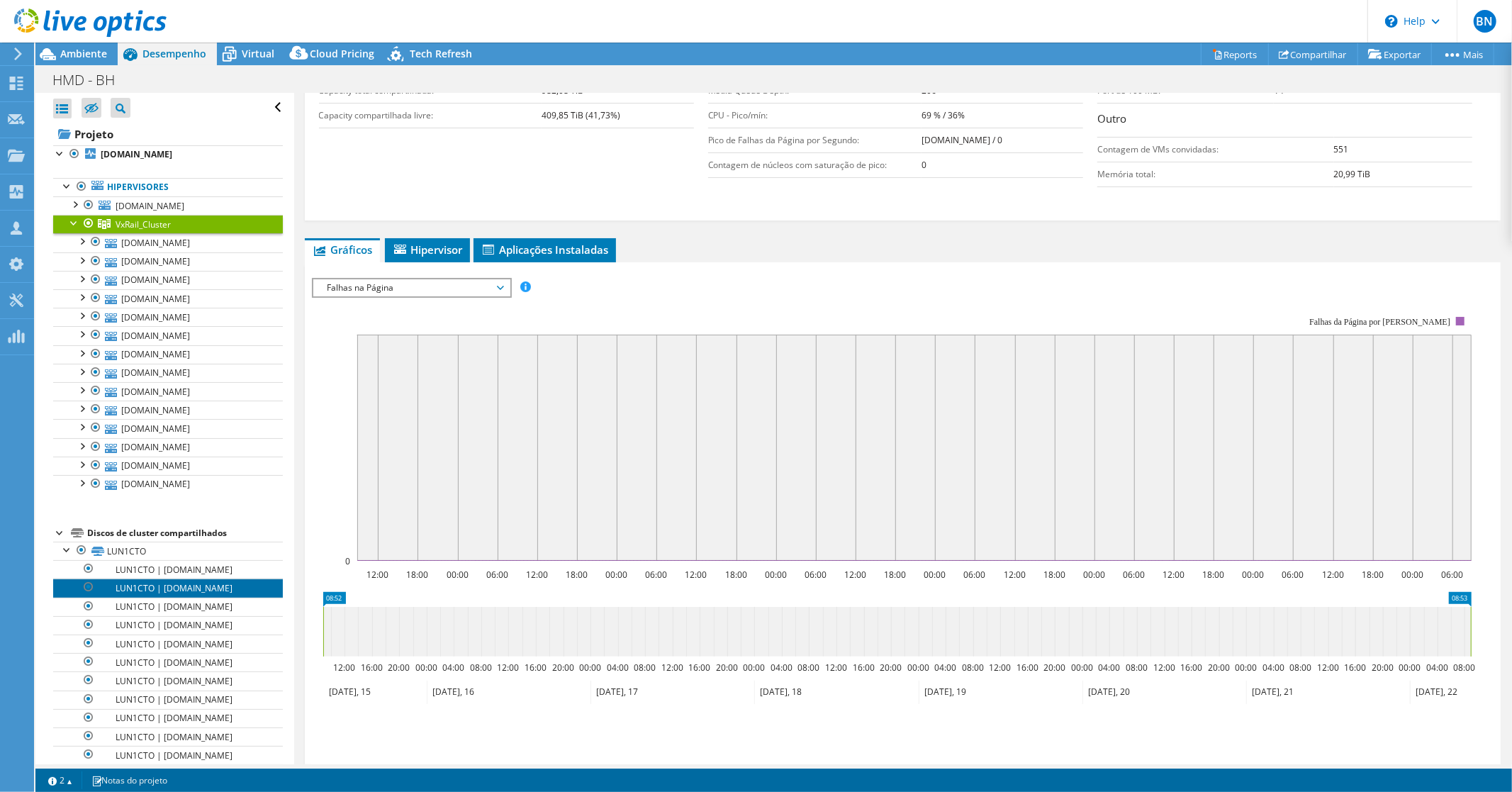
click at [183, 597] on link "LUN1CTO | [DOMAIN_NAME]" at bounding box center [168, 588] width 230 height 18
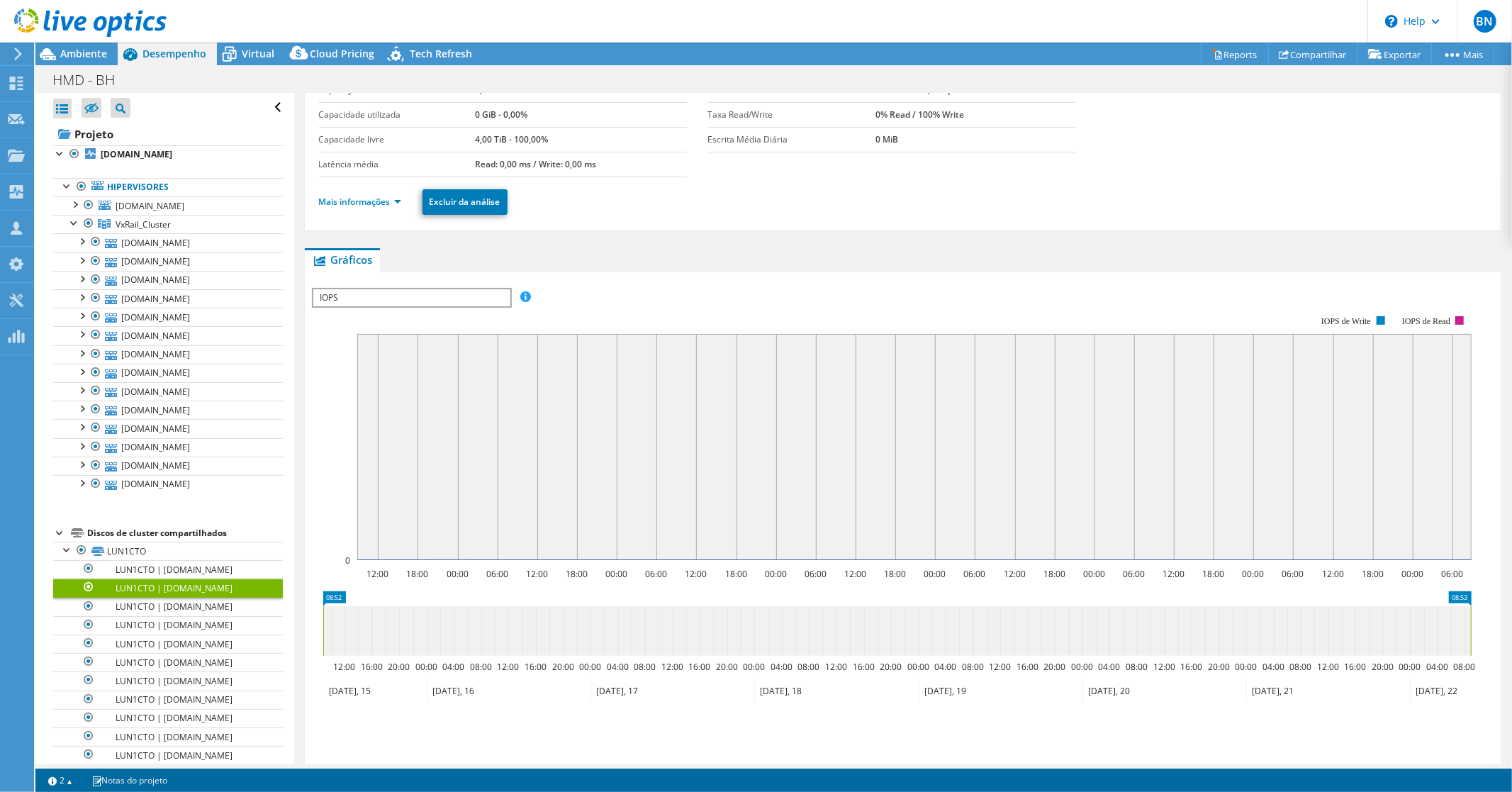
scroll to position [82, 0]
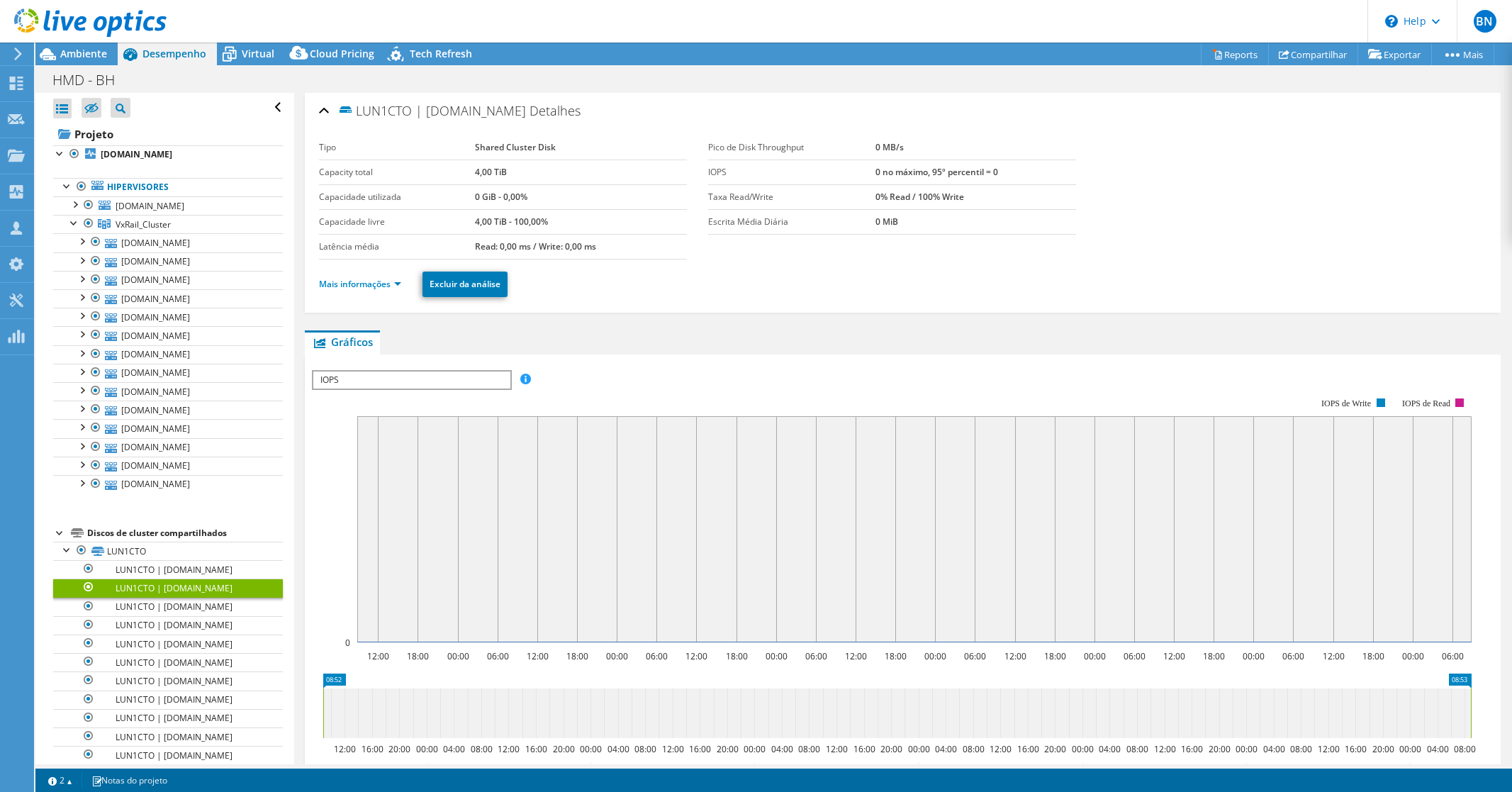
select select "USD"
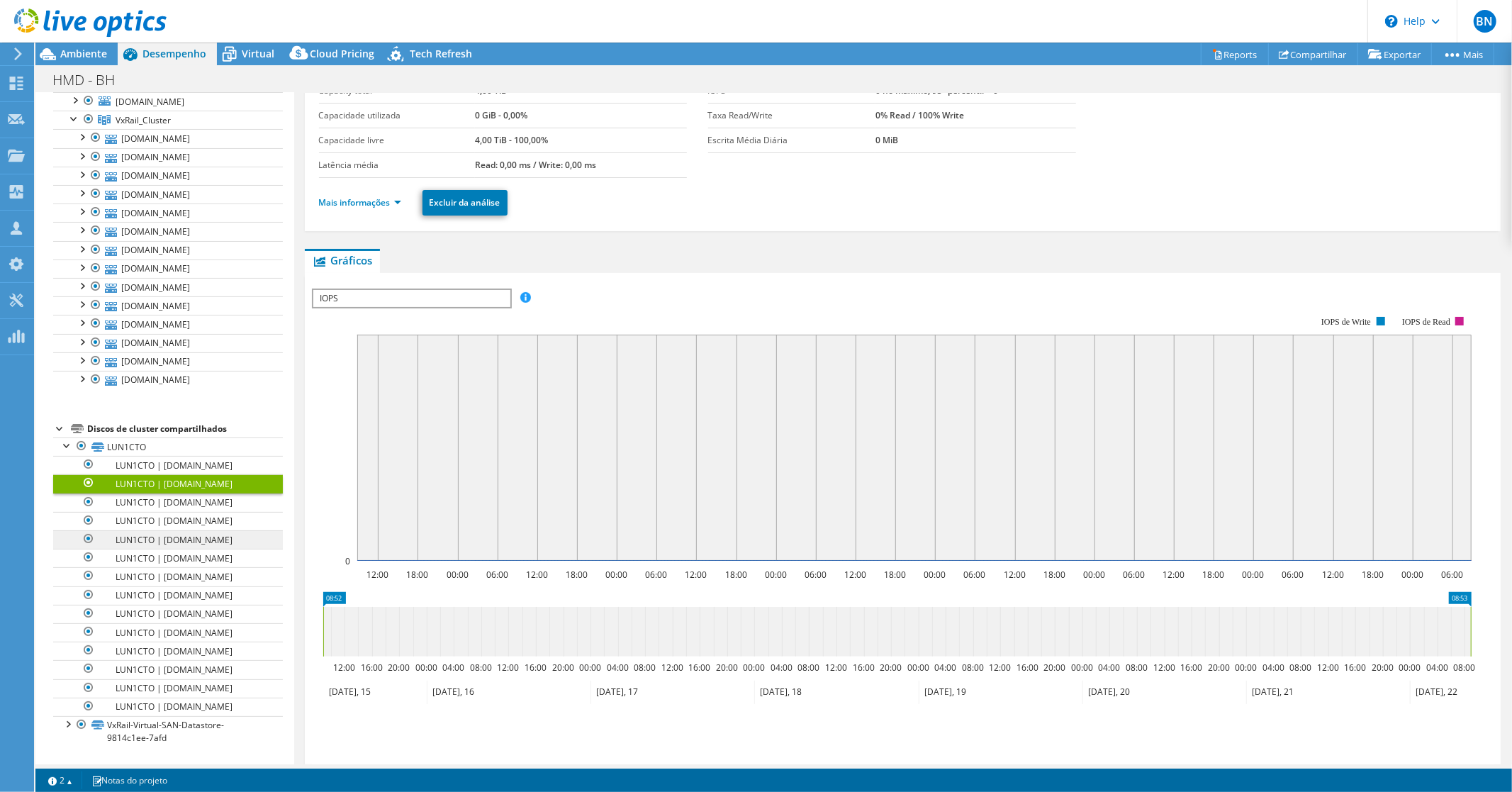
scroll to position [285, 0]
click at [189, 727] on link "VxRail-Virtual-SAN-Datastore-9814c1ee-7afd" at bounding box center [168, 732] width 230 height 31
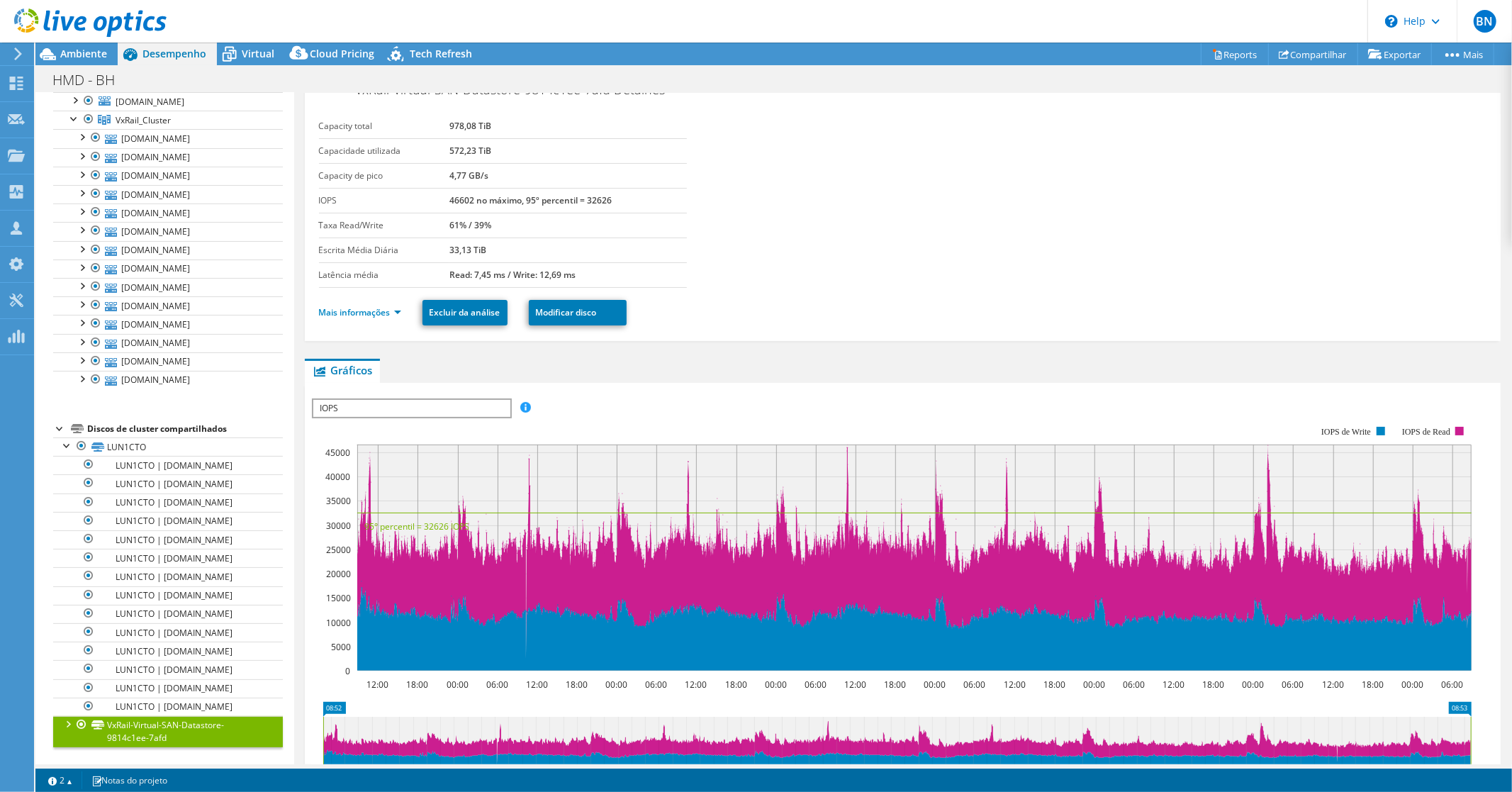
scroll to position [0, 0]
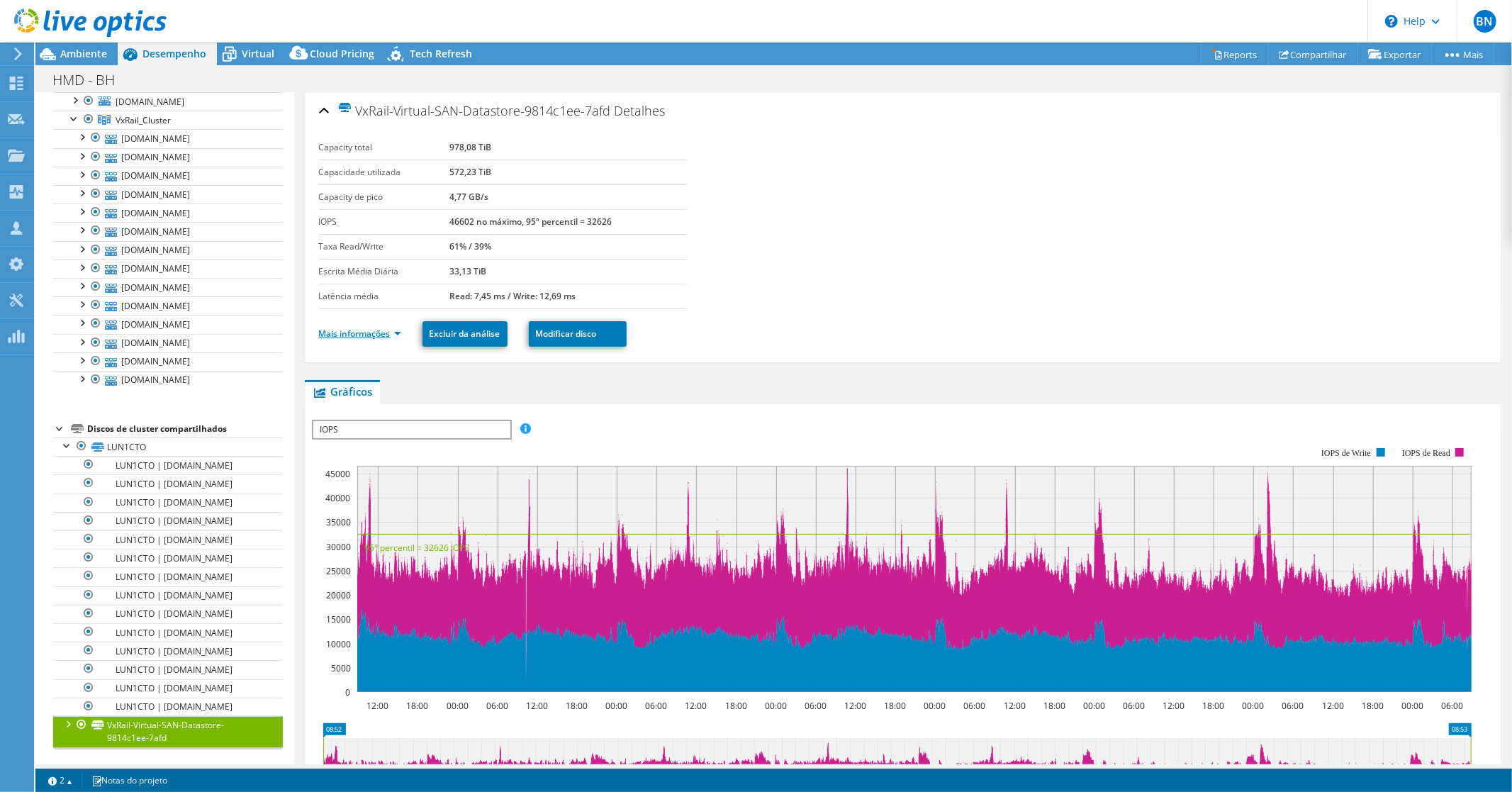
click at [400, 332] on link "Mais informações" at bounding box center [361, 333] width 82 height 12
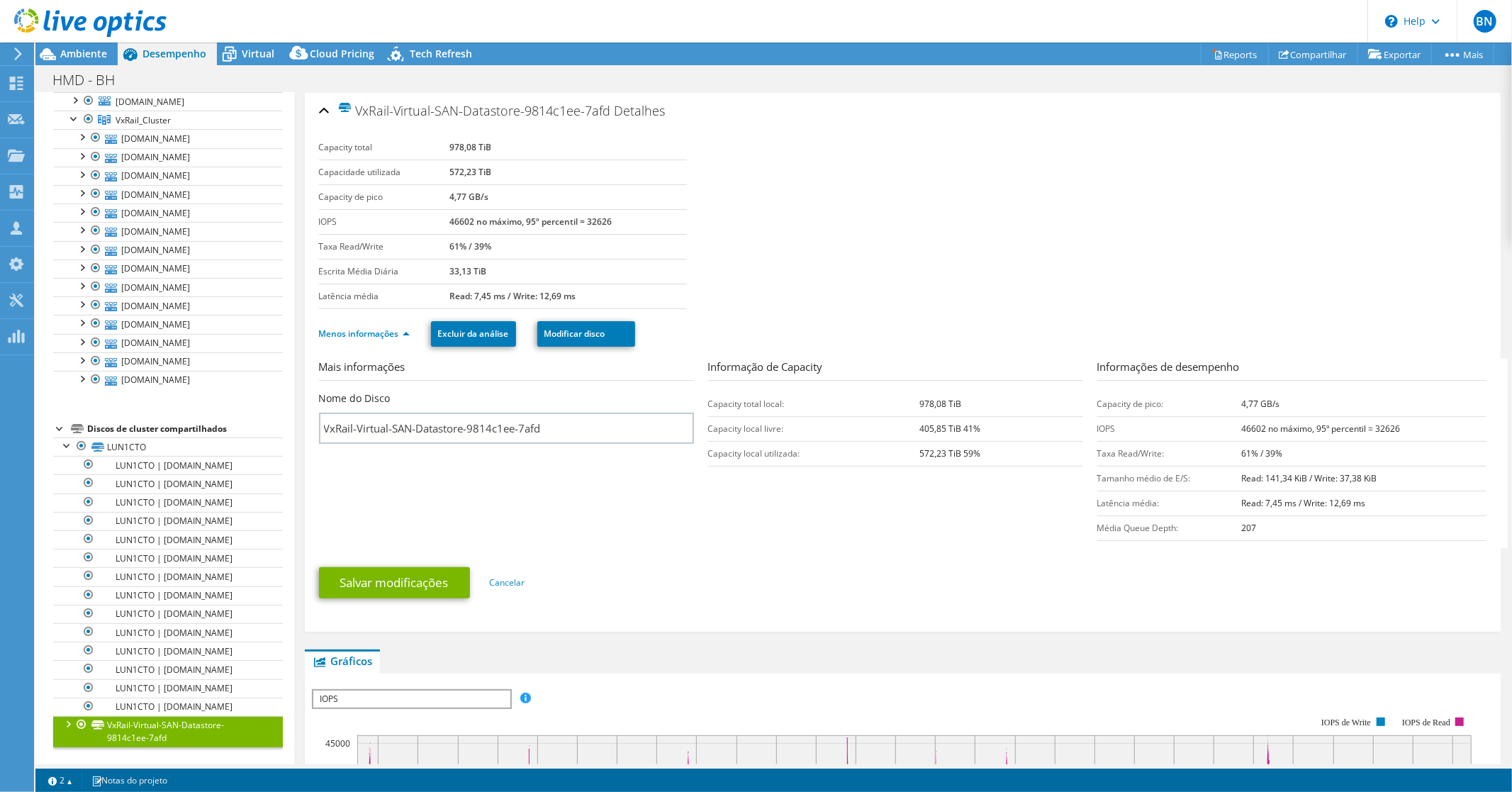
click at [739, 533] on section "Mais informações Nome do Disco VxRail-Virtual-SAN-Datastore-9814c1ee-7afd Infor…" at bounding box center [907, 454] width 1175 height 189
click at [824, 584] on ul "Salvar modificações Cancelar" at bounding box center [903, 581] width 1168 height 34
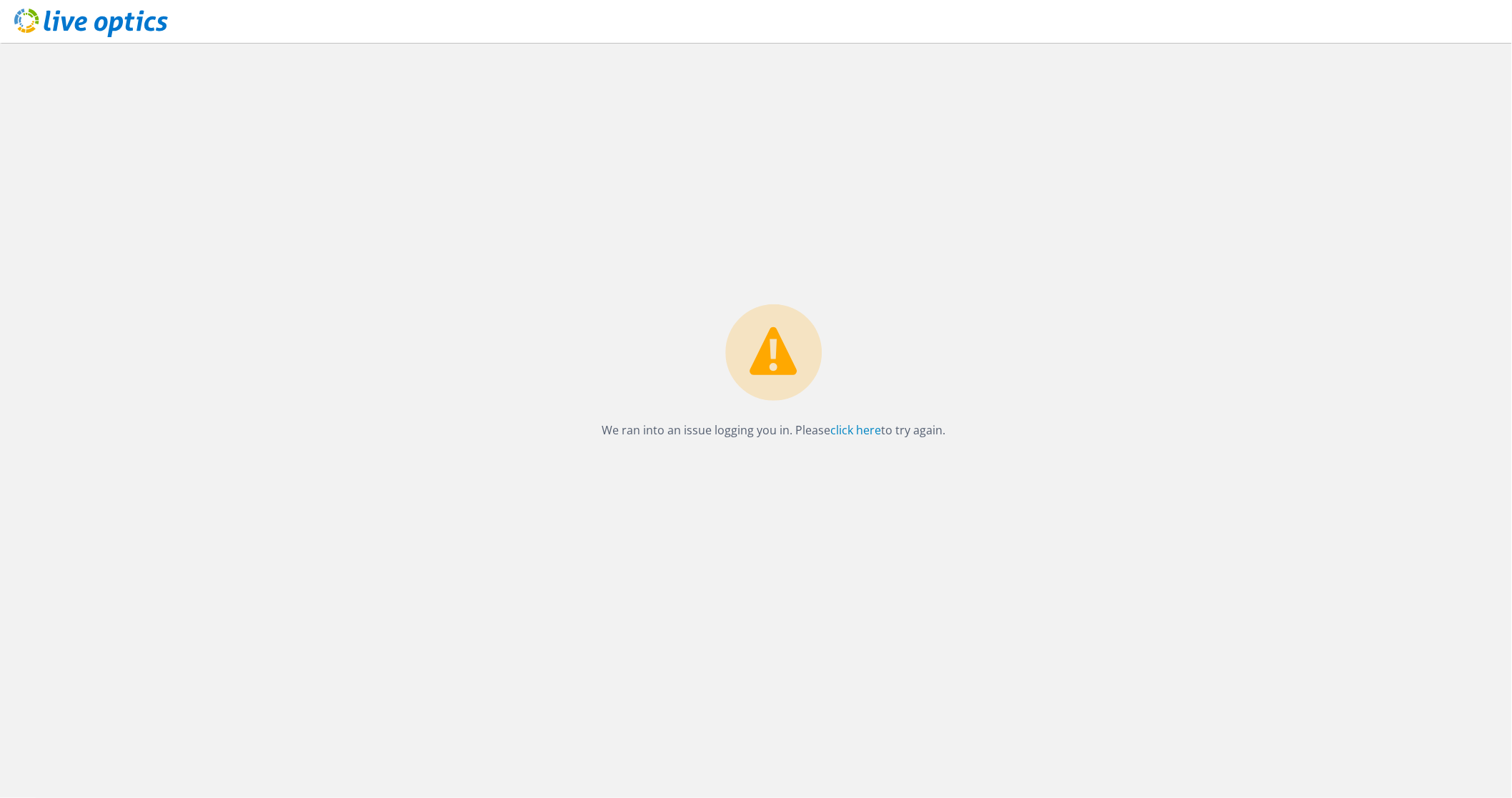
click at [786, 349] on icon at bounding box center [774, 351] width 47 height 48
drag, startPoint x: 90, startPoint y: 25, endPoint x: 80, endPoint y: 24, distance: 10.0
click at [90, 24] on icon at bounding box center [92, 23] width 154 height 29
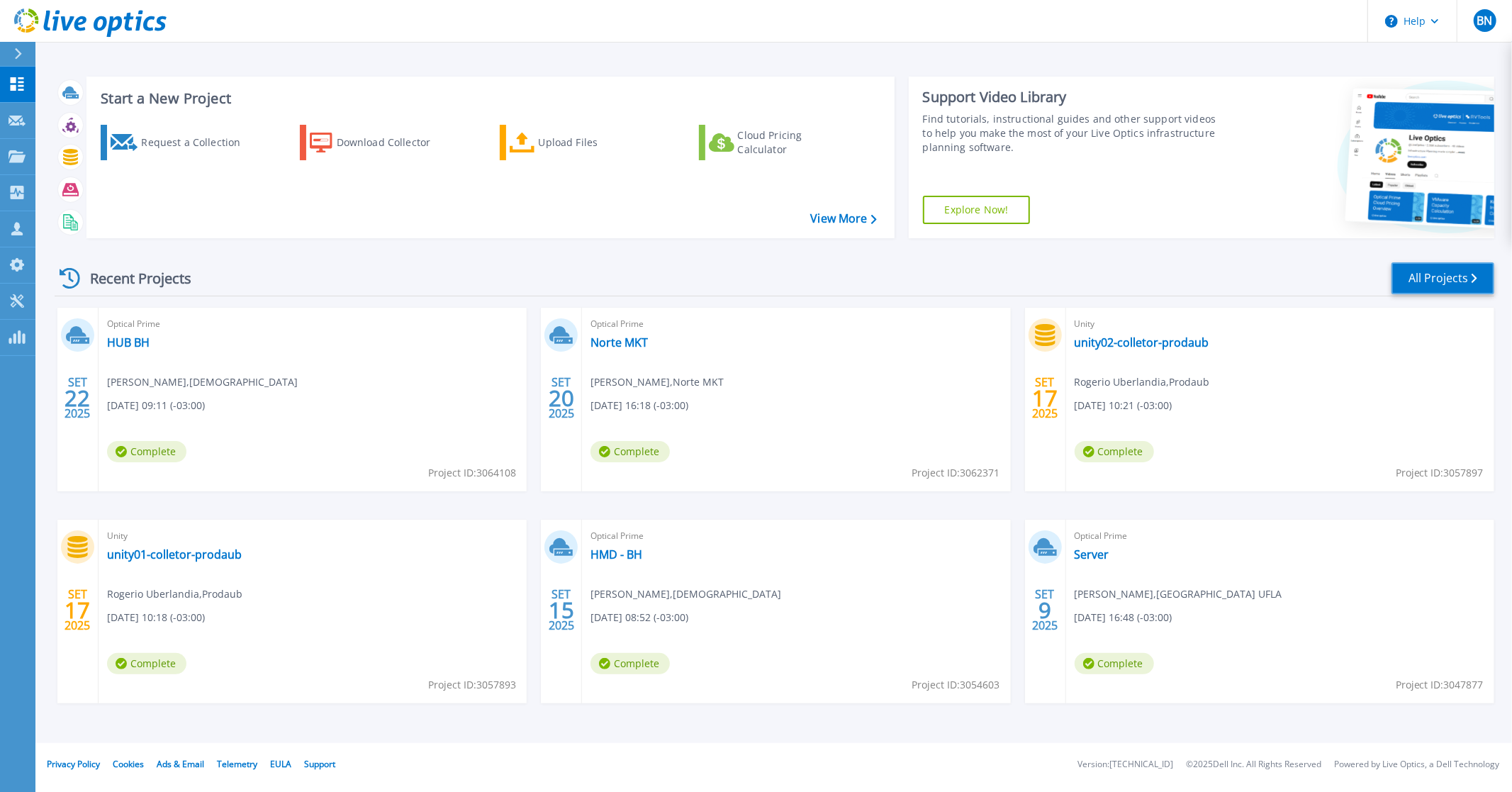
click at [1444, 271] on link "All Projects" at bounding box center [1443, 278] width 103 height 32
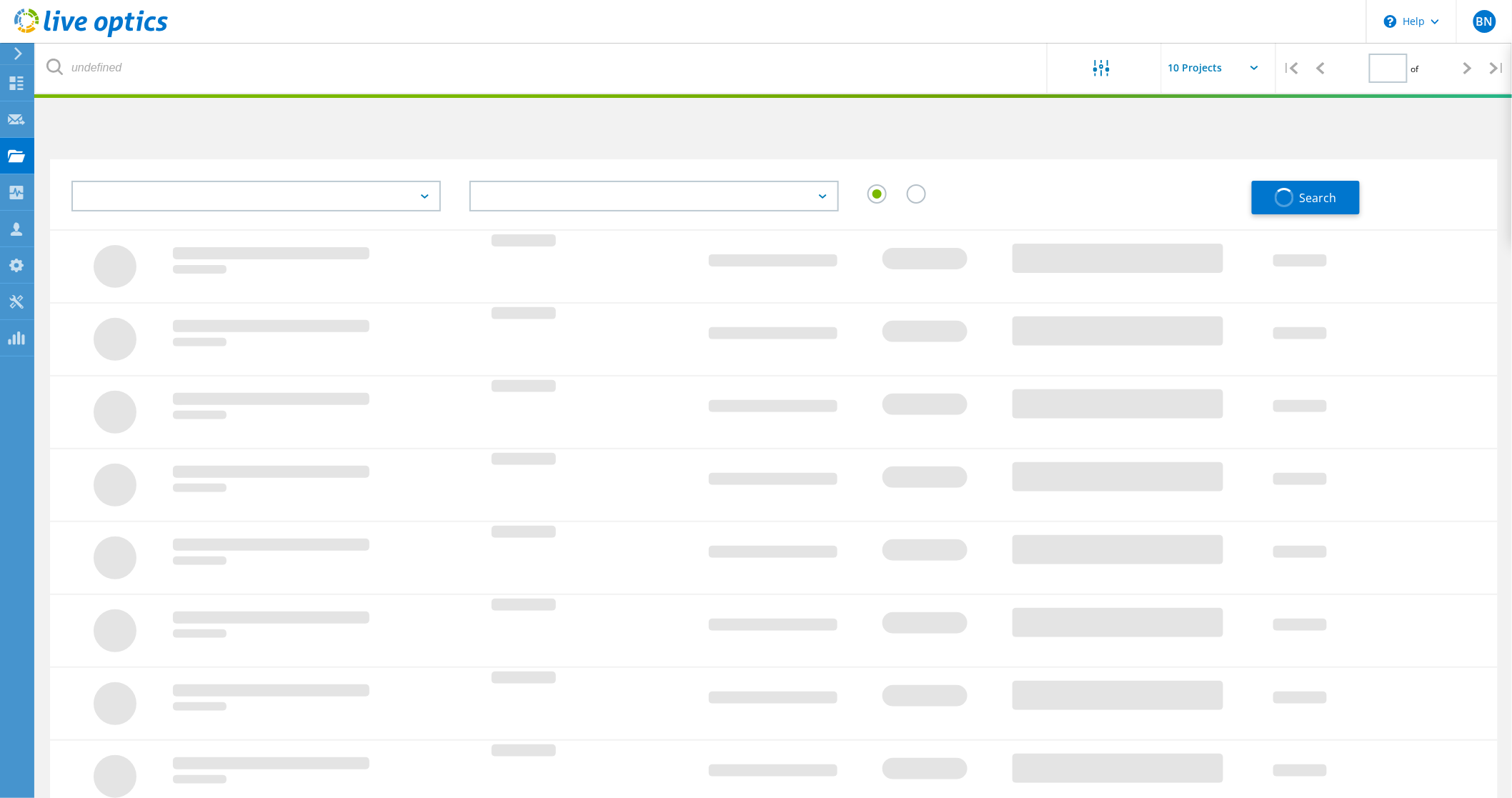
type input "1"
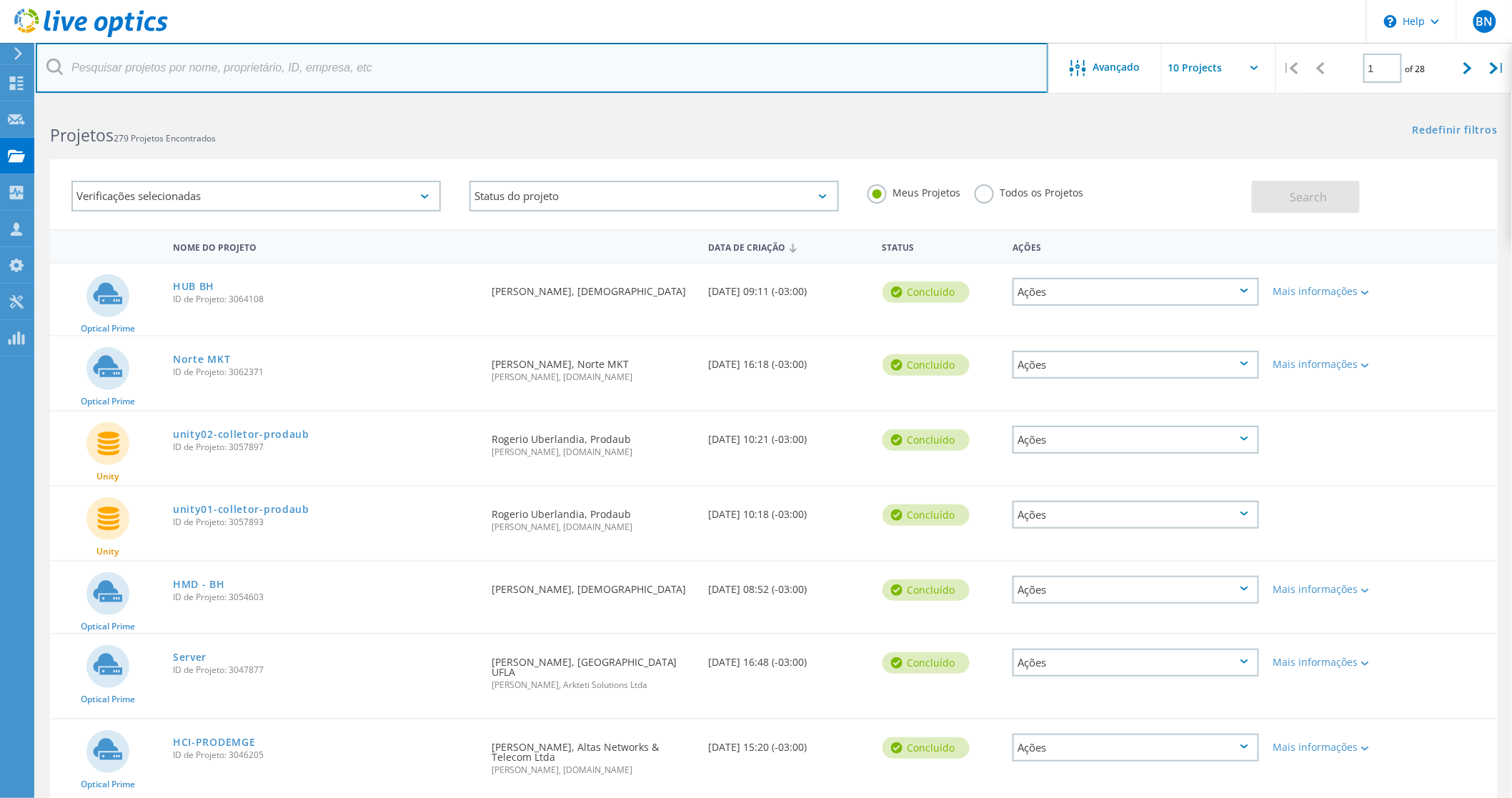
click at [200, 80] on input "text" at bounding box center [542, 68] width 1013 height 50
type input "materdei"
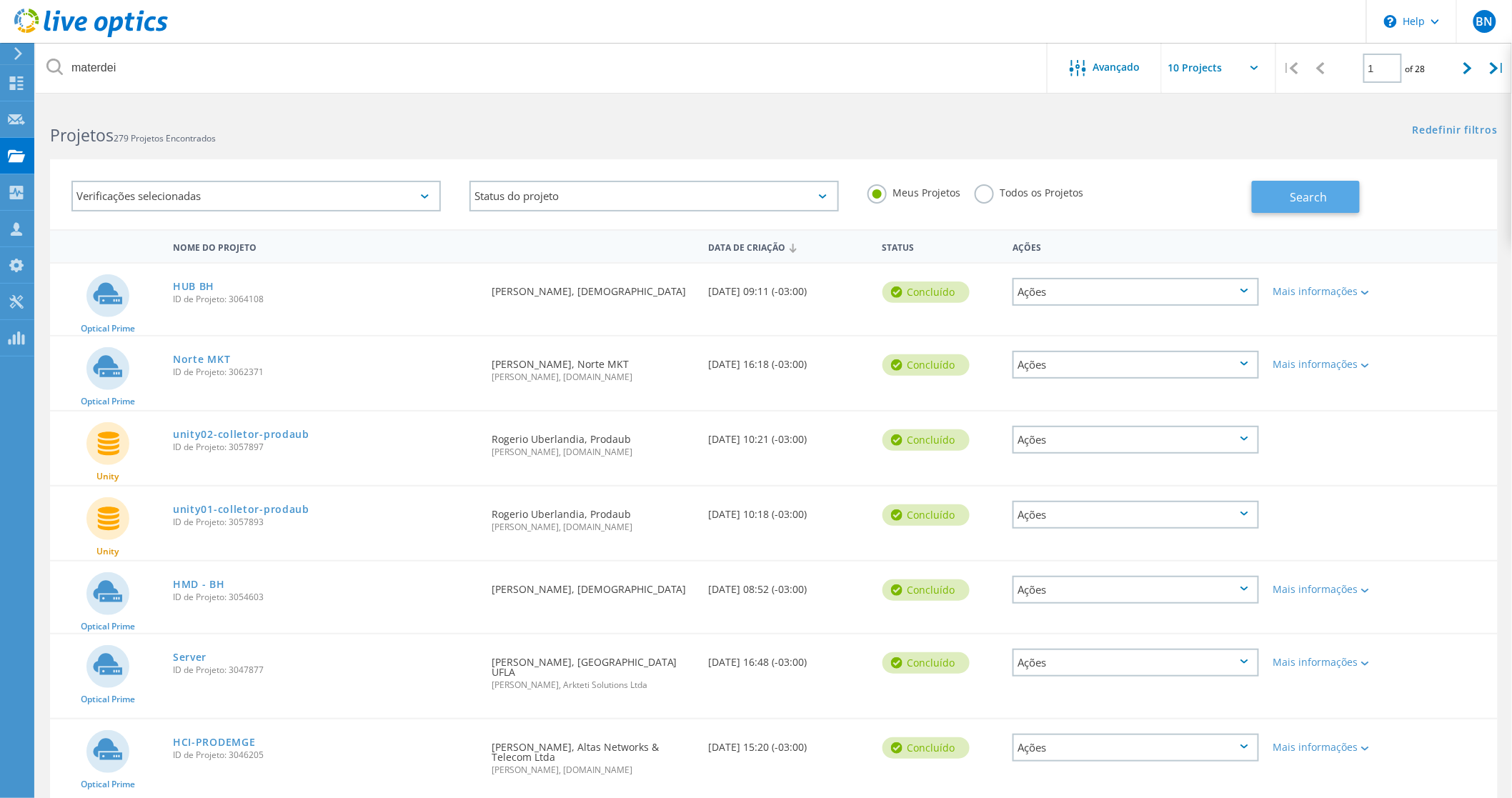
click at [1306, 201] on span "Search" at bounding box center [1308, 197] width 37 height 16
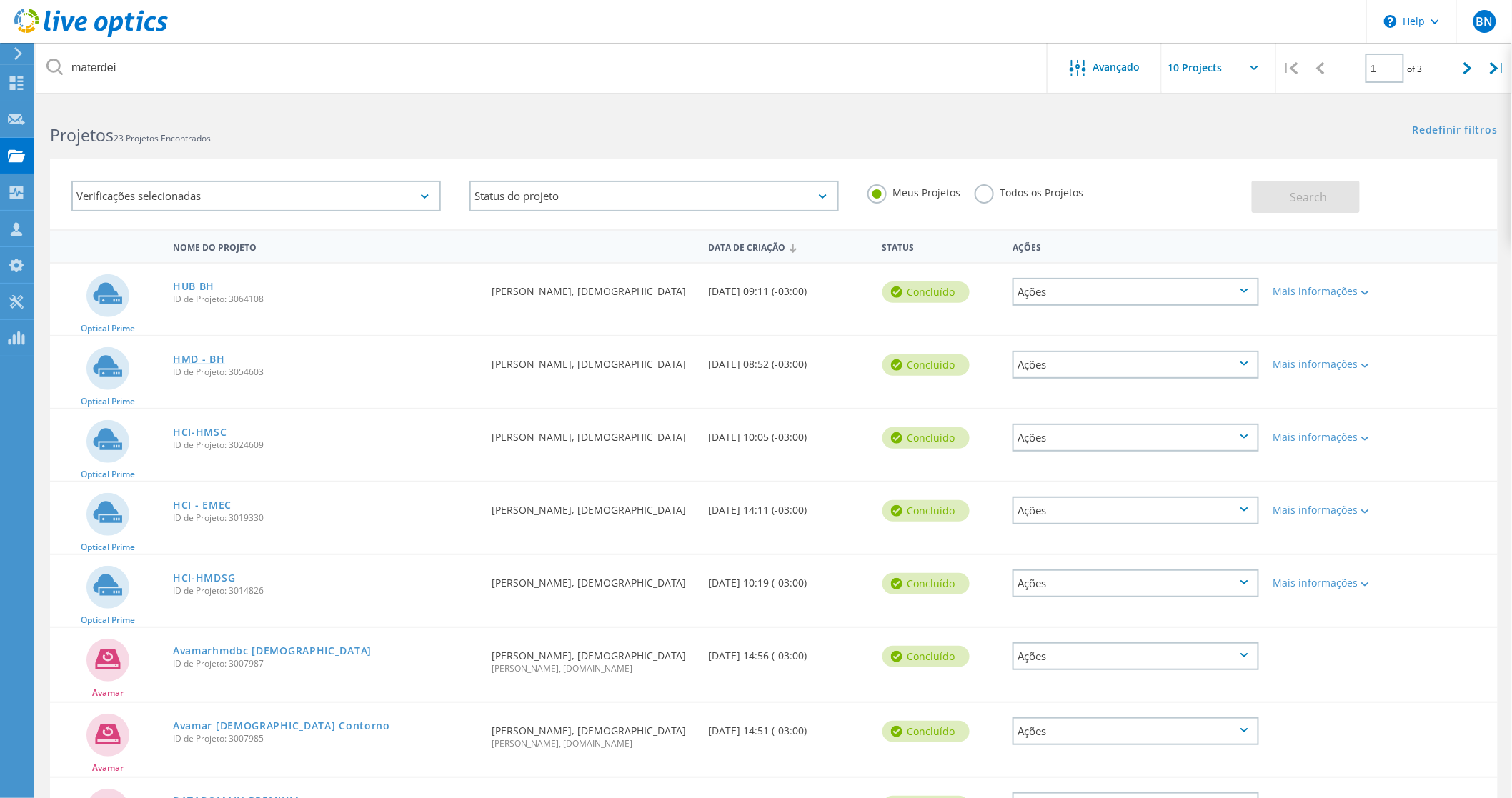
click at [213, 360] on link "HMD - BH" at bounding box center [199, 360] width 52 height 10
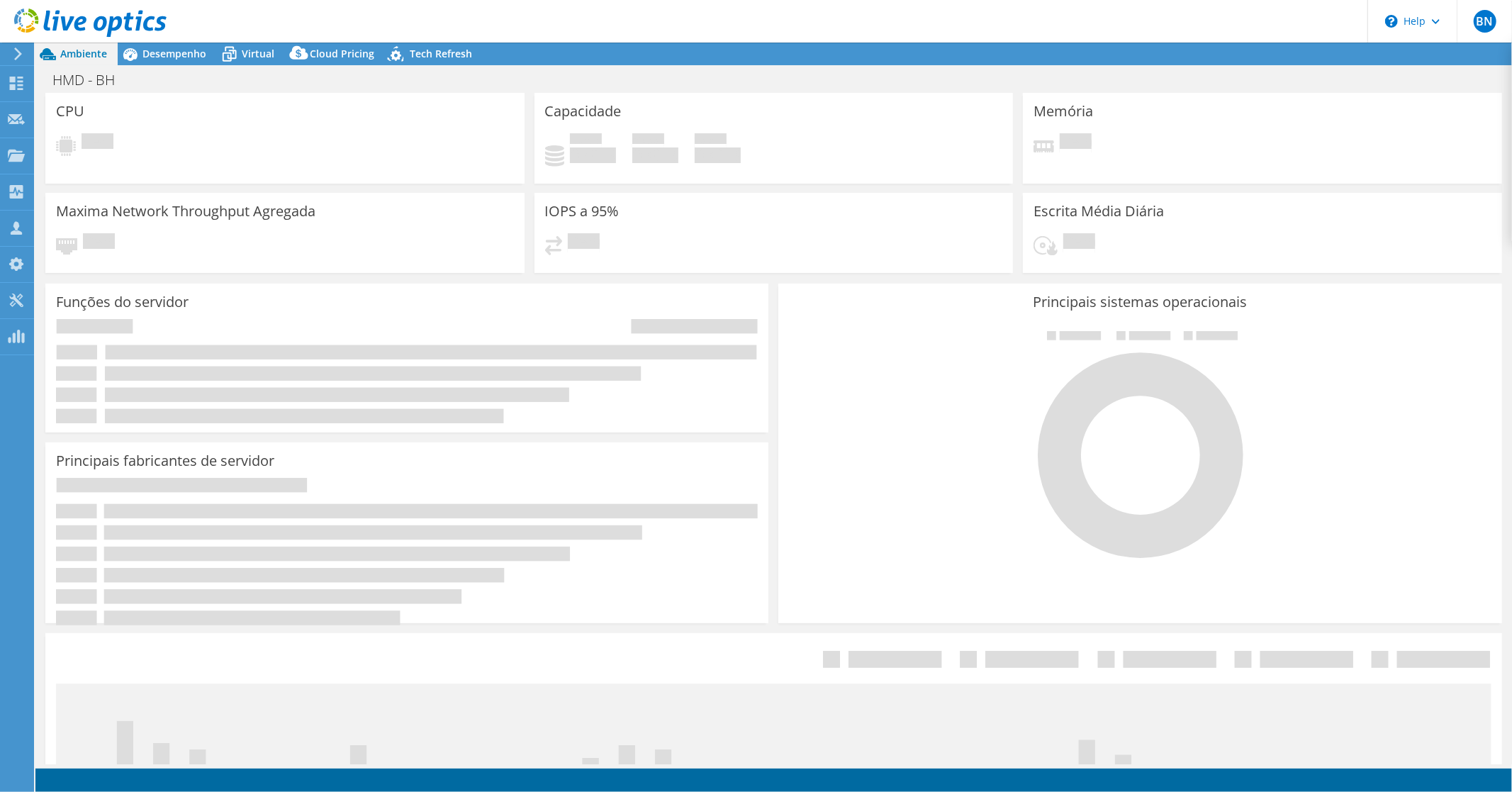
select select "USD"
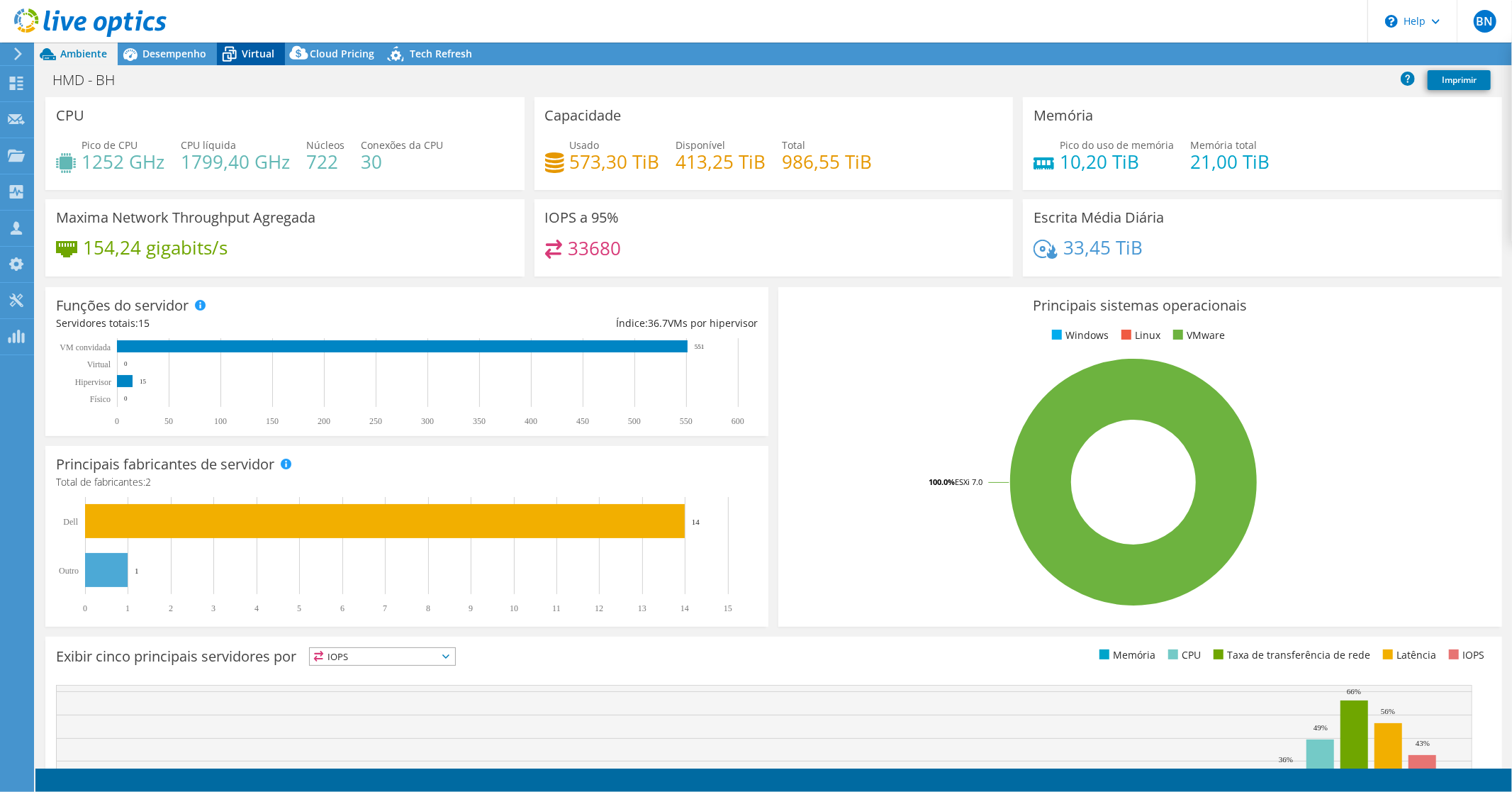
click at [257, 51] on span "Virtual" at bounding box center [258, 53] width 33 height 14
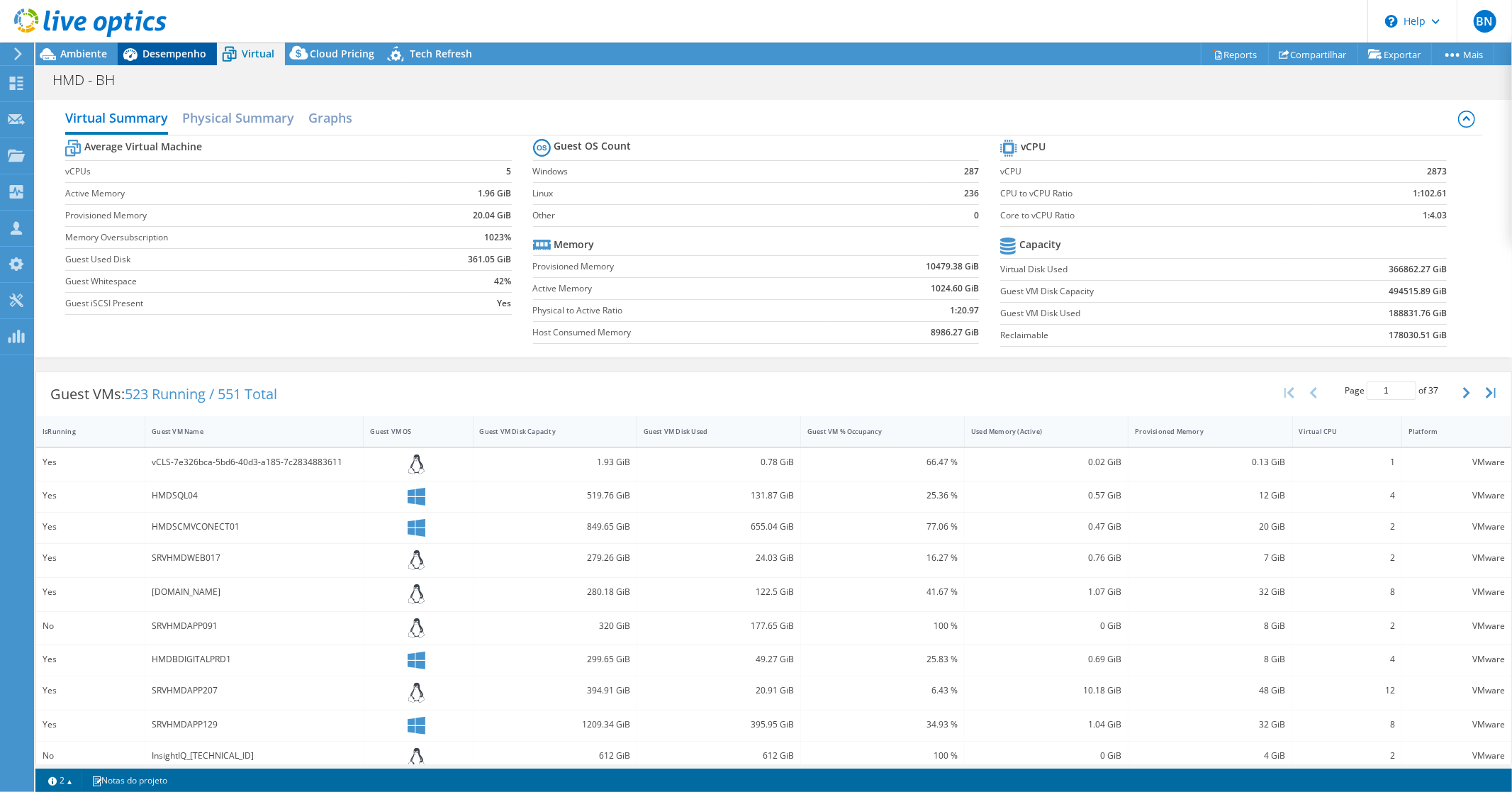
click at [167, 54] on span "Desempenho" at bounding box center [174, 53] width 64 height 14
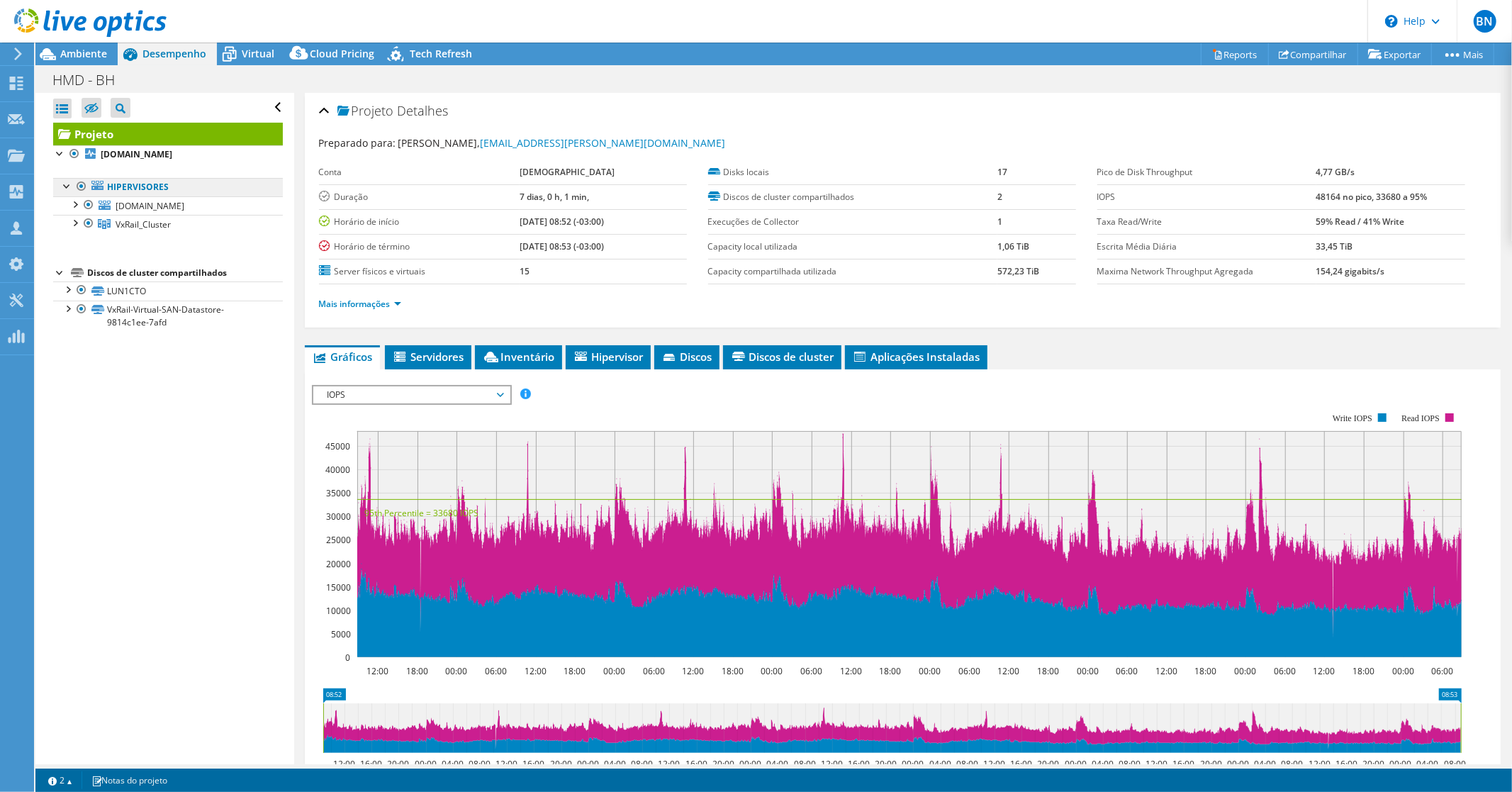
click at [149, 189] on link "Hipervisores" at bounding box center [168, 186] width 230 height 18
click at [149, 222] on span "VxRail_Cluster" at bounding box center [143, 224] width 55 height 12
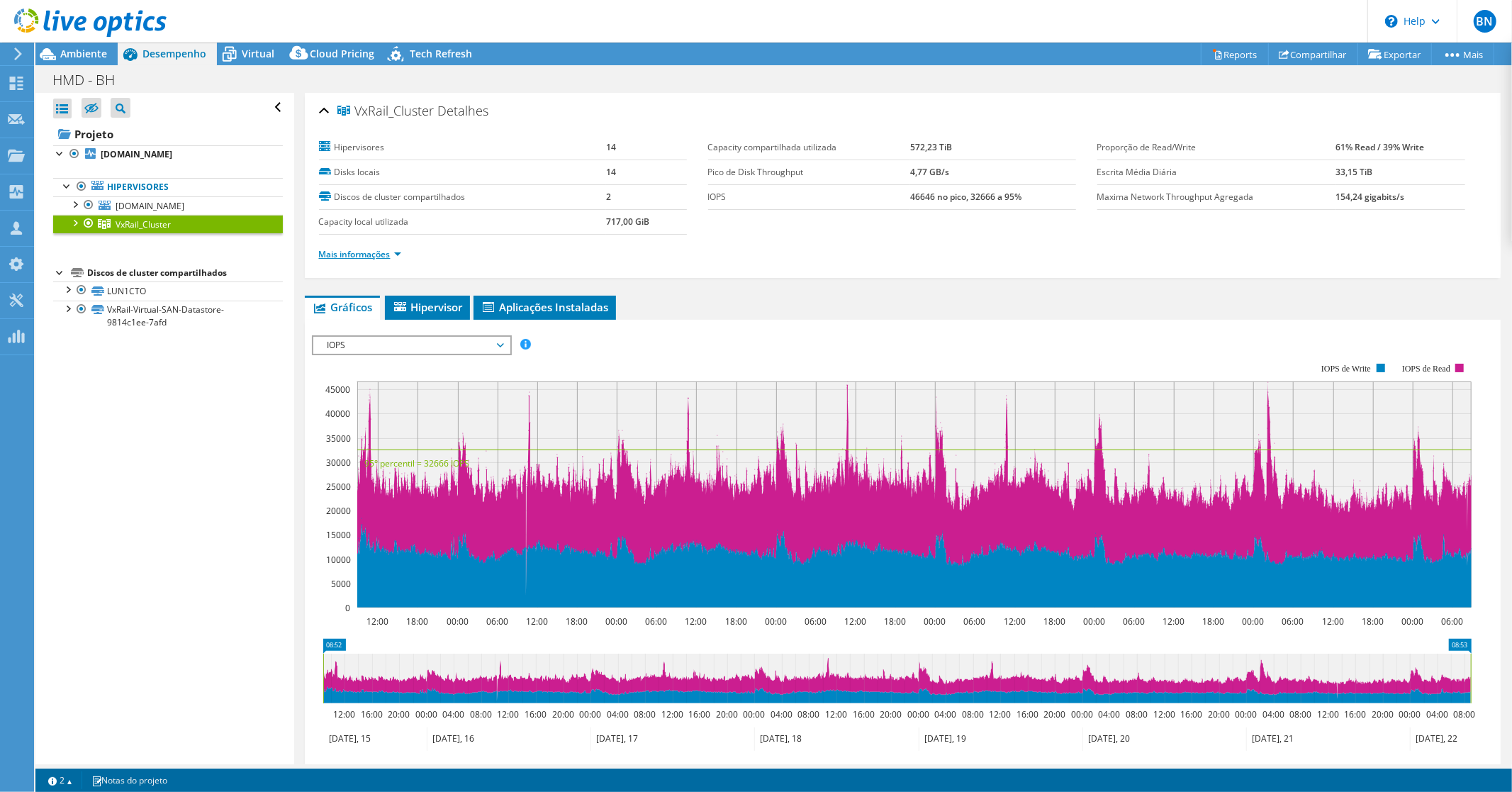
click at [400, 254] on link "Mais informações" at bounding box center [361, 254] width 82 height 12
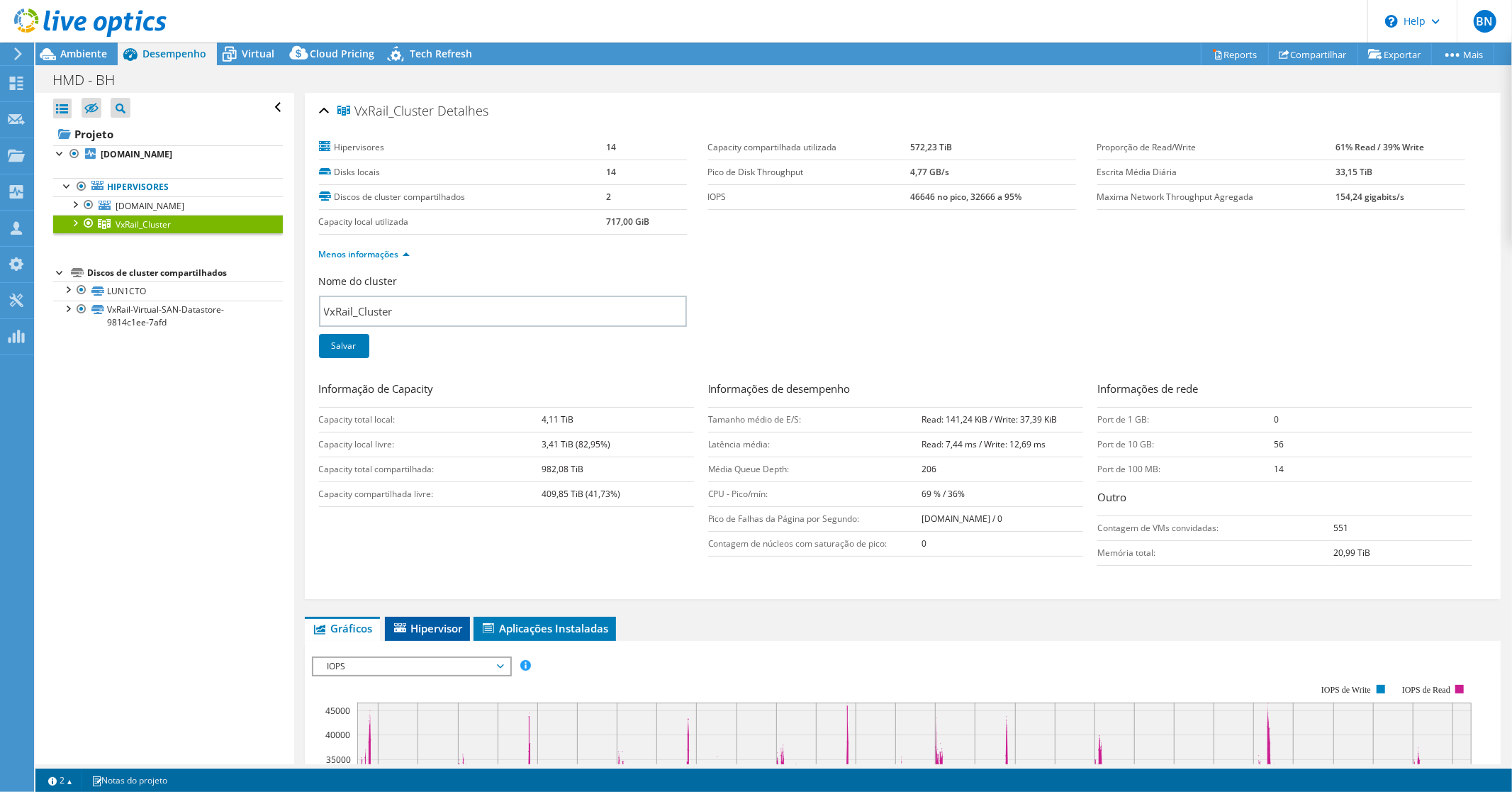
click at [446, 621] on span "Hipervisor" at bounding box center [428, 628] width 71 height 15
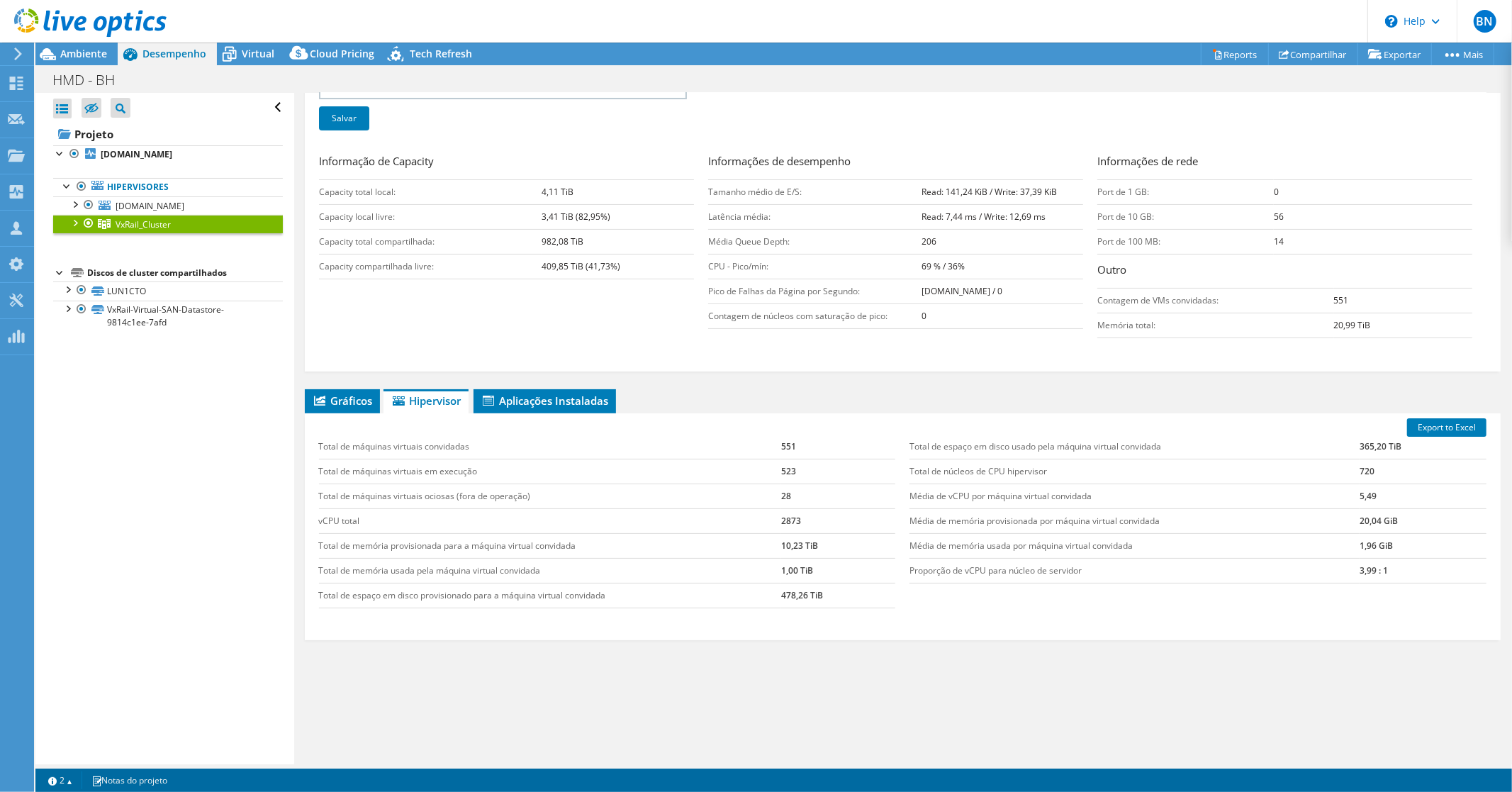
scroll to position [230, 0]
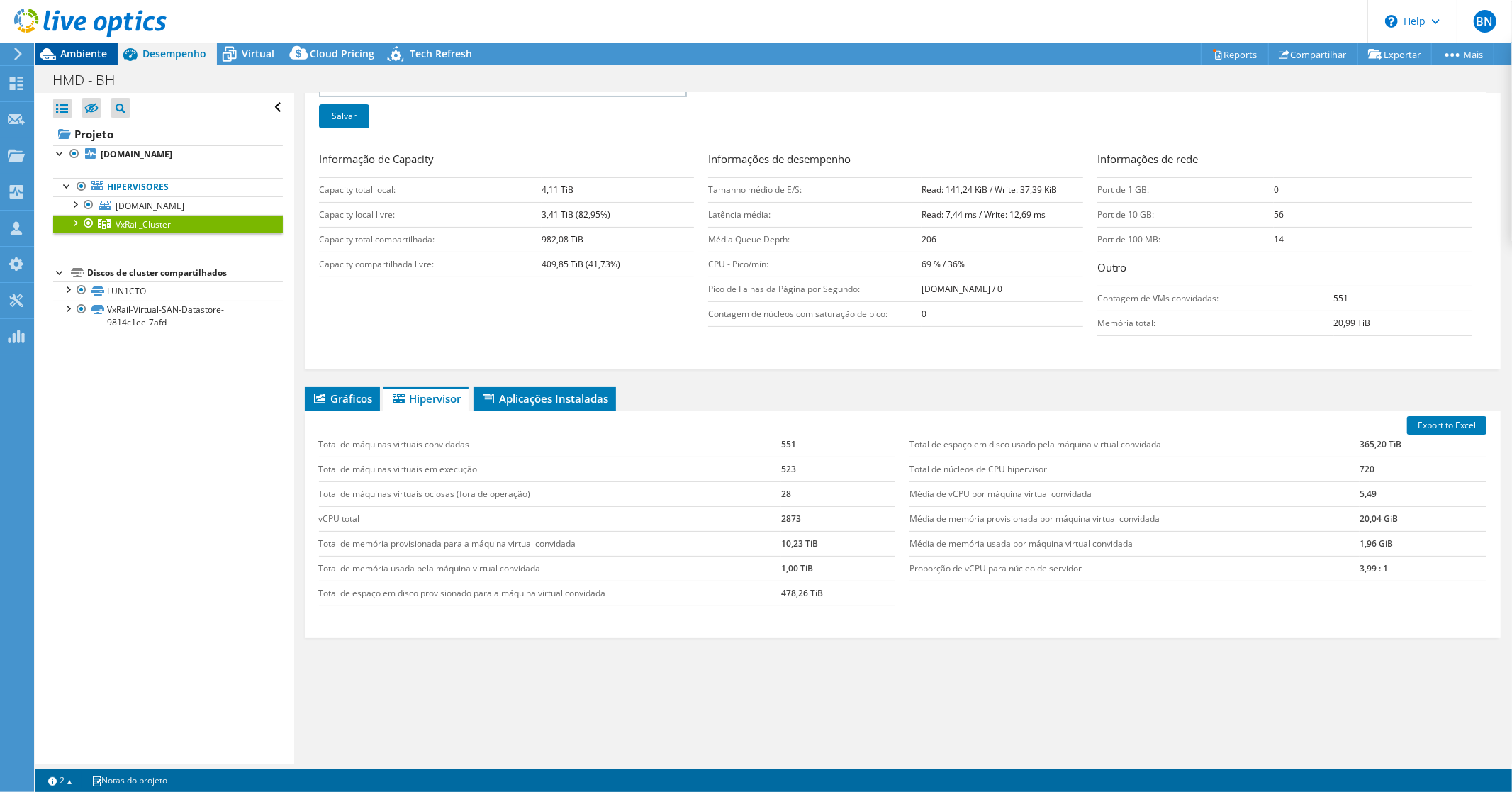
click at [80, 52] on span "Ambiente" at bounding box center [83, 53] width 46 height 14
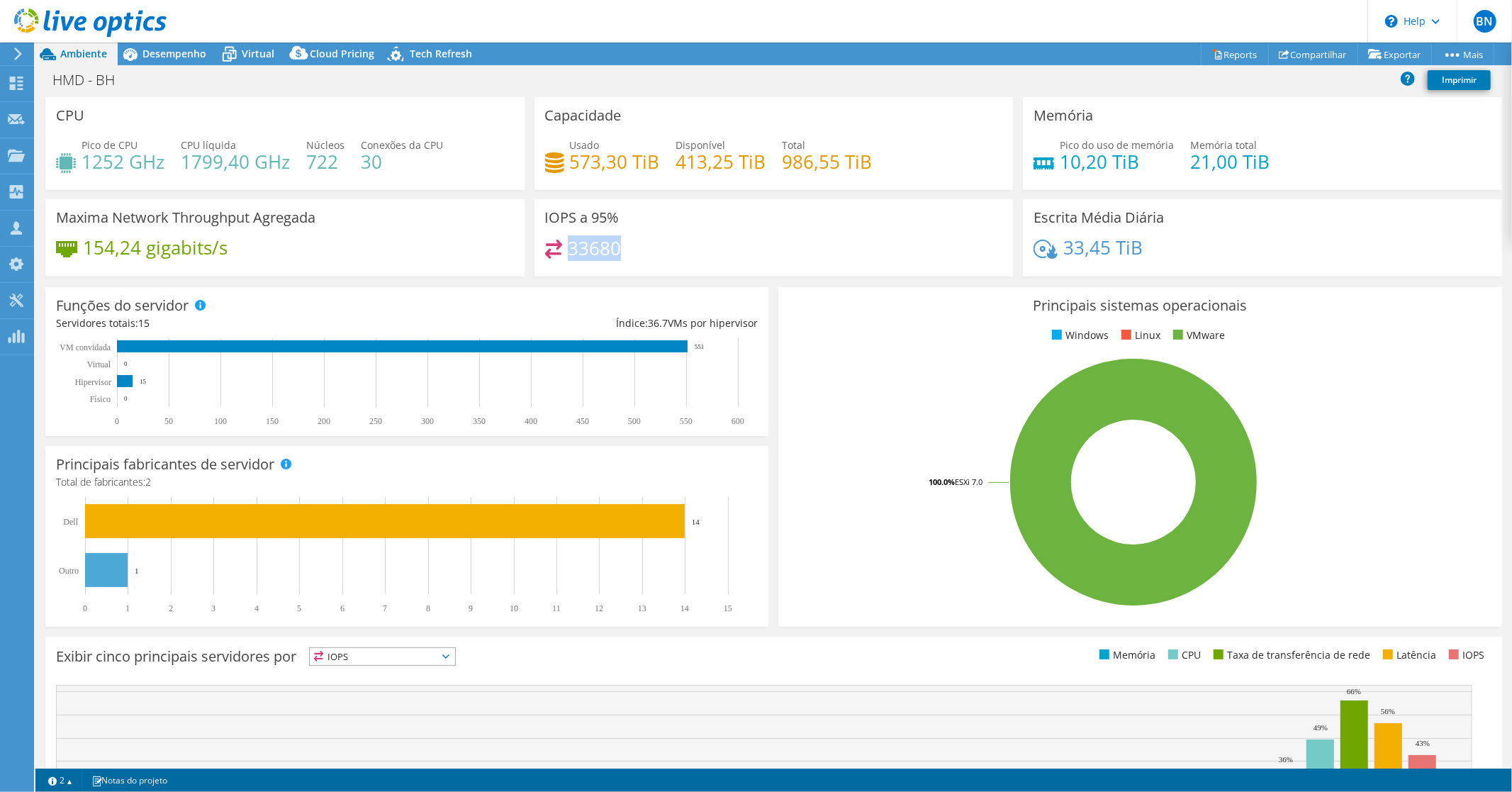
drag, startPoint x: 629, startPoint y: 248, endPoint x: 564, endPoint y: 252, distance: 65.1
click at [564, 252] on div "33680" at bounding box center [774, 255] width 458 height 31
click at [167, 54] on span "Desempenho" at bounding box center [174, 53] width 64 height 14
